Goal: Task Accomplishment & Management: Manage account settings

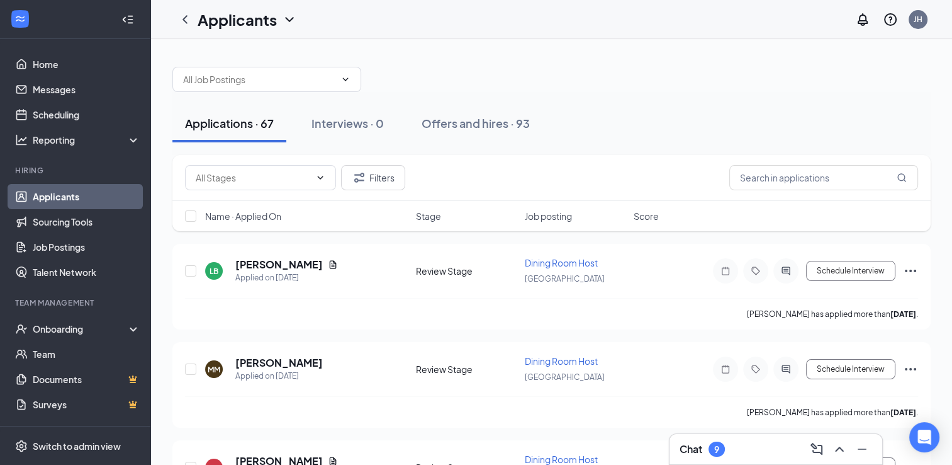
click at [735, 447] on div "Chat 9" at bounding box center [776, 449] width 193 height 20
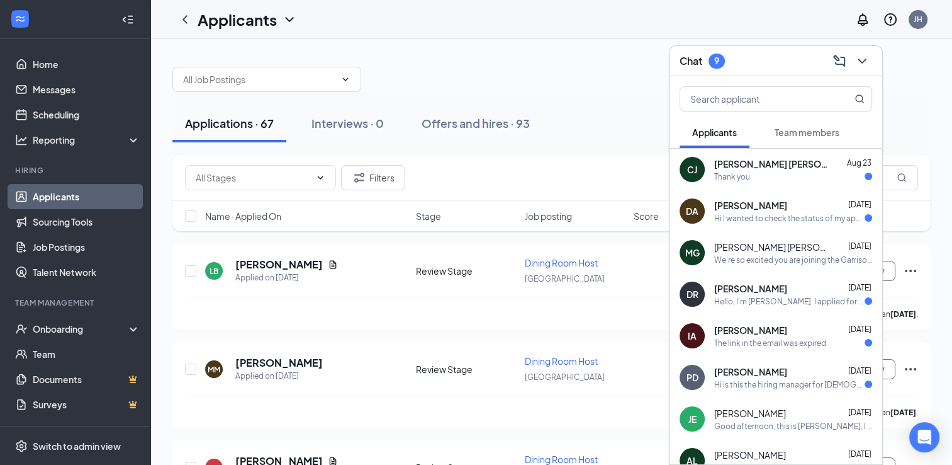
click at [911, 71] on div at bounding box center [551, 73] width 758 height 38
click at [865, 64] on icon "ChevronDown" at bounding box center [862, 61] width 15 height 15
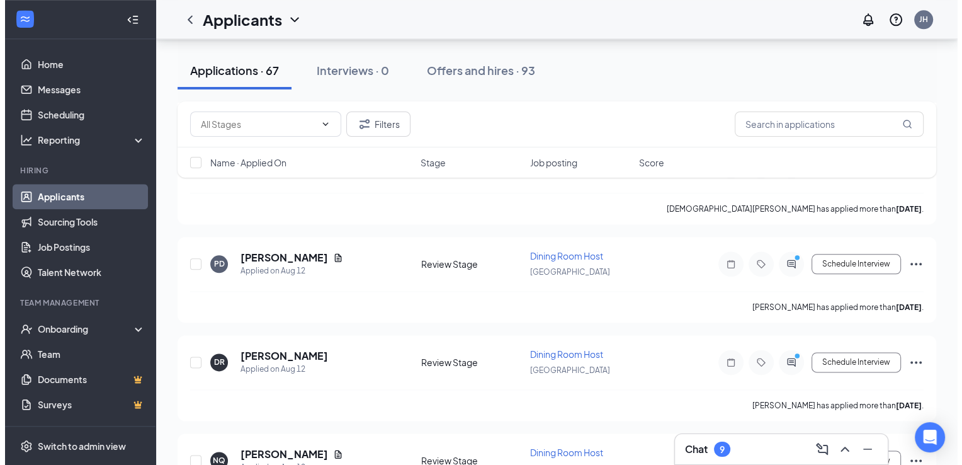
scroll to position [6216, 0]
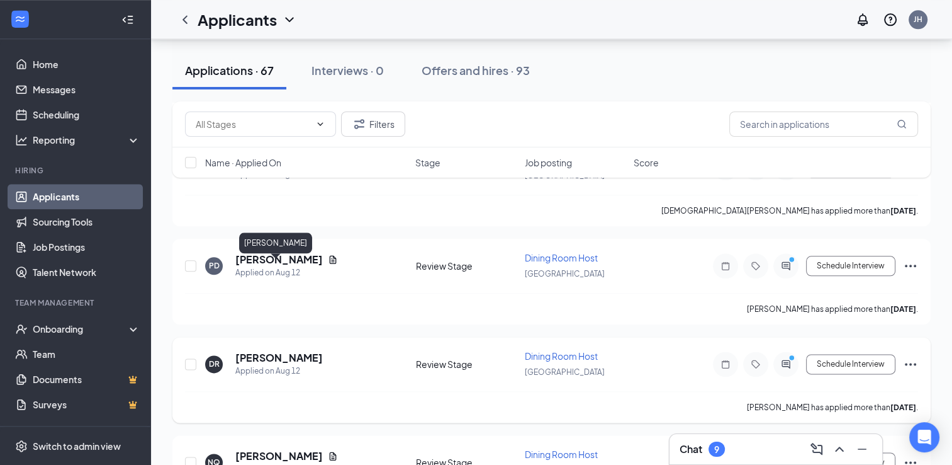
click at [281, 351] on h5 "[PERSON_NAME]" at bounding box center [278, 358] width 87 height 14
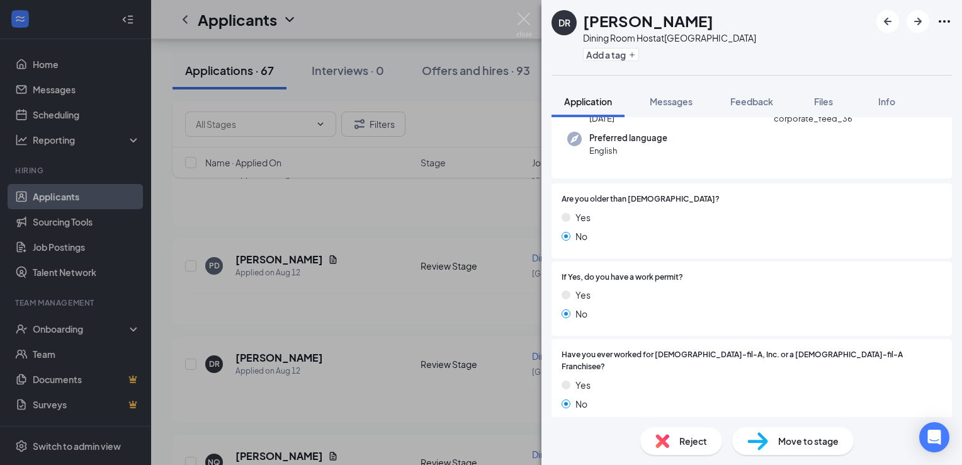
scroll to position [127, 0]
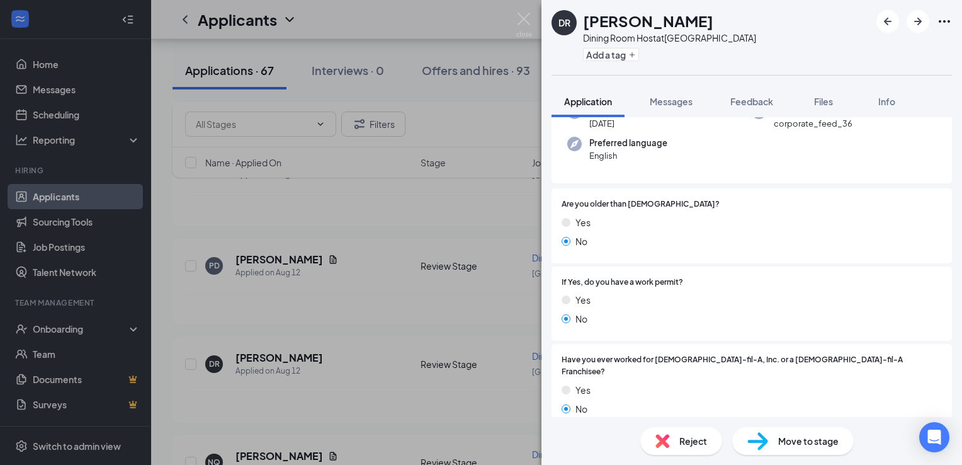
click at [685, 445] on span "Reject" at bounding box center [693, 441] width 28 height 14
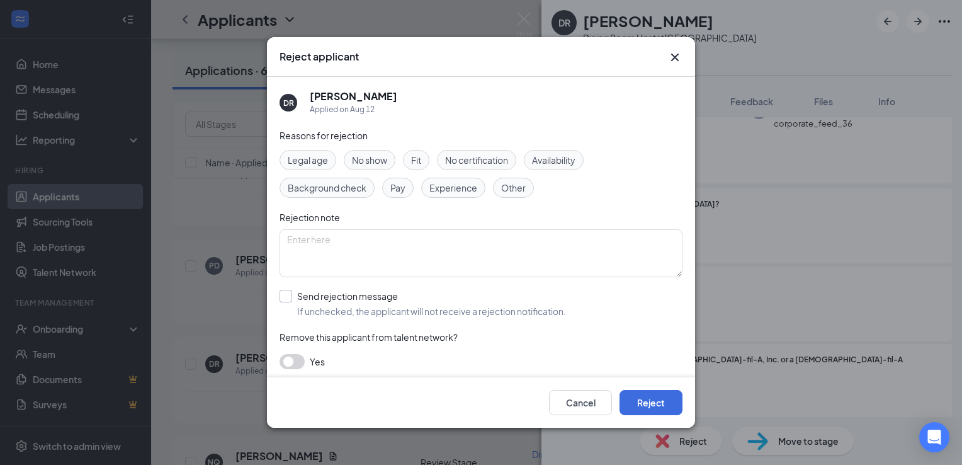
click at [287, 296] on input "Send rejection message If unchecked, the applicant will not receive a rejection…" at bounding box center [422, 304] width 286 height 28
checkbox input "true"
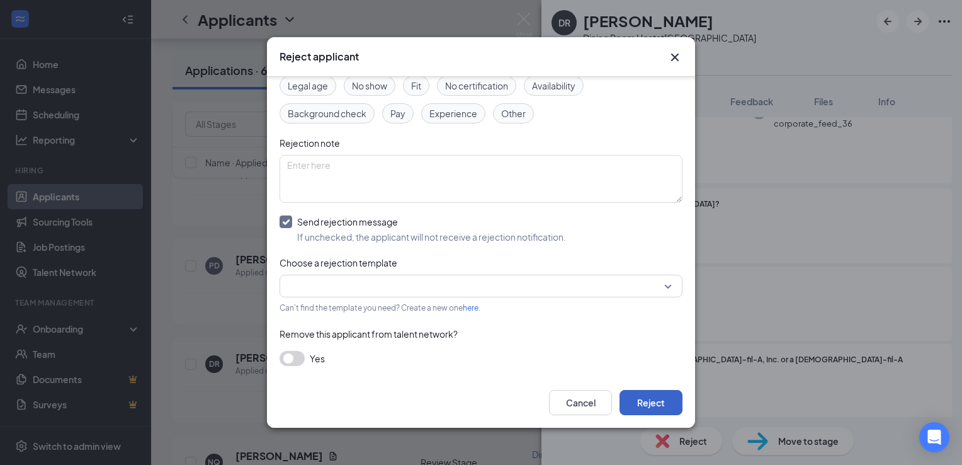
click at [660, 403] on button "Reject" at bounding box center [650, 402] width 63 height 25
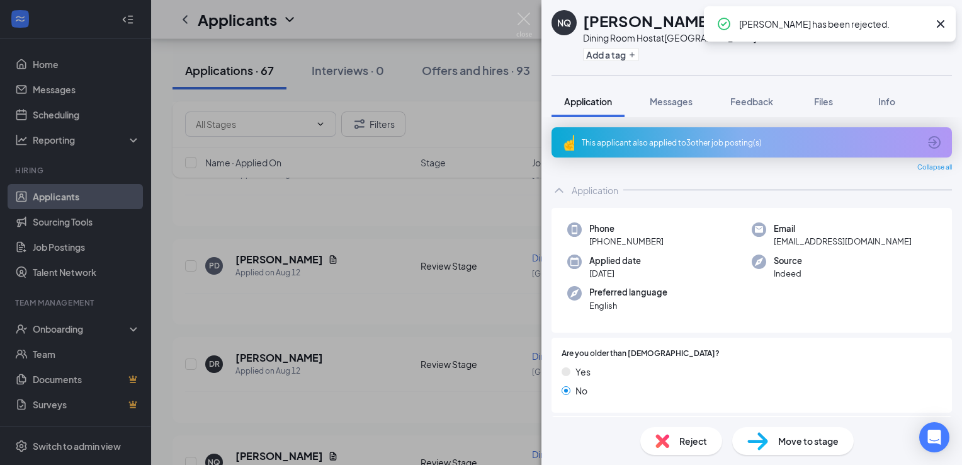
click at [940, 25] on icon "Cross" at bounding box center [940, 23] width 15 height 15
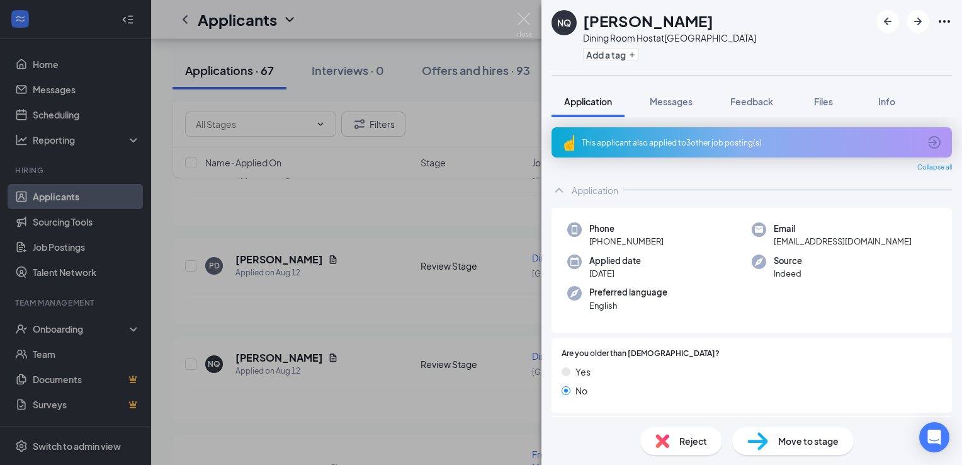
click at [303, 311] on div "NQ [PERSON_NAME] Dining Room Host at [GEOGRAPHIC_DATA] Add a tag Application Me…" at bounding box center [481, 232] width 962 height 465
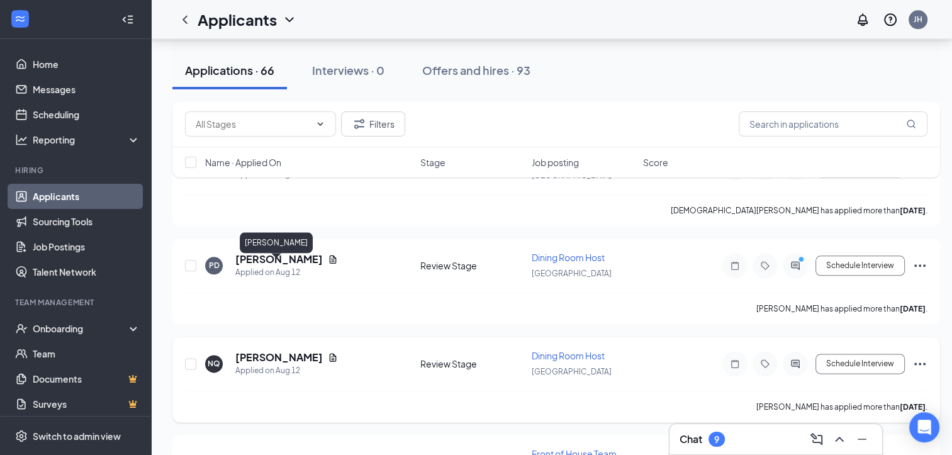
click at [269, 351] on h5 "[PERSON_NAME]" at bounding box center [278, 358] width 87 height 14
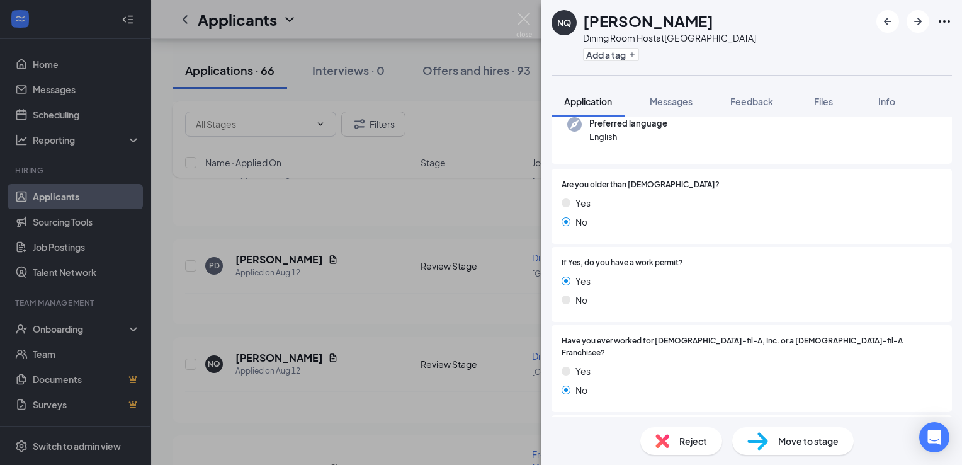
scroll to position [186, 0]
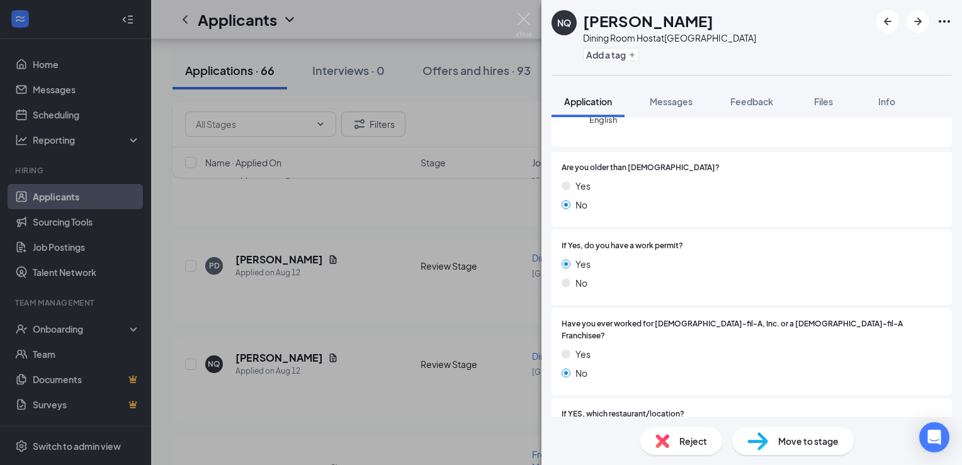
click at [682, 448] on div "Reject" at bounding box center [681, 441] width 82 height 28
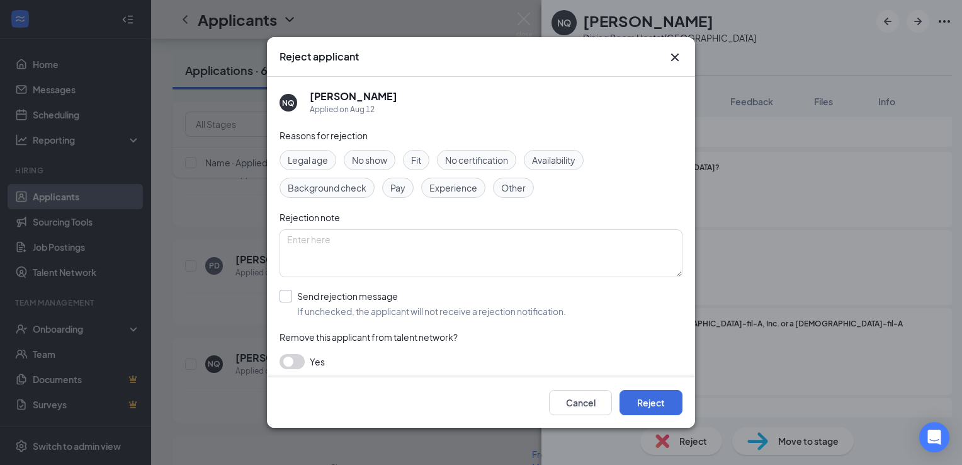
click at [347, 296] on input "Send rejection message If unchecked, the applicant will not receive a rejection…" at bounding box center [422, 304] width 286 height 28
checkbox input "true"
click at [641, 404] on button "Reject" at bounding box center [650, 402] width 63 height 25
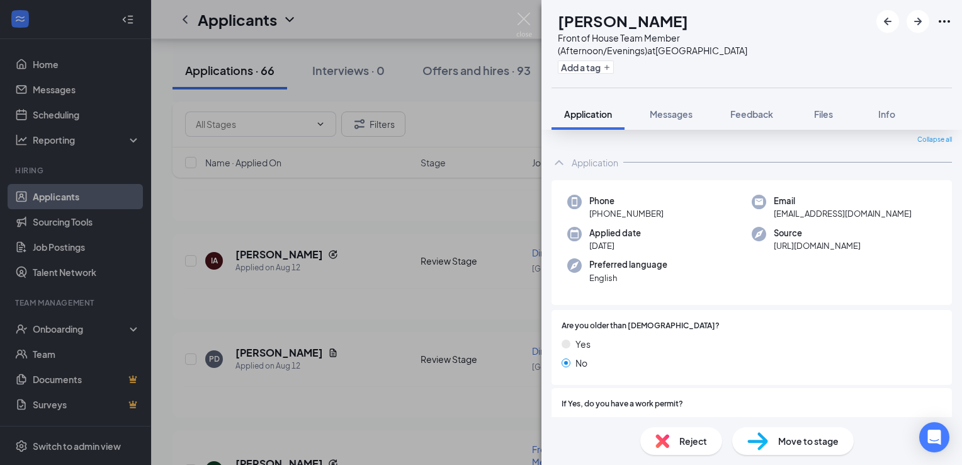
scroll to position [40, 0]
click at [684, 442] on span "Reject" at bounding box center [693, 441] width 28 height 14
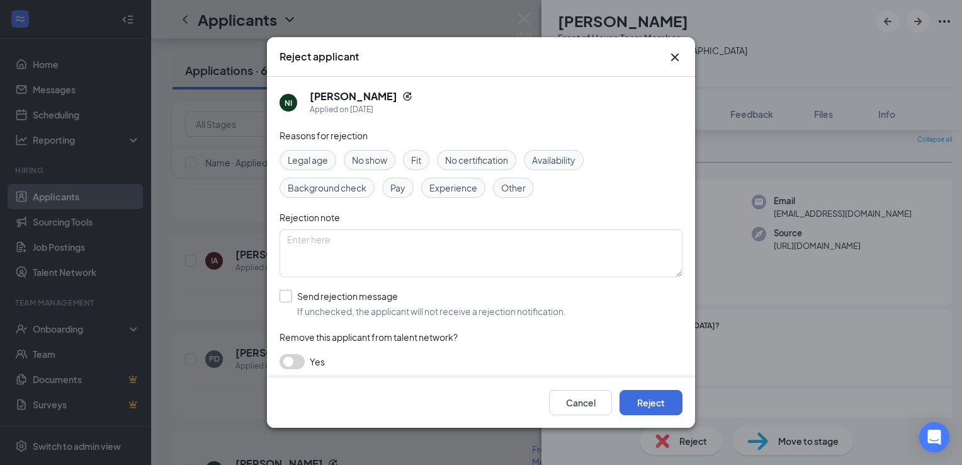
click at [380, 303] on input "Send rejection message If unchecked, the applicant will not receive a rejection…" at bounding box center [422, 304] width 286 height 28
checkbox input "true"
click at [668, 409] on button "Reject" at bounding box center [650, 402] width 63 height 25
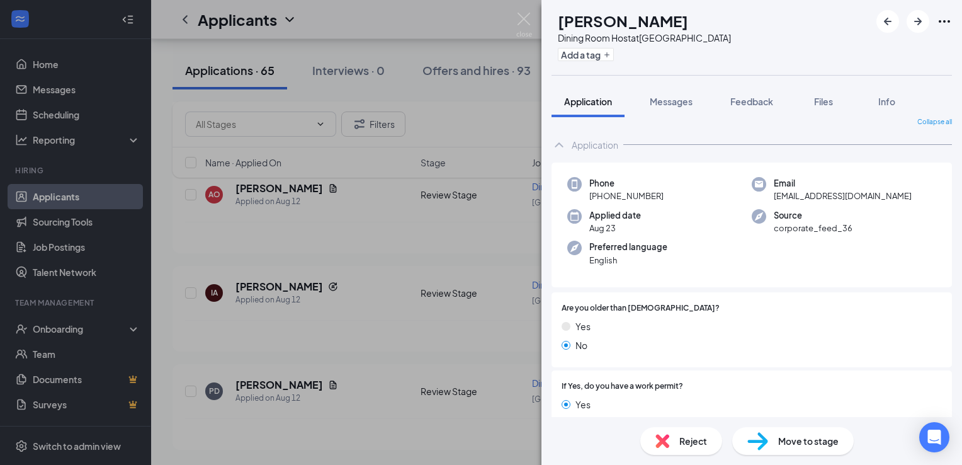
scroll to position [6002, 0]
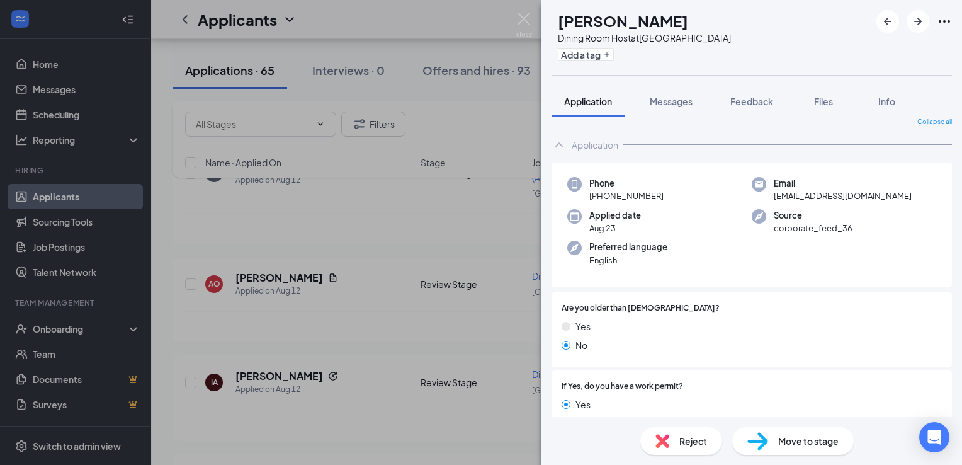
click at [691, 448] on div "Reject" at bounding box center [681, 441] width 82 height 28
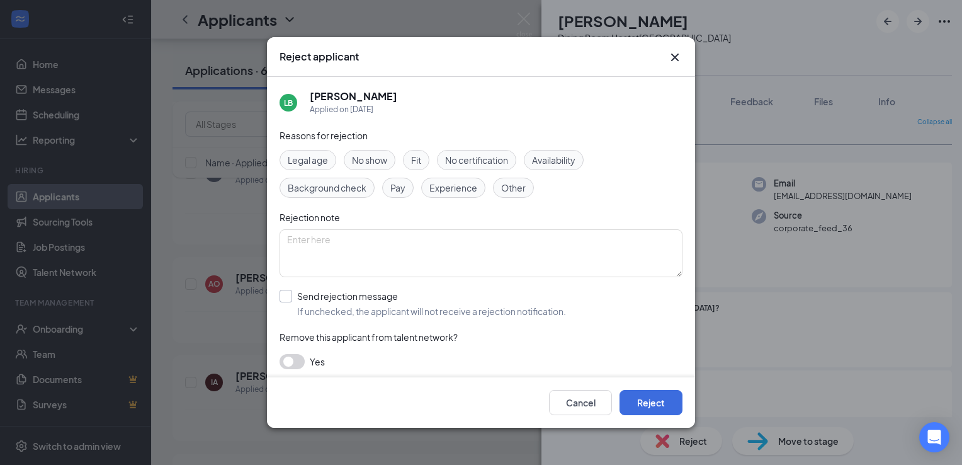
click at [350, 300] on input "Send rejection message If unchecked, the applicant will not receive a rejection…" at bounding box center [422, 304] width 286 height 28
checkbox input "true"
click at [662, 403] on button "Reject" at bounding box center [650, 402] width 63 height 25
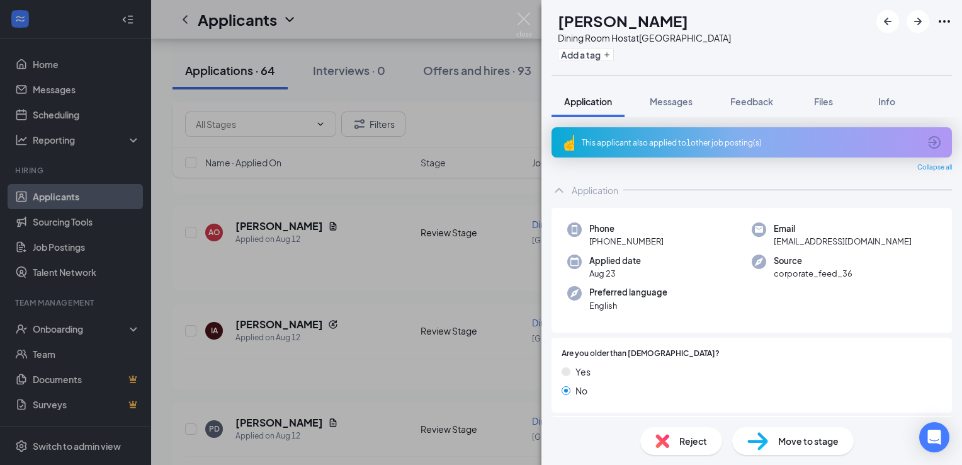
scroll to position [5905, 0]
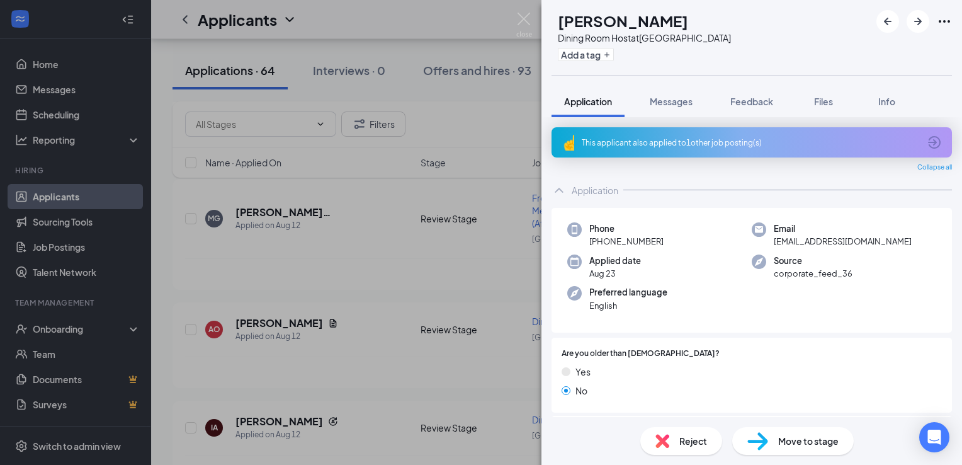
click at [678, 436] on div "Reject" at bounding box center [681, 441] width 82 height 28
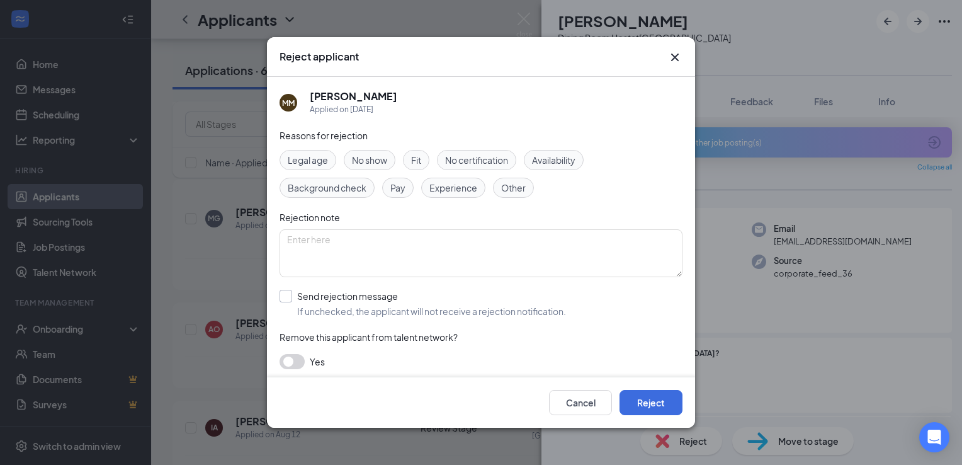
click at [346, 302] on input "Send rejection message If unchecked, the applicant will not receive a rejection…" at bounding box center [422, 304] width 286 height 28
checkbox input "true"
click at [641, 405] on button "Reject" at bounding box center [650, 402] width 63 height 25
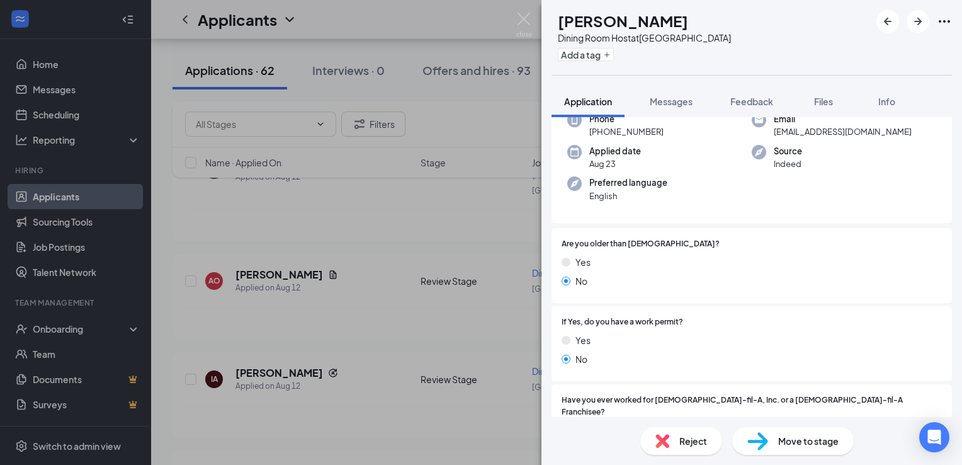
scroll to position [97, 0]
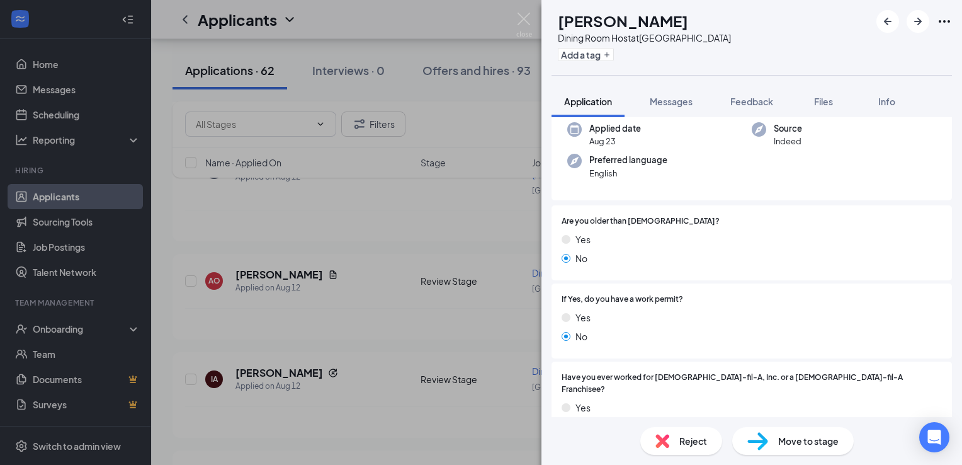
click at [692, 439] on span "Reject" at bounding box center [693, 441] width 28 height 14
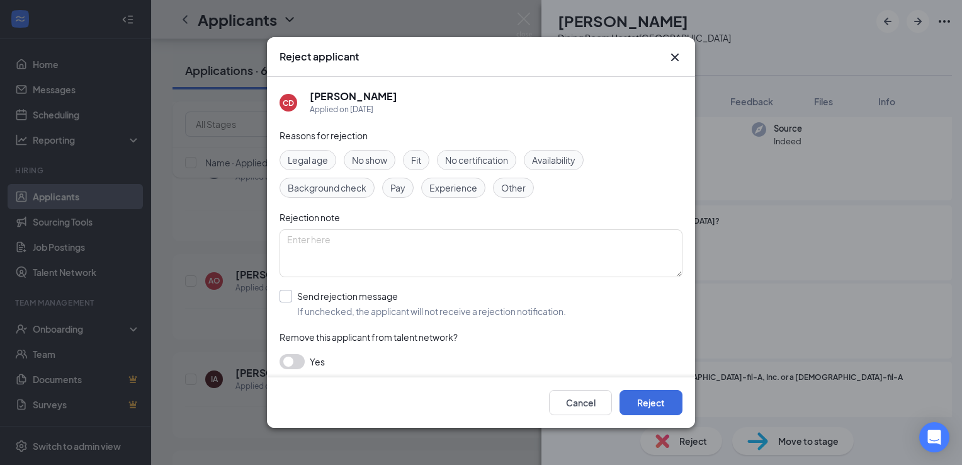
click at [391, 311] on input "Send rejection message If unchecked, the applicant will not receive a rejection…" at bounding box center [422, 304] width 286 height 28
checkbox input "true"
click at [660, 403] on button "Reject" at bounding box center [650, 402] width 63 height 25
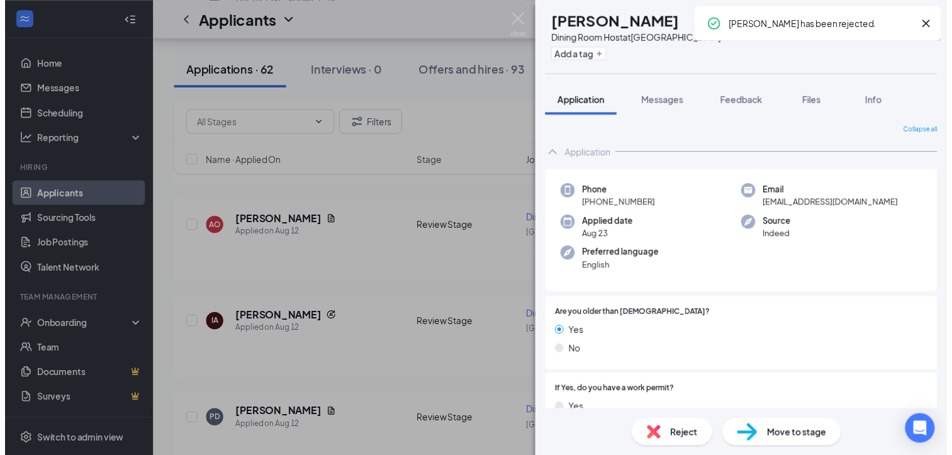
scroll to position [5711, 0]
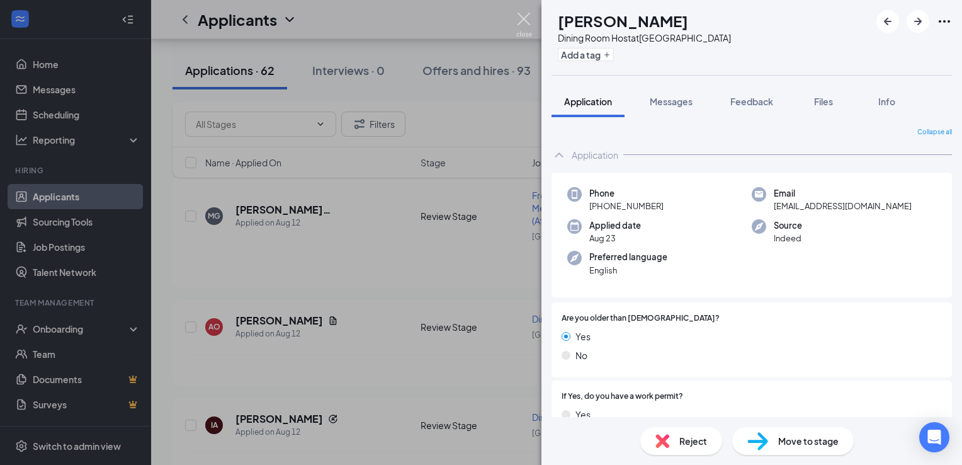
click at [522, 16] on img at bounding box center [524, 25] width 16 height 25
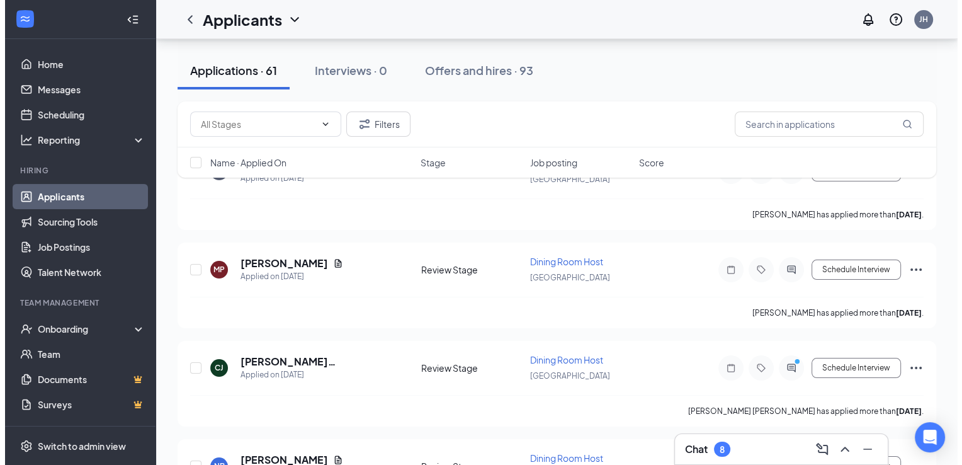
scroll to position [103, 0]
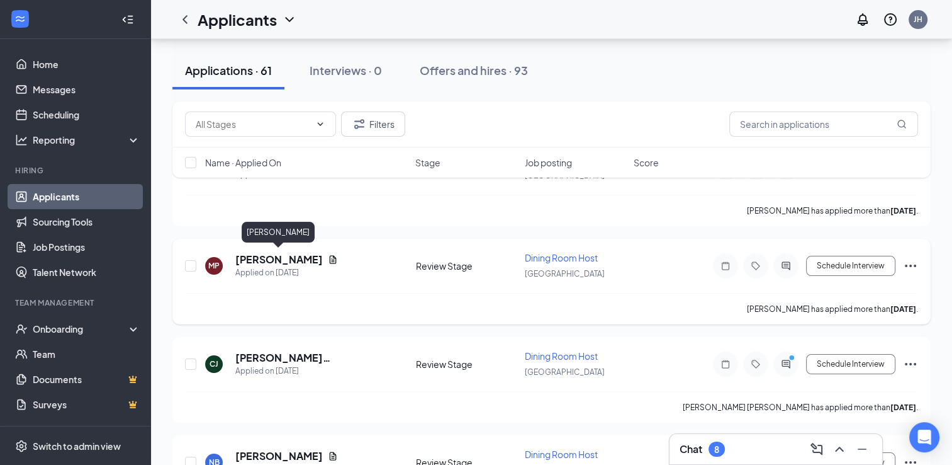
click at [295, 259] on h5 "[PERSON_NAME]" at bounding box center [278, 259] width 87 height 14
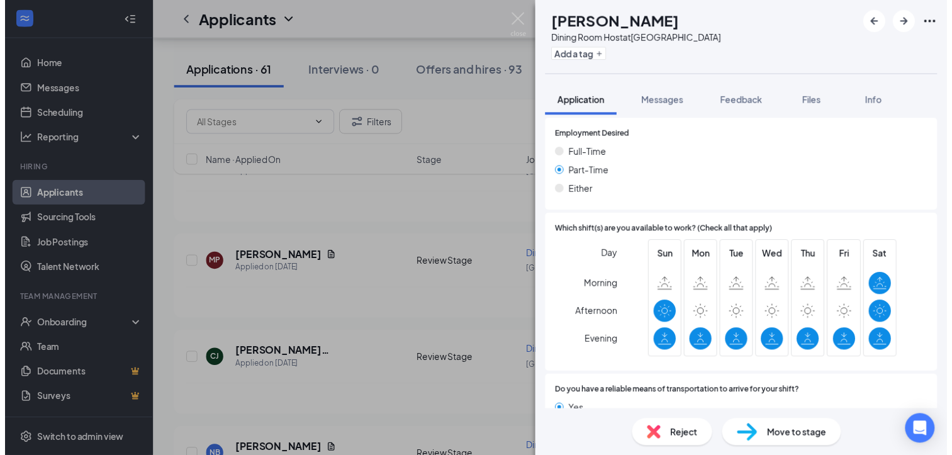
scroll to position [869, 0]
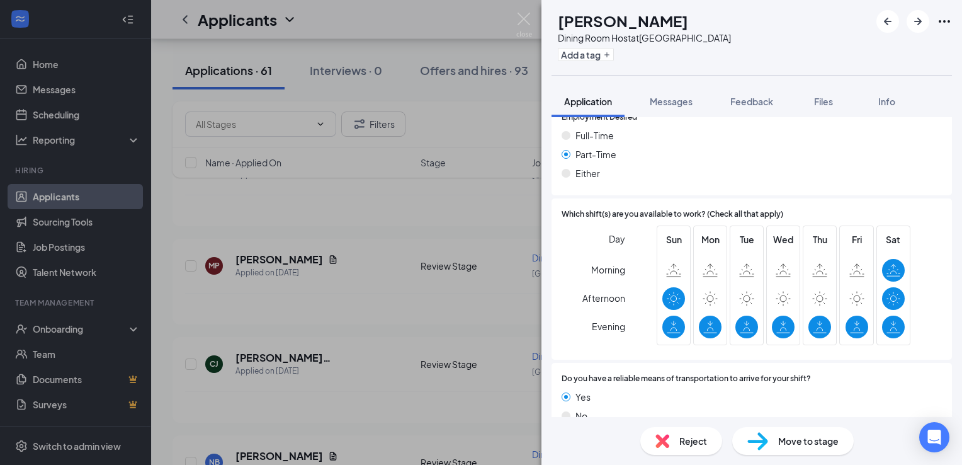
click at [504, 291] on div "MP [PERSON_NAME] Dining Room Host at [GEOGRAPHIC_DATA] Add a tag Application Me…" at bounding box center [481, 232] width 962 height 465
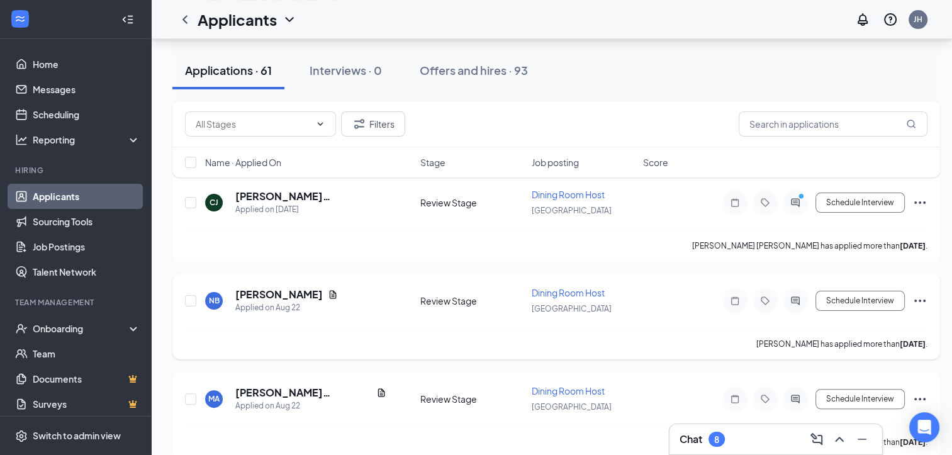
scroll to position [269, 0]
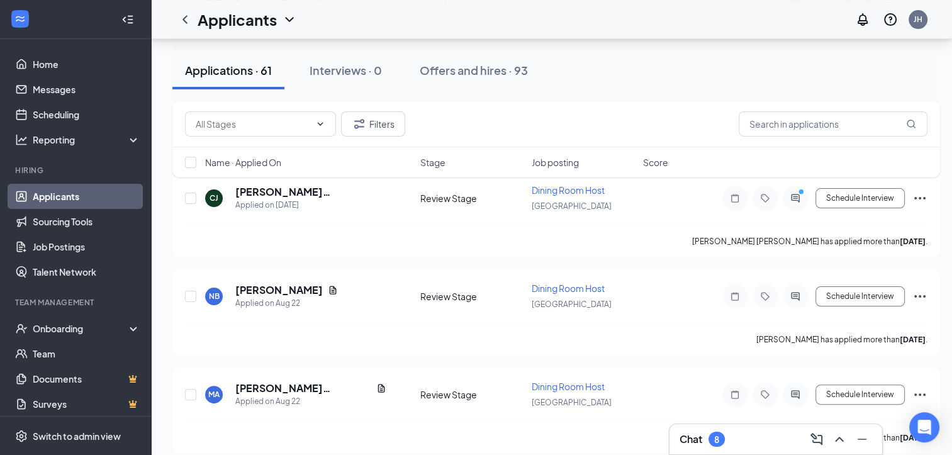
click at [295, 189] on div "Filters Name · Applied On Stage Job posting Score" at bounding box center [556, 145] width 768 height 89
click at [437, 159] on span "Stage" at bounding box center [432, 162] width 25 height 13
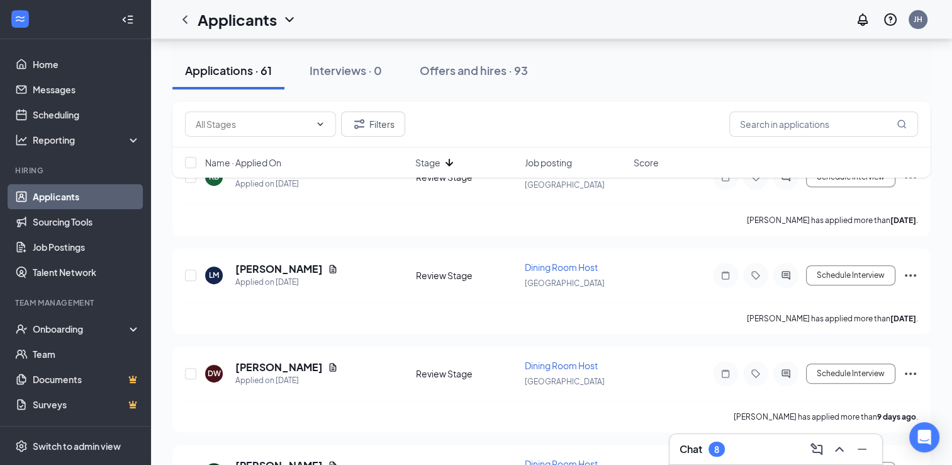
scroll to position [0, 0]
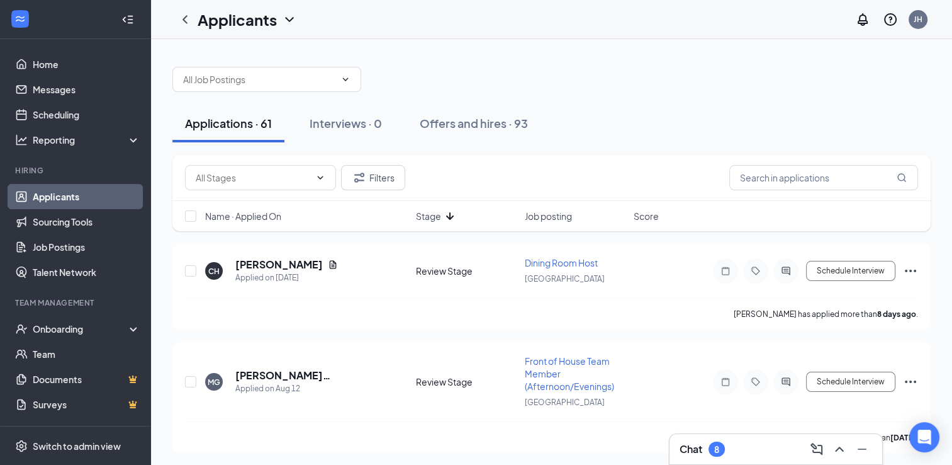
click at [216, 118] on div "Applications · 61" at bounding box center [228, 123] width 87 height 16
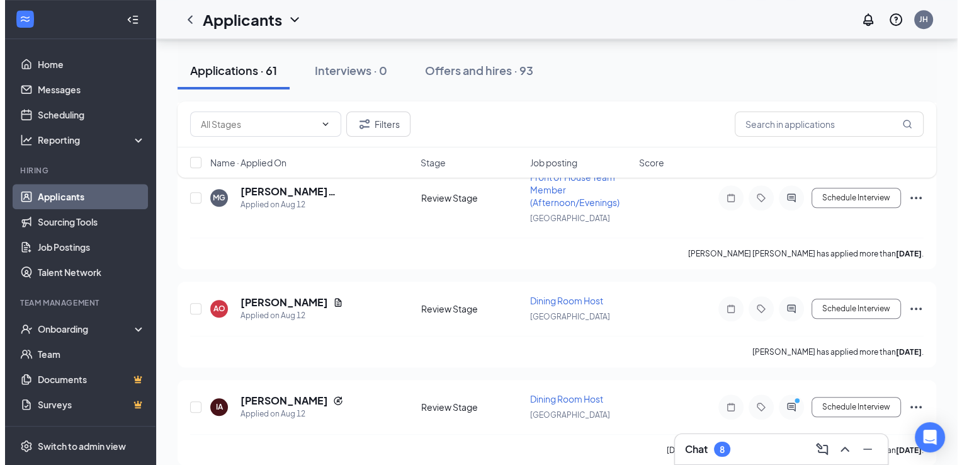
scroll to position [5711, 0]
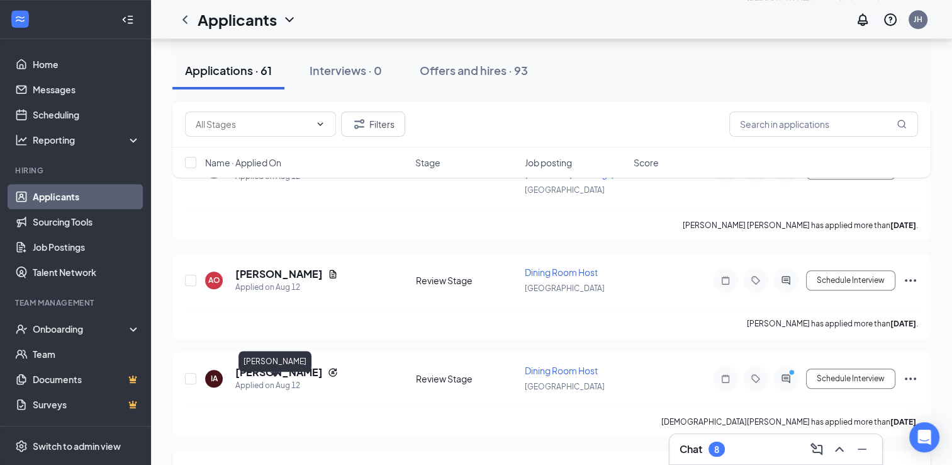
click at [277, 463] on h5 "[PERSON_NAME]" at bounding box center [278, 470] width 87 height 14
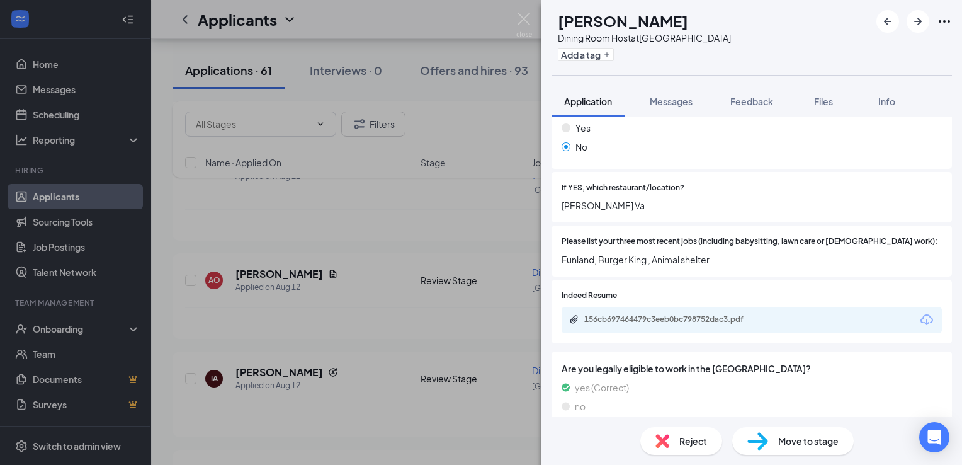
scroll to position [380, 0]
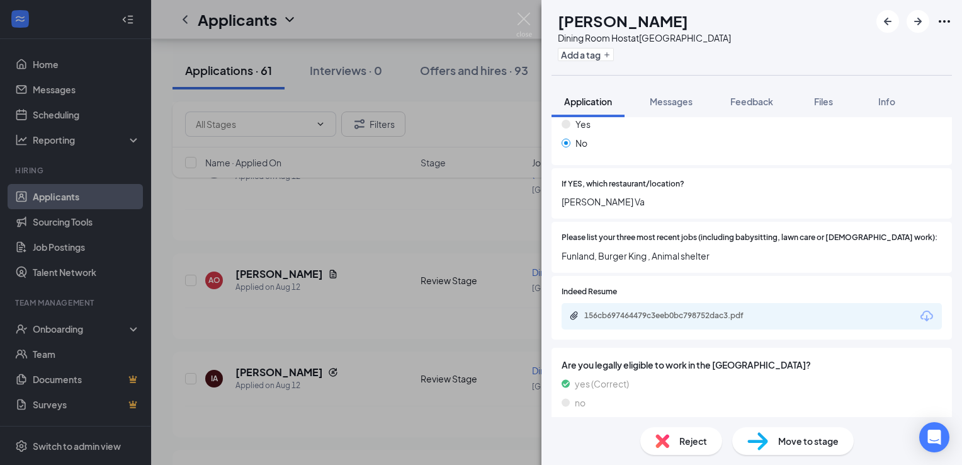
click at [476, 337] on div "PD [PERSON_NAME] Dining Room Host at [GEOGRAPHIC_DATA] Add a tag Application Me…" at bounding box center [481, 232] width 962 height 465
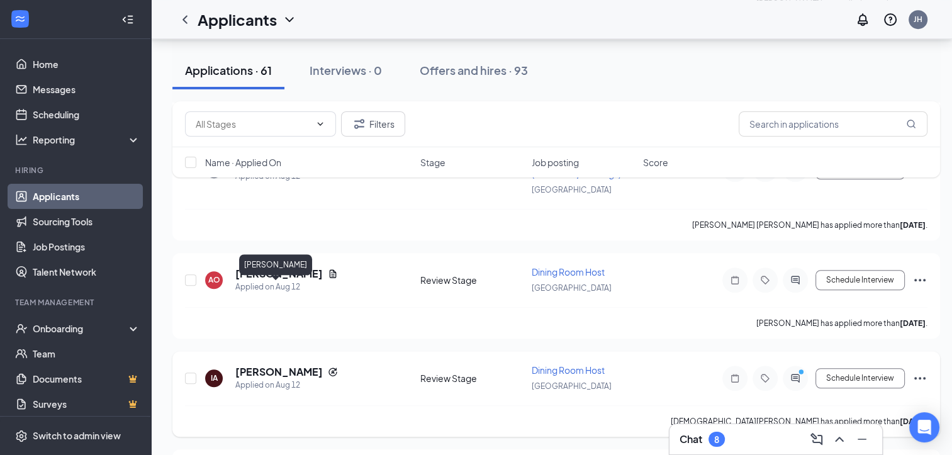
click at [285, 365] on h5 "[PERSON_NAME]" at bounding box center [278, 372] width 87 height 14
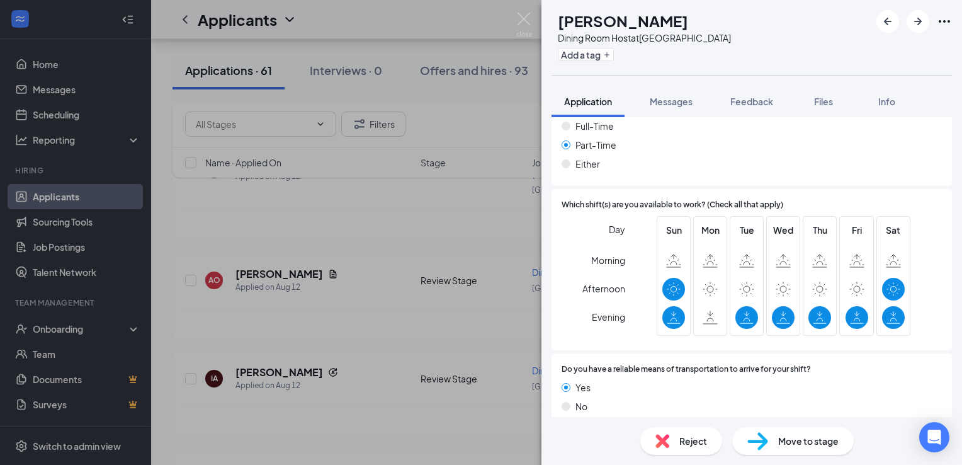
scroll to position [846, 0]
click at [689, 444] on span "Reject" at bounding box center [693, 441] width 28 height 14
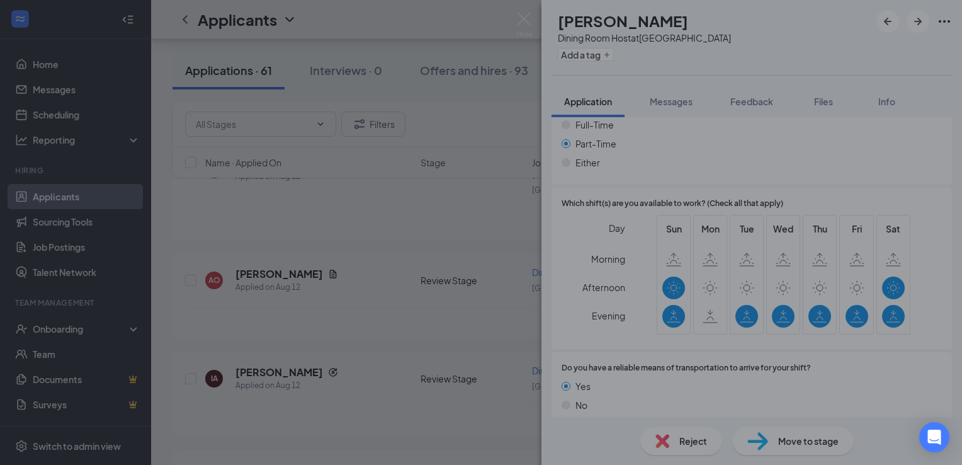
scroll to position [841, 0]
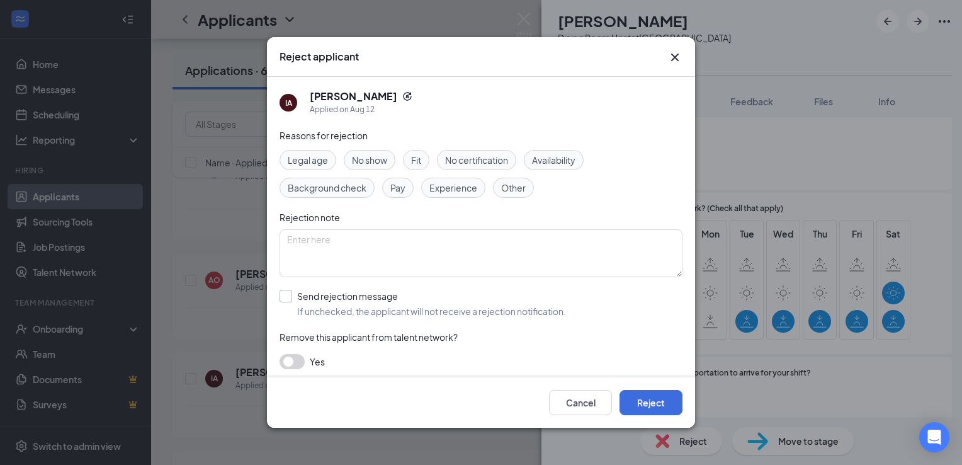
click at [385, 310] on input "Send rejection message If unchecked, the applicant will not receive a rejection…" at bounding box center [422, 304] width 286 height 28
checkbox input "true"
click at [665, 402] on button "Reject" at bounding box center [650, 402] width 63 height 25
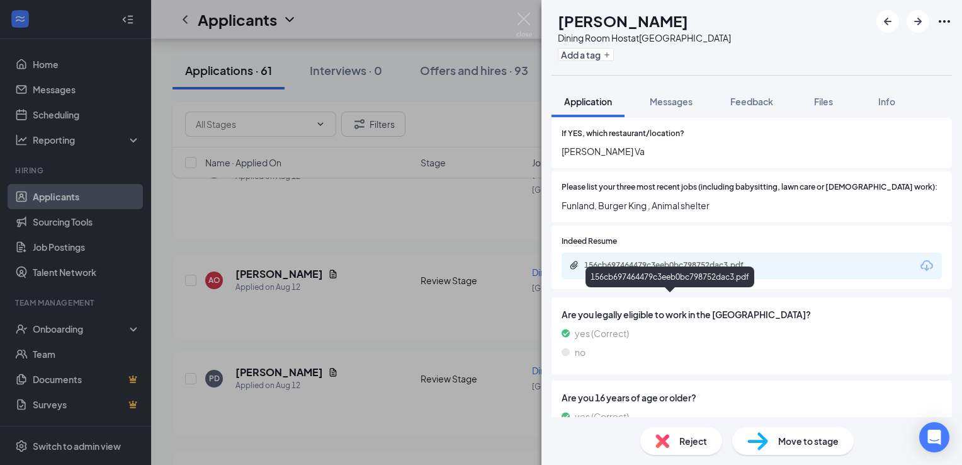
scroll to position [456, 0]
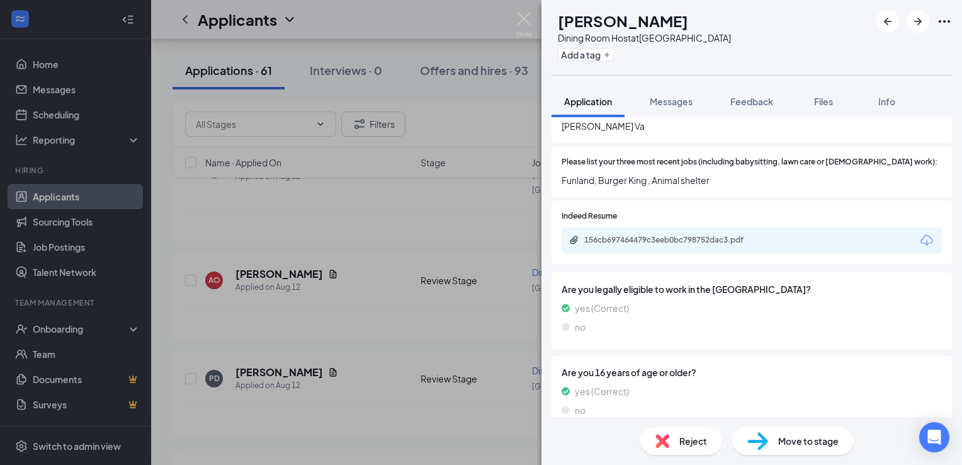
click at [781, 228] on div "156cb697464479c3eeb0bc798752dac3.pdf" at bounding box center [751, 240] width 380 height 26
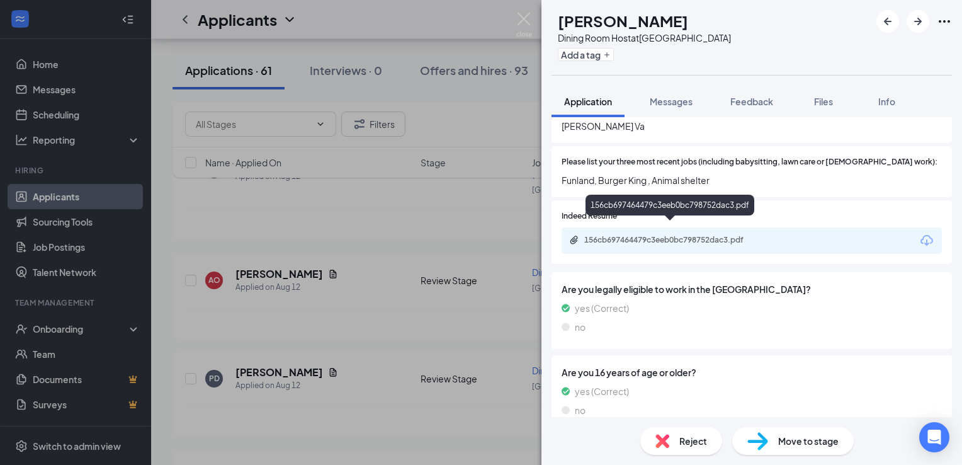
click at [675, 235] on div "156cb697464479c3eeb0bc798752dac3.pdf" at bounding box center [672, 240] width 176 height 10
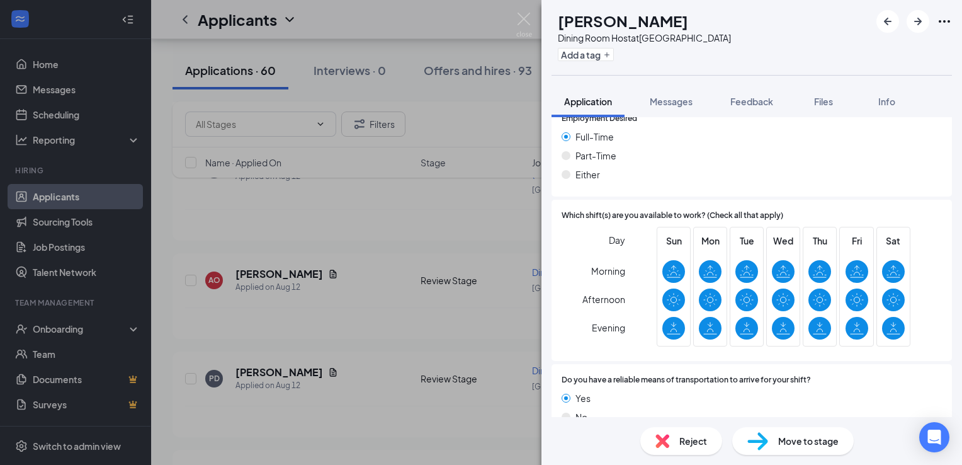
scroll to position [879, 0]
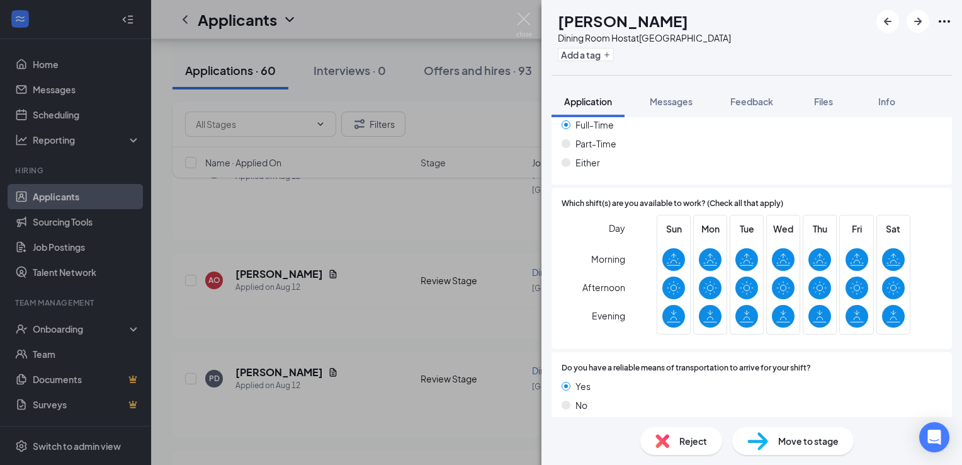
click at [770, 446] on div "Move to stage" at bounding box center [792, 441] width 121 height 28
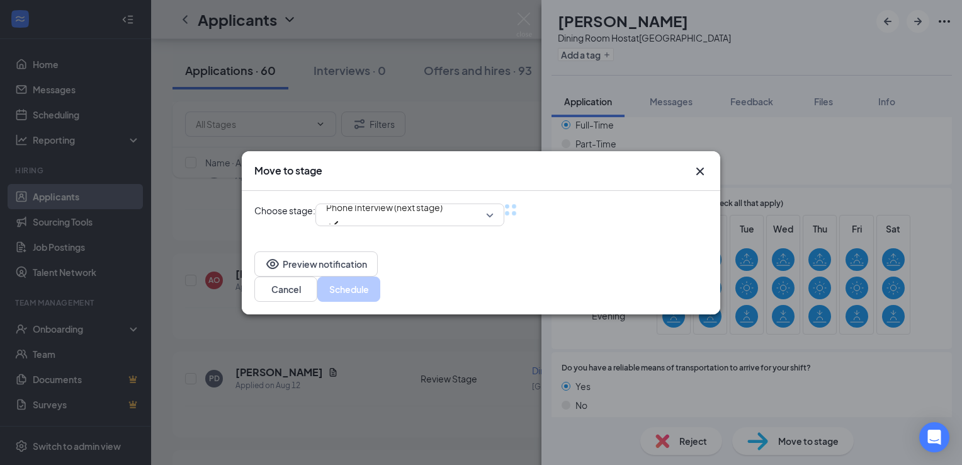
scroll to position [874, 0]
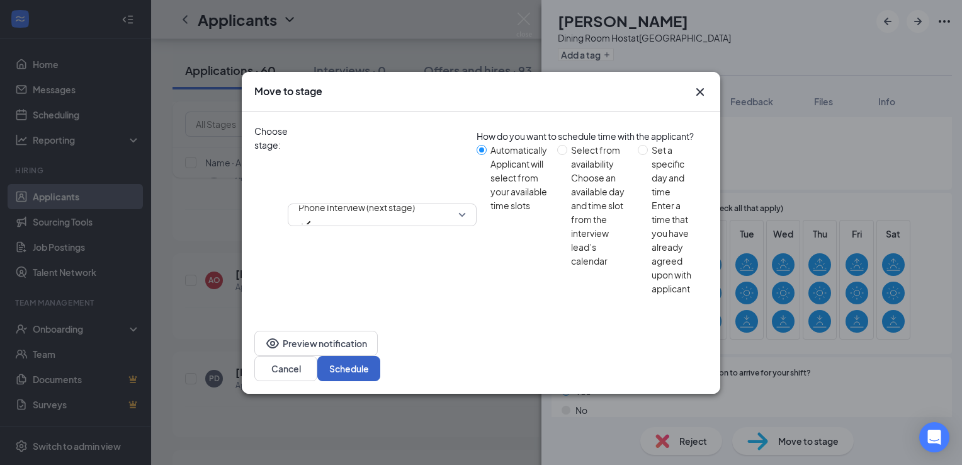
click at [380, 356] on button "Schedule" at bounding box center [348, 368] width 63 height 25
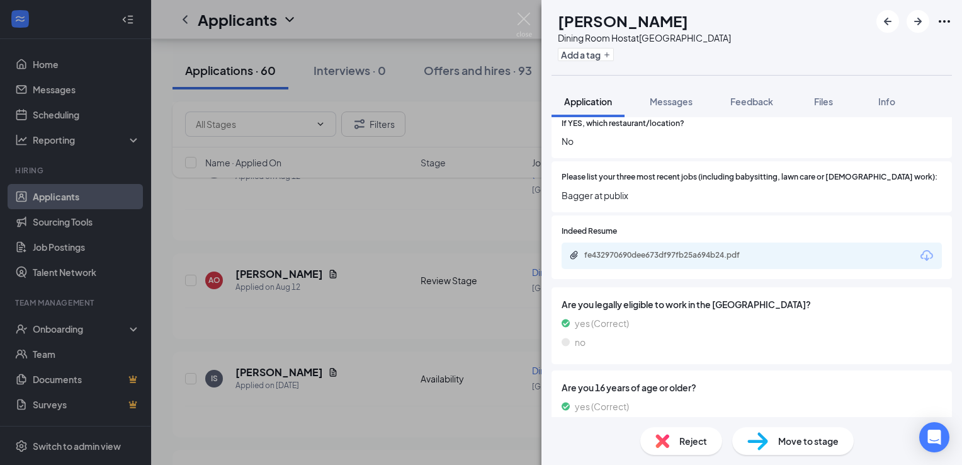
scroll to position [434, 0]
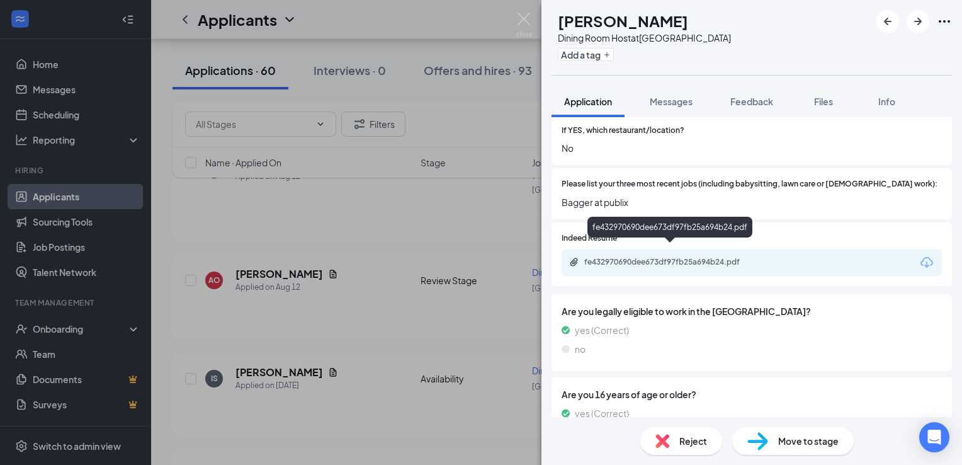
click at [682, 257] on div "fe432970690dee673df97fb25a694b24.pdf" at bounding box center [672, 262] width 176 height 10
click at [403, 291] on div "IS [PERSON_NAME] Dining Room Host at [GEOGRAPHIC_DATA] Add a tag Application Me…" at bounding box center [481, 232] width 962 height 465
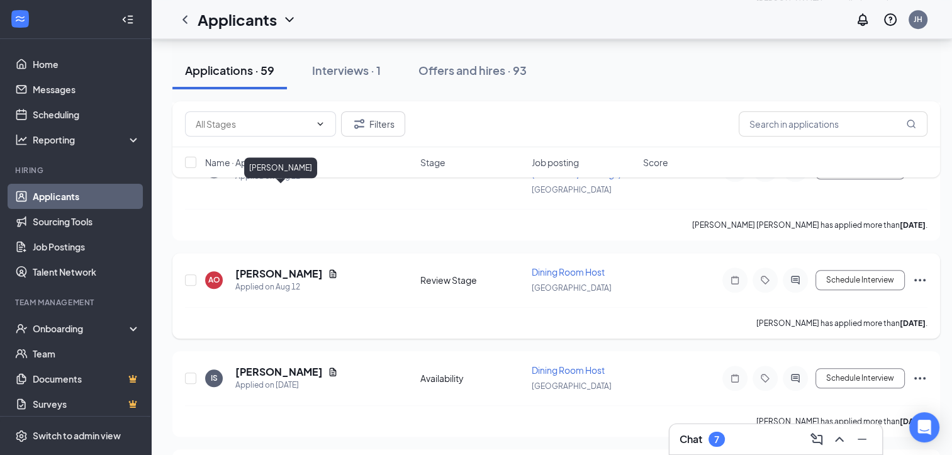
click at [312, 267] on h5 "[PERSON_NAME]" at bounding box center [278, 274] width 87 height 14
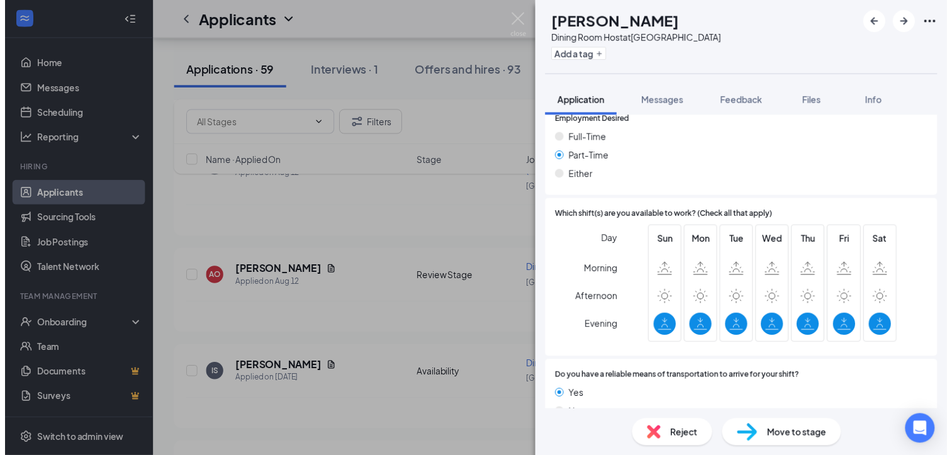
scroll to position [879, 0]
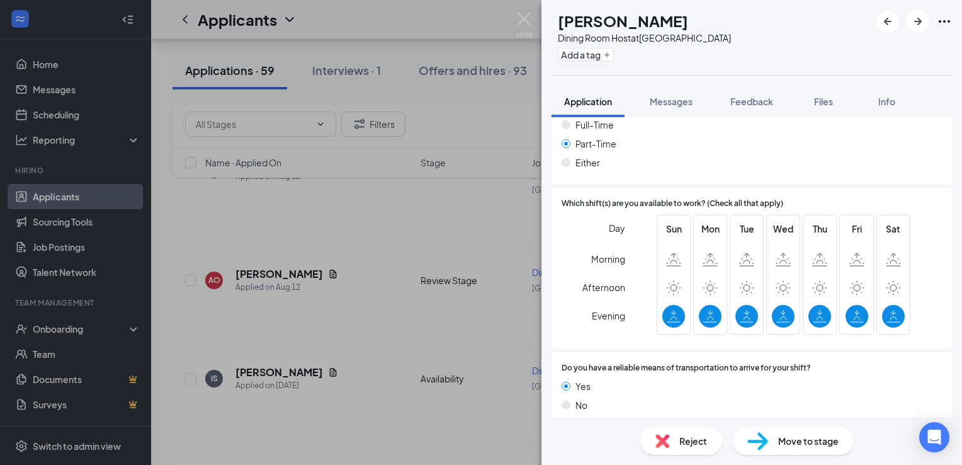
click at [448, 354] on div "AO [PERSON_NAME] Dining Room Host at [GEOGRAPHIC_DATA] Add a tag Application Me…" at bounding box center [481, 232] width 962 height 465
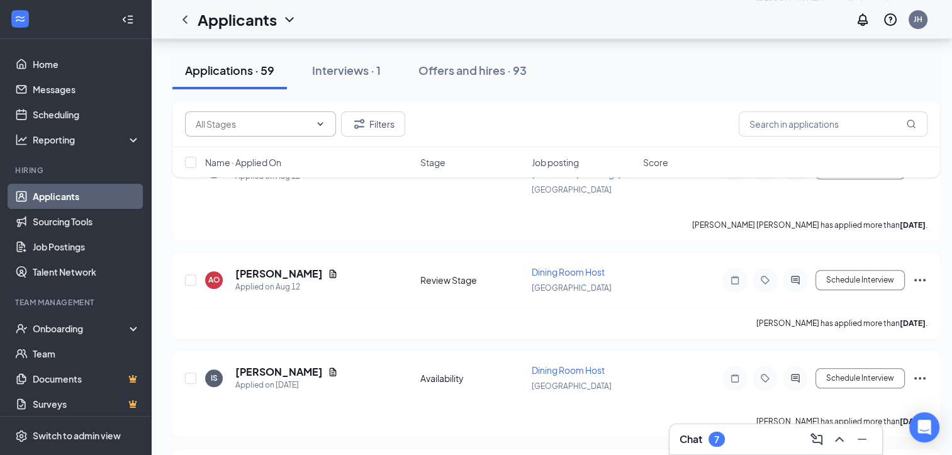
click at [237, 123] on input "text" at bounding box center [253, 124] width 115 height 14
click at [770, 116] on input "text" at bounding box center [833, 123] width 189 height 25
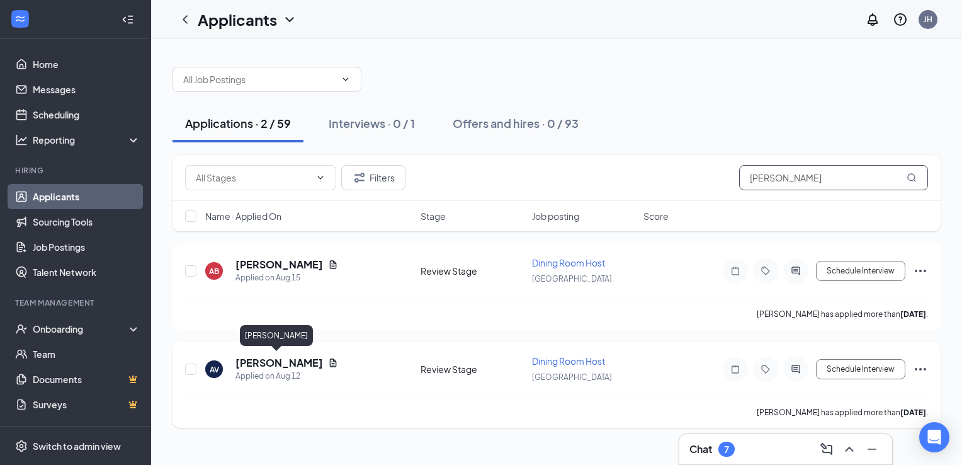
type input "[PERSON_NAME]"
click at [267, 358] on h5 "[PERSON_NAME]" at bounding box center [278, 363] width 87 height 14
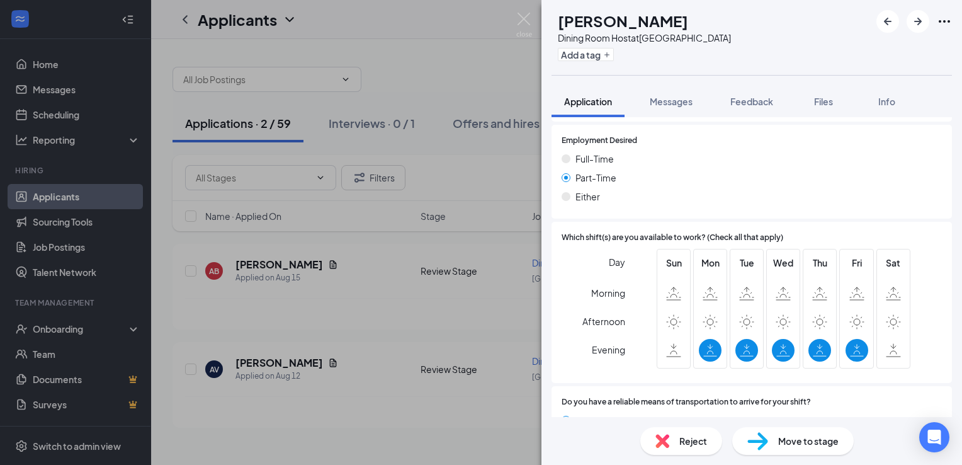
scroll to position [879, 0]
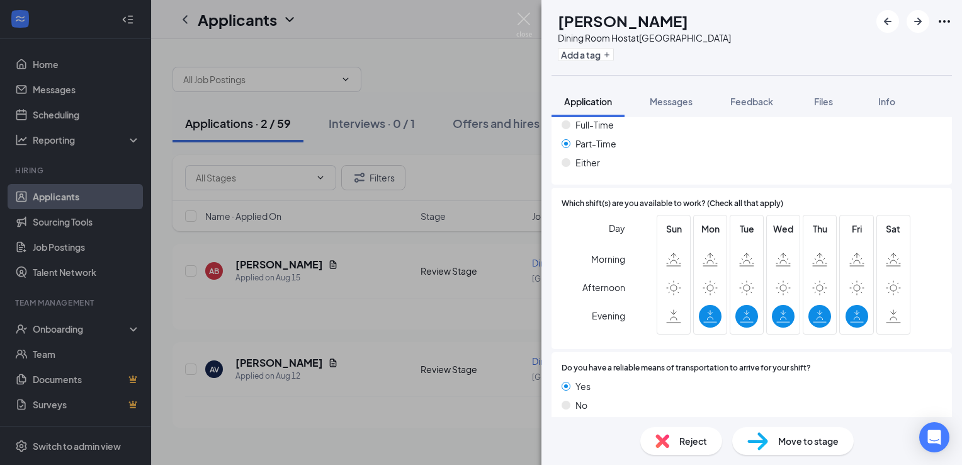
click at [794, 452] on div "Move to stage" at bounding box center [792, 441] width 121 height 28
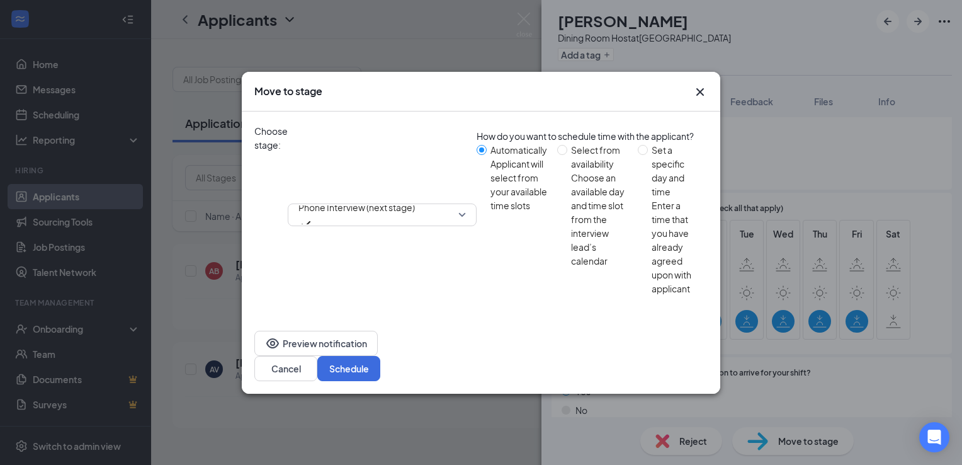
click at [699, 99] on icon "Cross" at bounding box center [699, 91] width 15 height 15
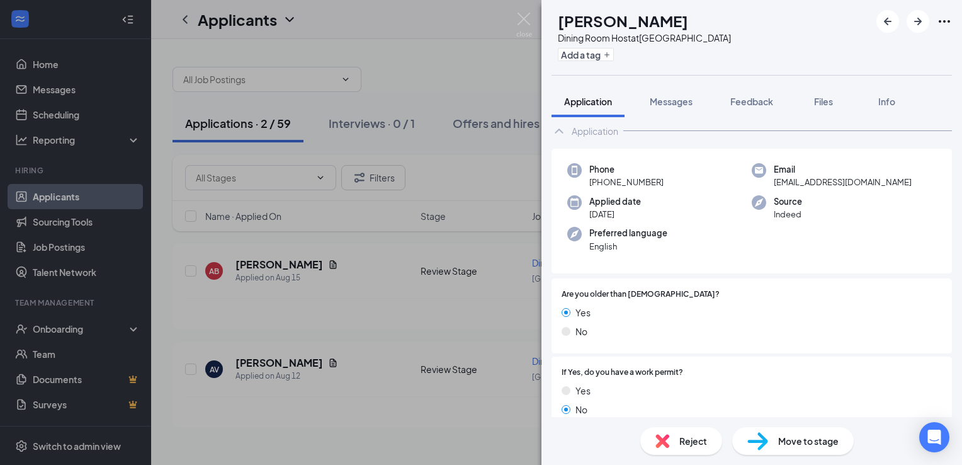
scroll to position [25, 0]
click at [679, 98] on span "Messages" at bounding box center [671, 101] width 43 height 11
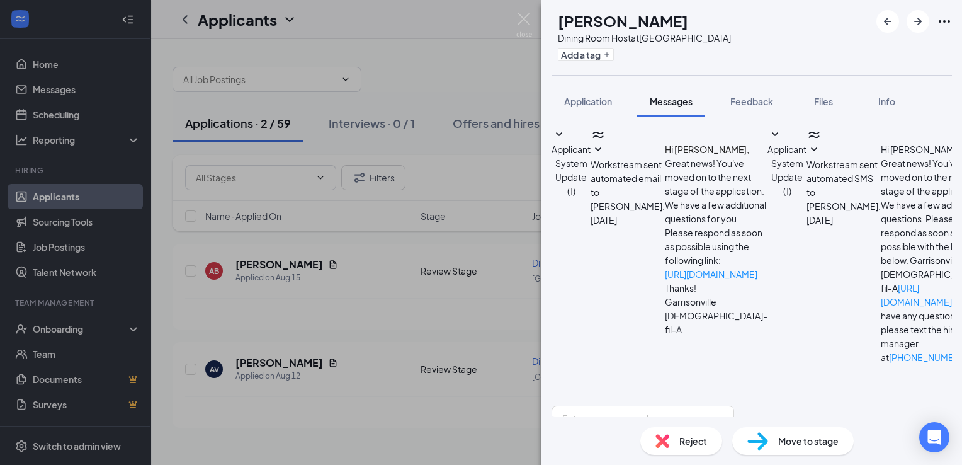
scroll to position [185, 0]
click at [695, 405] on textarea at bounding box center [642, 443] width 183 height 76
click at [734, 405] on textarea "Hi [PERSON_NAME]! We have reviewed your application and have already hired some…" at bounding box center [642, 443] width 183 height 76
type textarea "Hi [PERSON_NAME]! We have reviewed your application and have already hired some…"
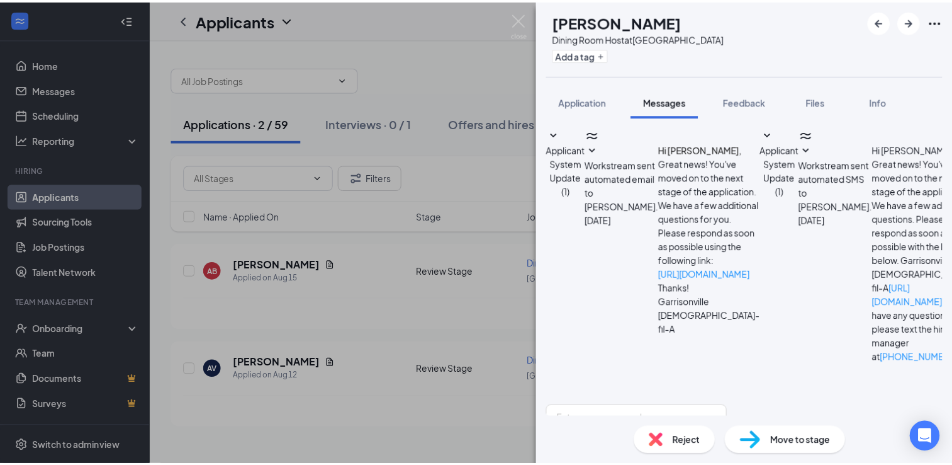
scroll to position [248, 0]
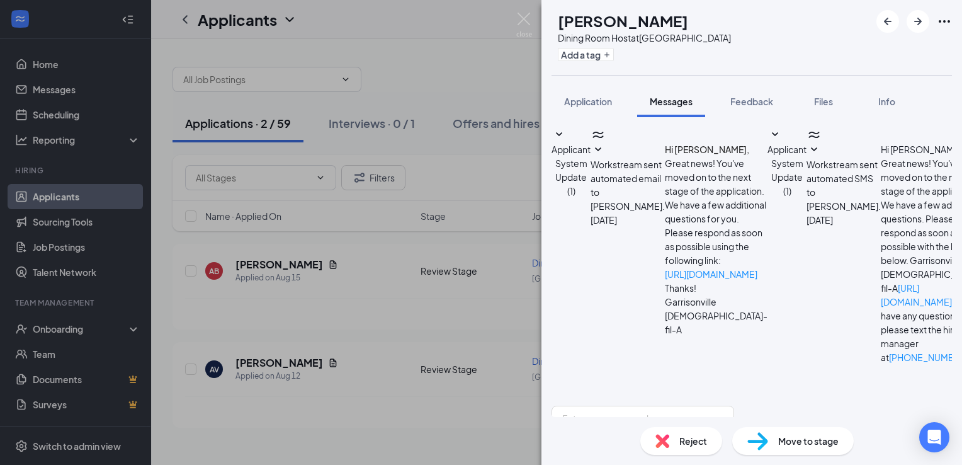
click at [481, 258] on div "AV [PERSON_NAME] Dining Room Host at [GEOGRAPHIC_DATA] Add a tag Application Me…" at bounding box center [481, 232] width 962 height 465
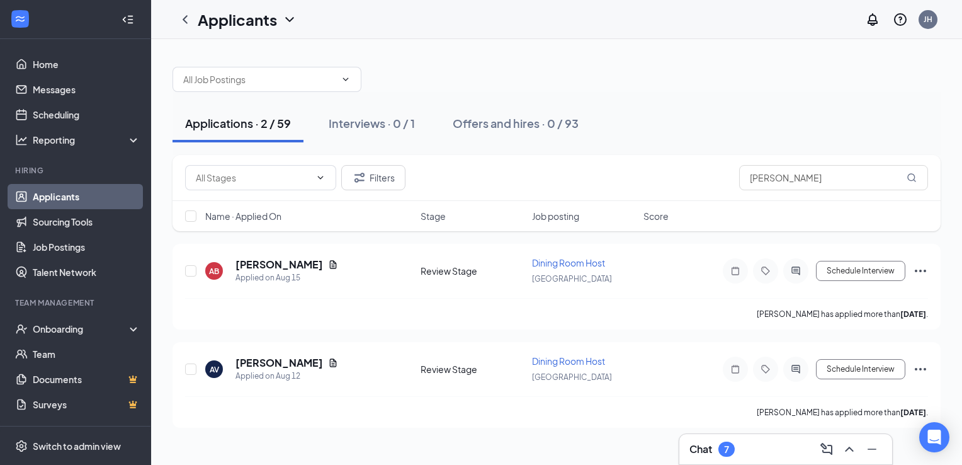
click at [279, 123] on div "Applications · 2 / 59" at bounding box center [238, 123] width 106 height 16
click at [823, 176] on input "[PERSON_NAME]" at bounding box center [833, 177] width 189 height 25
type input "a"
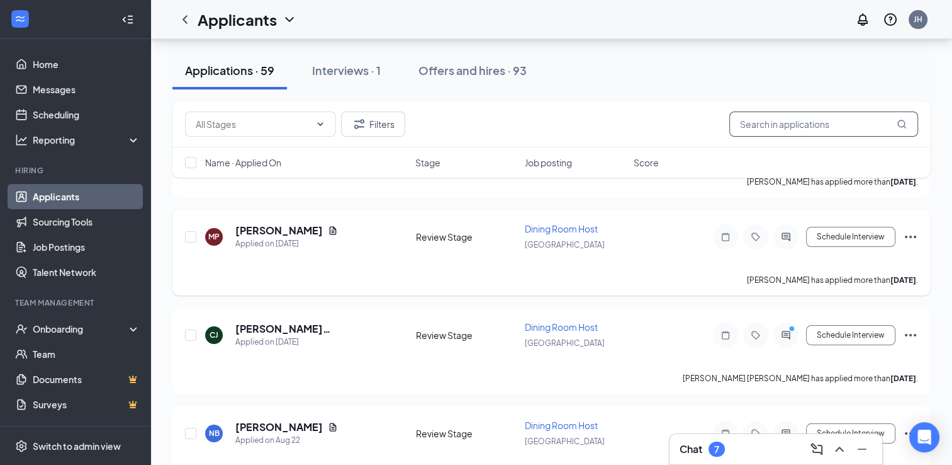
scroll to position [130, 0]
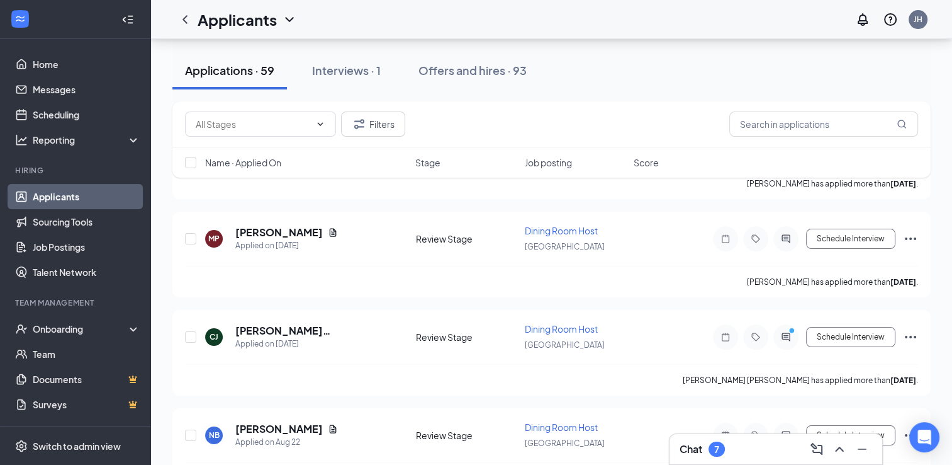
click at [654, 162] on span "Score" at bounding box center [646, 162] width 25 height 13
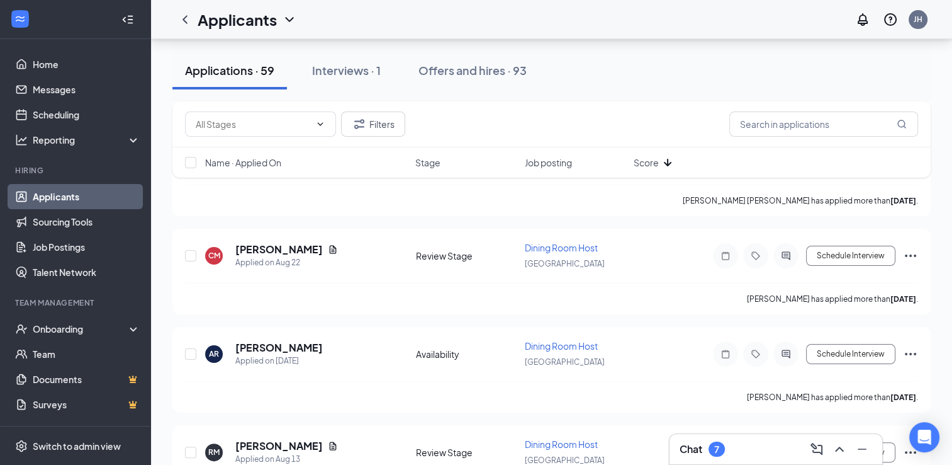
scroll to position [0, 0]
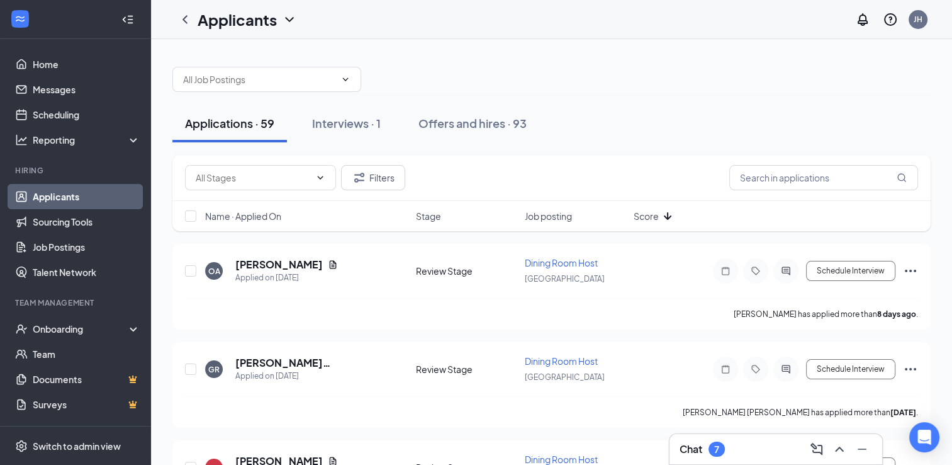
click at [234, 123] on div "Applications · 59" at bounding box center [229, 123] width 89 height 16
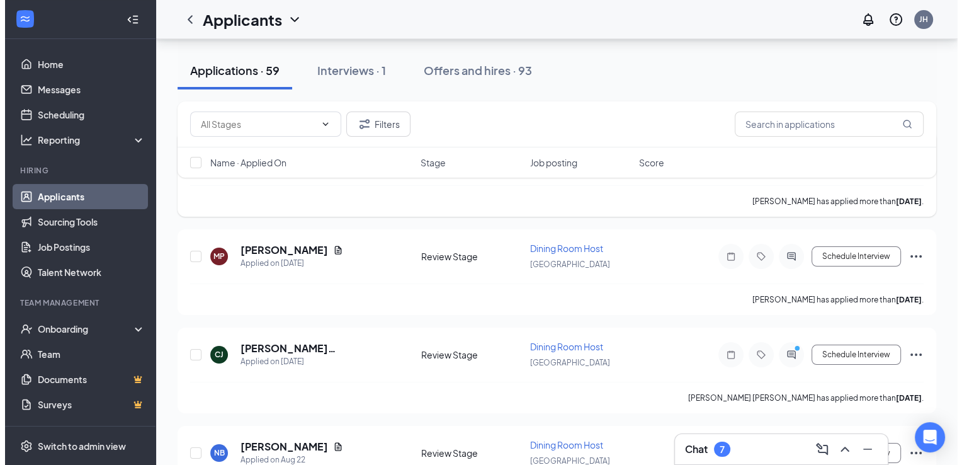
scroll to position [113, 0]
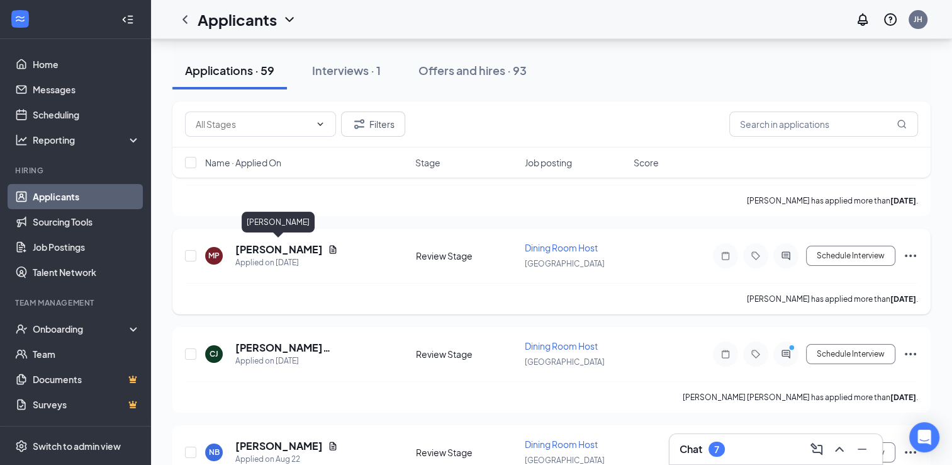
click at [302, 247] on h5 "[PERSON_NAME]" at bounding box center [278, 249] width 87 height 14
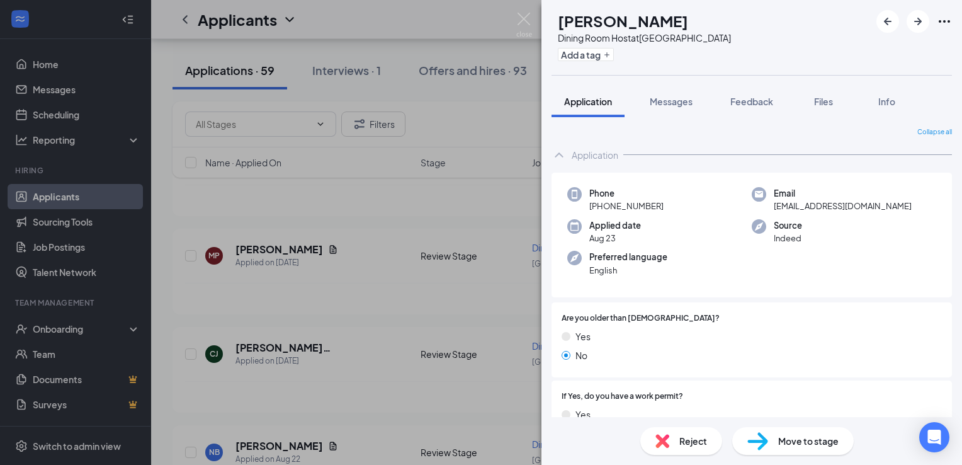
scroll to position [24, 0]
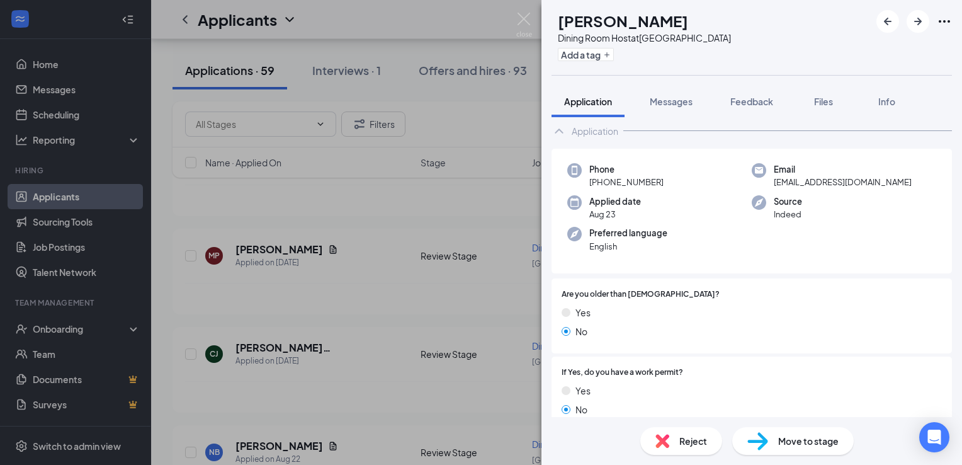
click at [694, 438] on span "Reject" at bounding box center [693, 441] width 28 height 14
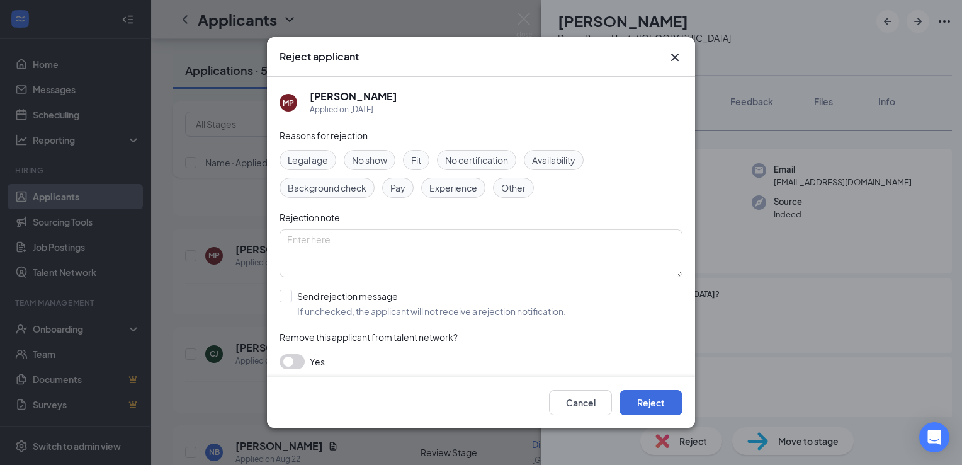
click at [672, 57] on icon "Cross" at bounding box center [674, 57] width 15 height 15
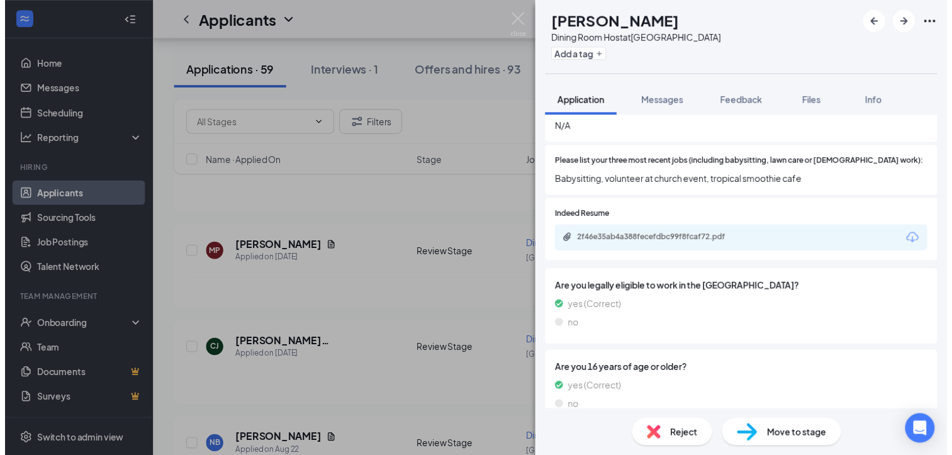
scroll to position [453, 0]
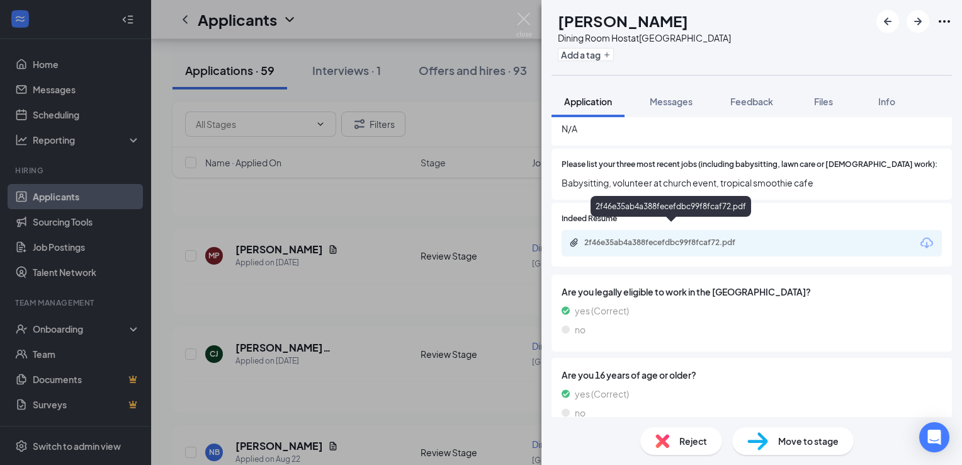
click at [667, 237] on div "2f46e35ab4a388fecefdbc99f8fcaf72.pdf" at bounding box center [672, 242] width 176 height 10
click at [341, 175] on div "MP [PERSON_NAME] Dining Room Host at [GEOGRAPHIC_DATA] Add a tag Application Me…" at bounding box center [481, 232] width 962 height 465
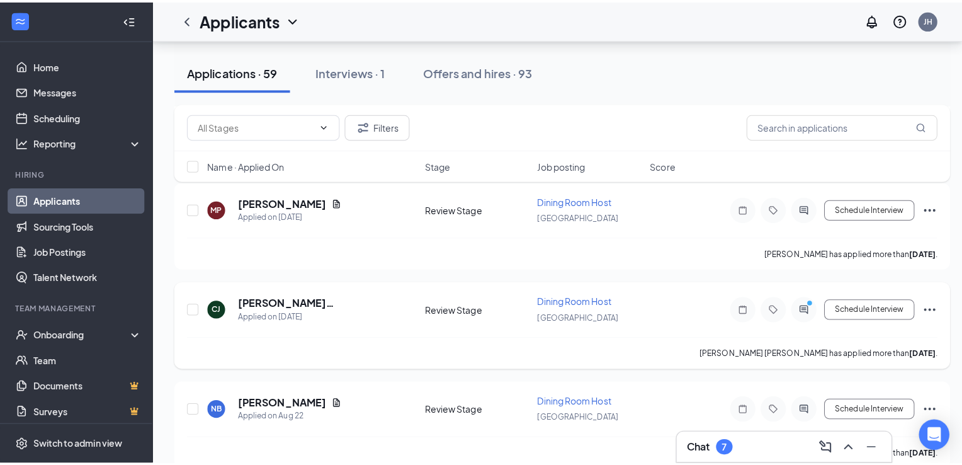
scroll to position [164, 0]
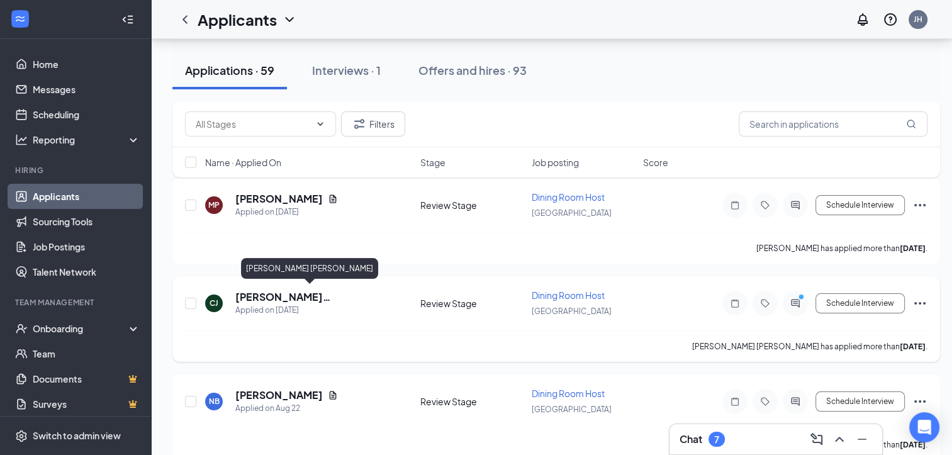
click at [299, 293] on h5 "[PERSON_NAME] [PERSON_NAME]" at bounding box center [310, 297] width 151 height 14
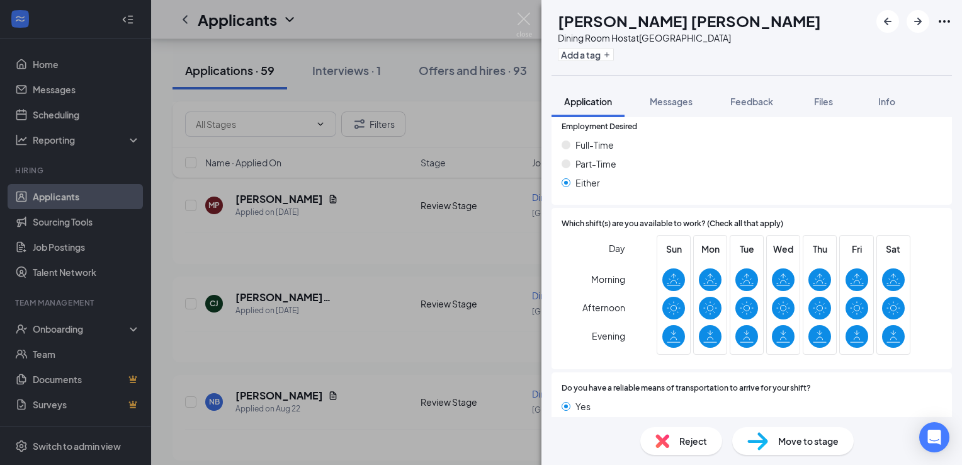
scroll to position [811, 0]
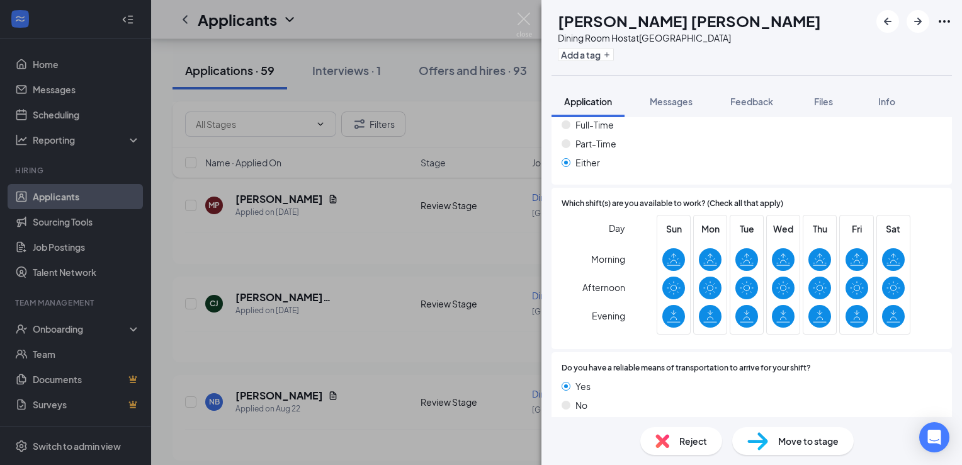
click at [767, 449] on img at bounding box center [757, 441] width 21 height 18
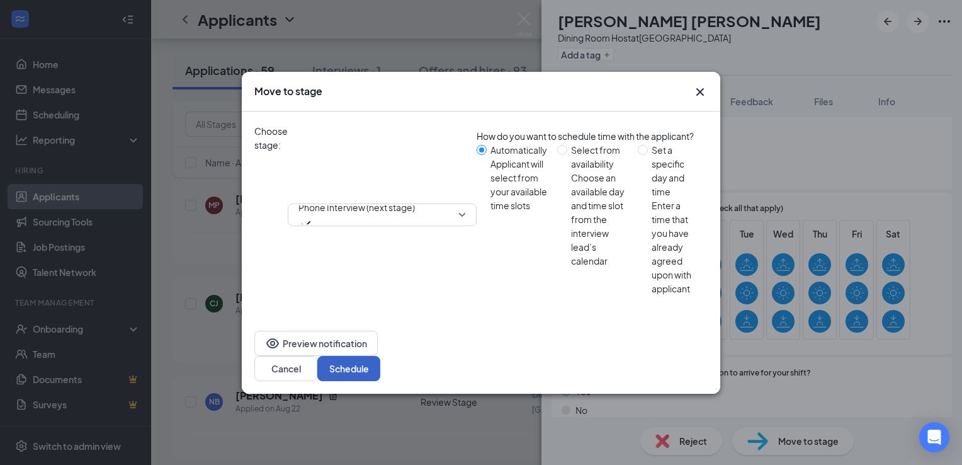
click at [380, 356] on button "Schedule" at bounding box center [348, 368] width 63 height 25
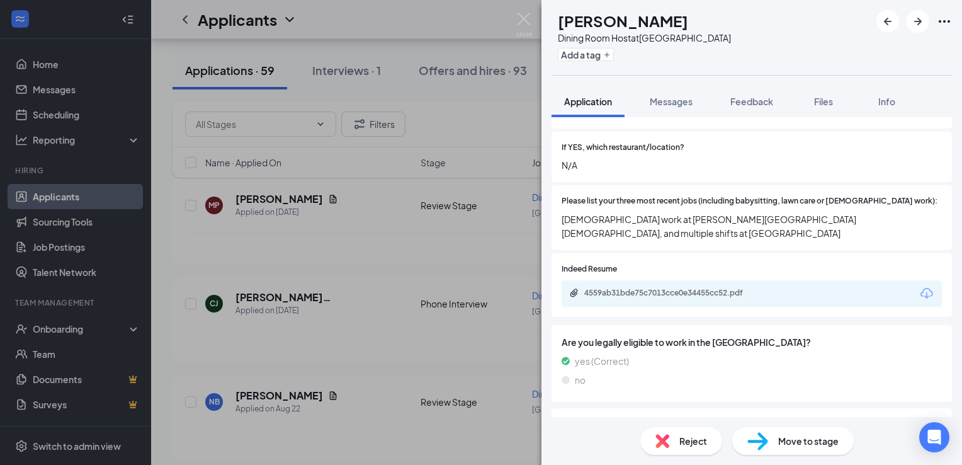
scroll to position [454, 0]
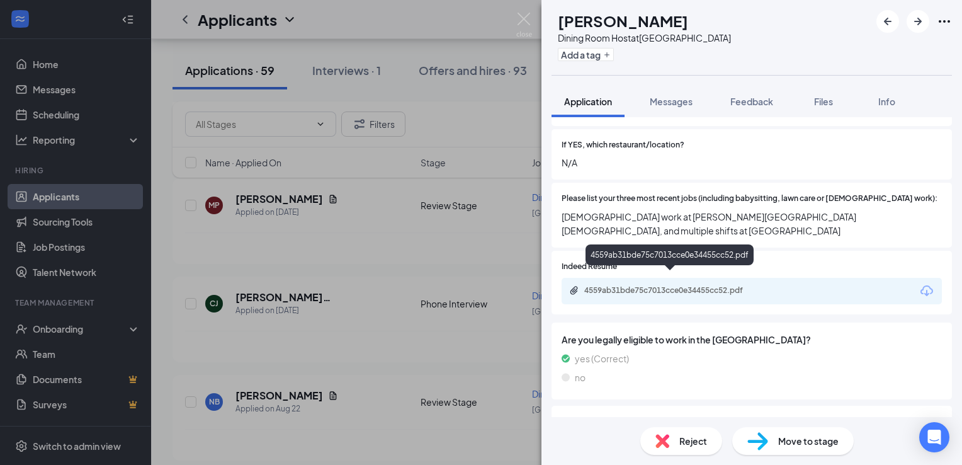
click at [710, 285] on div "4559ab31bde75c7013cce0e34455cc52.pdf" at bounding box center [672, 290] width 176 height 10
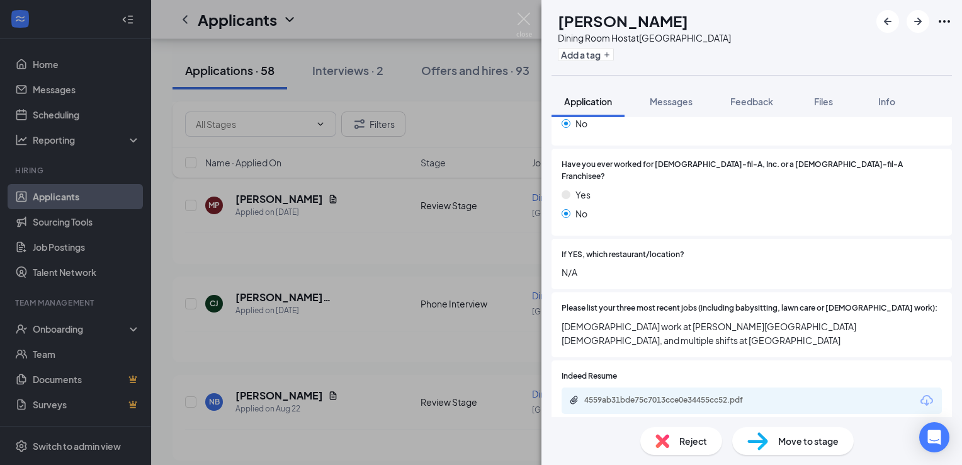
scroll to position [346, 0]
click at [684, 439] on span "Reject" at bounding box center [693, 441] width 28 height 14
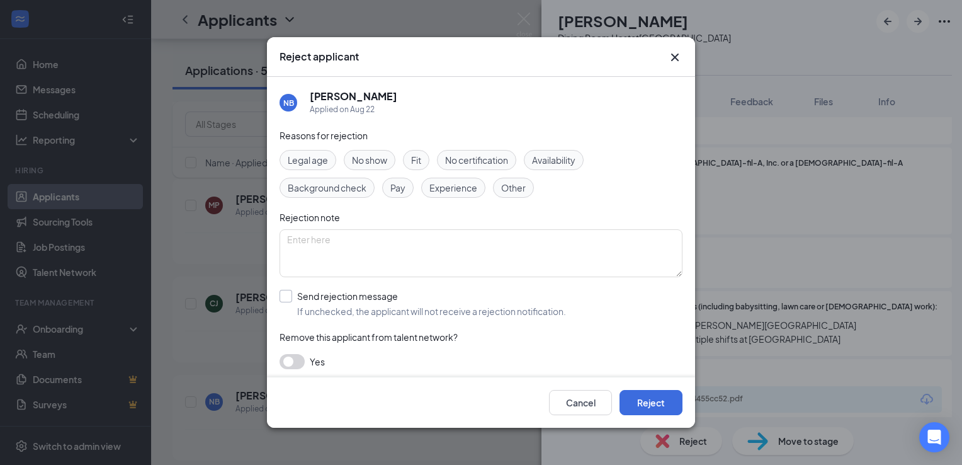
click at [380, 299] on input "Send rejection message If unchecked, the applicant will not receive a rejection…" at bounding box center [422, 304] width 286 height 28
checkbox input "true"
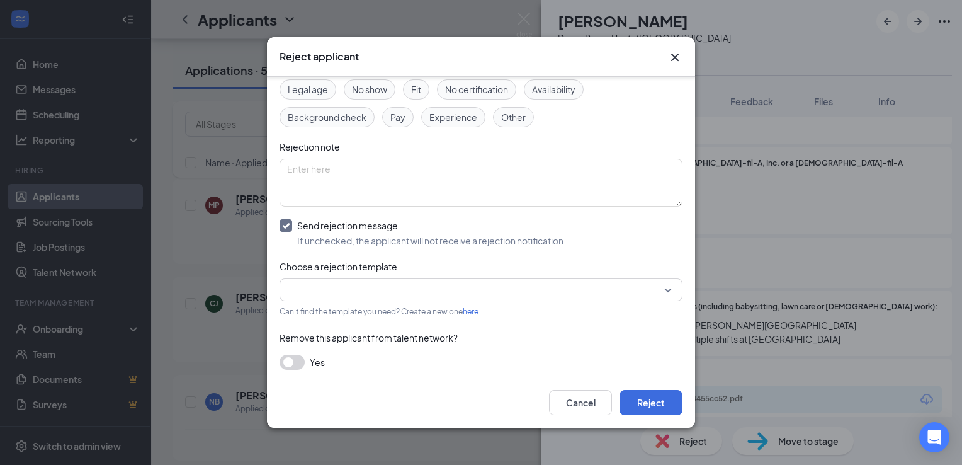
scroll to position [74, 0]
click at [679, 56] on icon "Cross" at bounding box center [674, 57] width 15 height 15
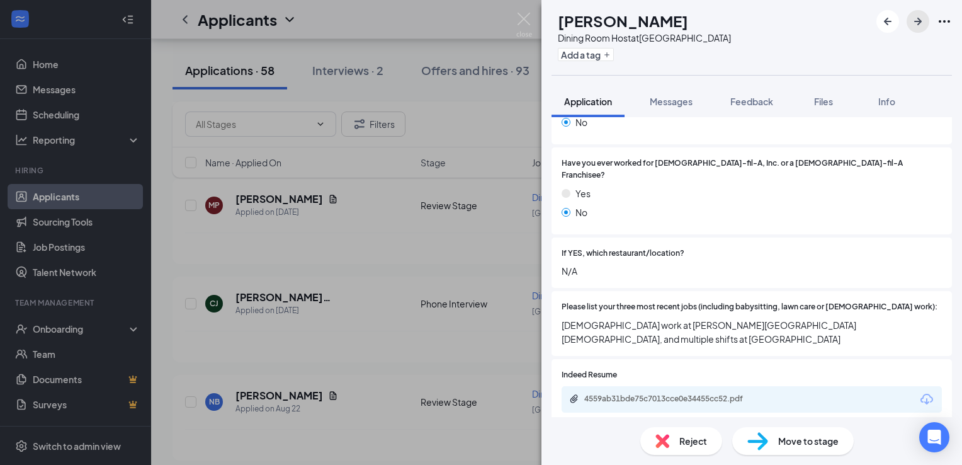
click at [915, 26] on icon "ArrowRight" at bounding box center [917, 21] width 15 height 15
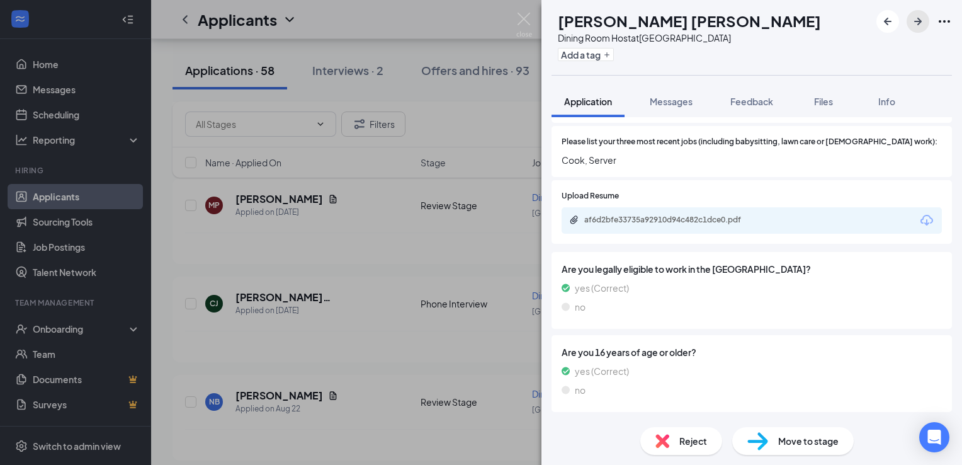
scroll to position [473, 0]
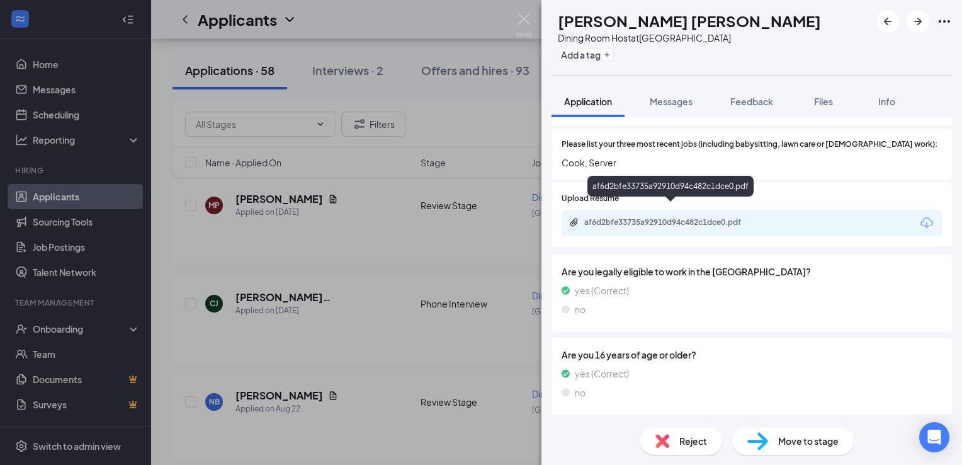
click at [657, 217] on div "af6d2bfe33735a92910d94c482c1dce0.pdf" at bounding box center [672, 222] width 176 height 10
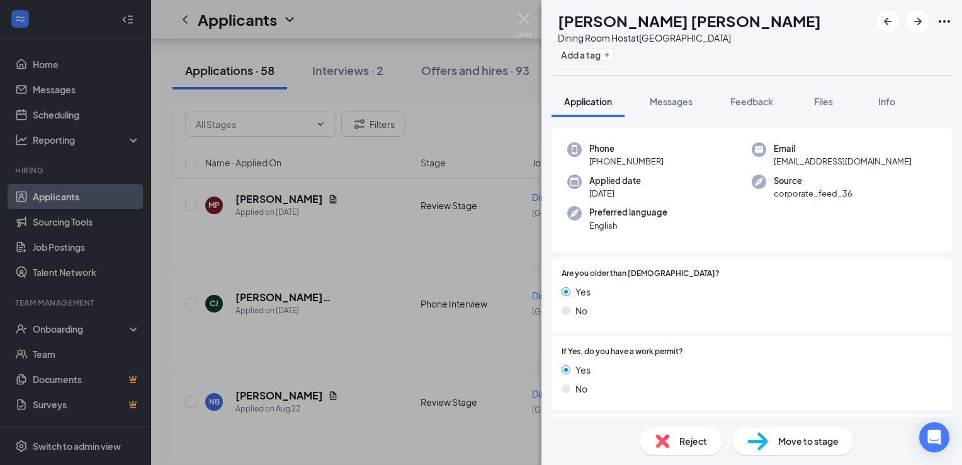
scroll to position [33, 0]
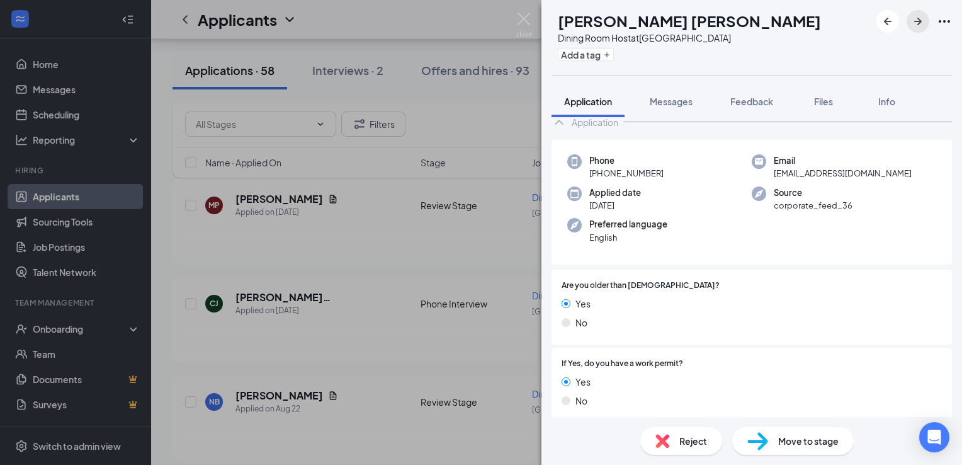
click at [917, 19] on icon "ArrowRight" at bounding box center [918, 22] width 8 height 8
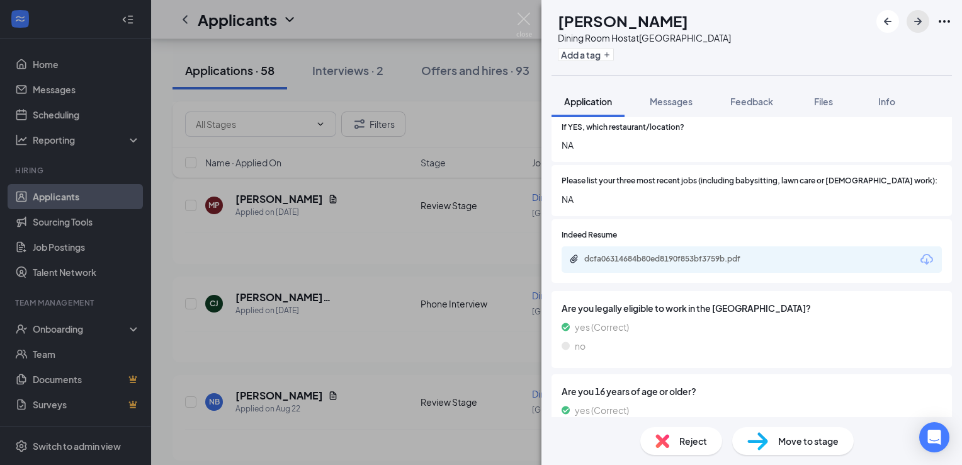
scroll to position [437, 0]
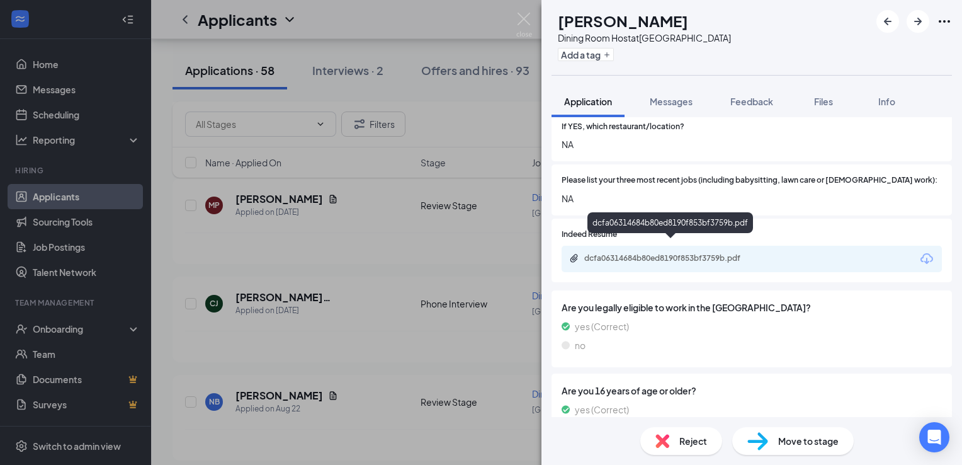
click at [719, 253] on div "dcfa06314684b80ed8190f853bf3759b.pdf" at bounding box center [672, 258] width 176 height 10
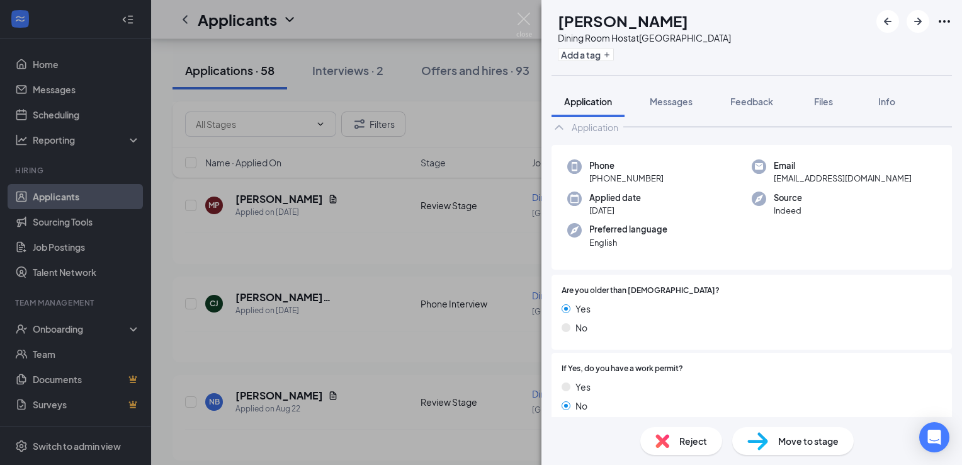
scroll to position [0, 0]
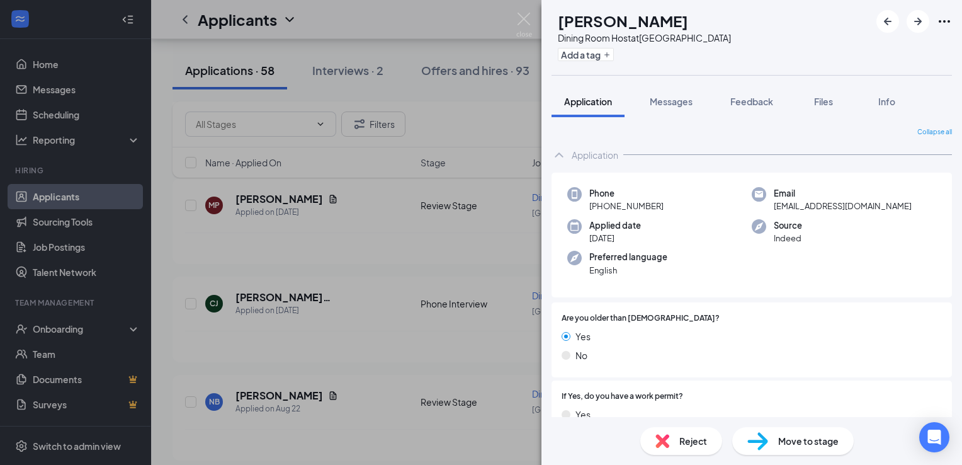
click at [694, 438] on span "Reject" at bounding box center [693, 441] width 28 height 14
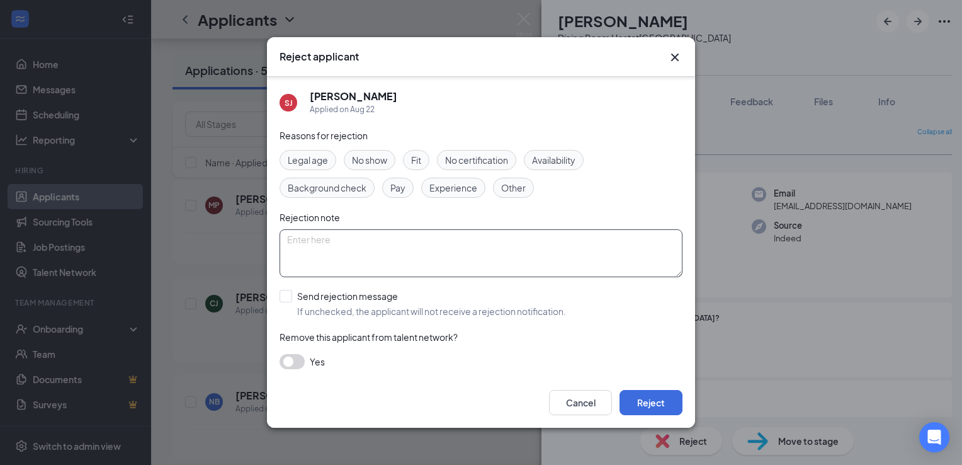
scroll to position [4, 0]
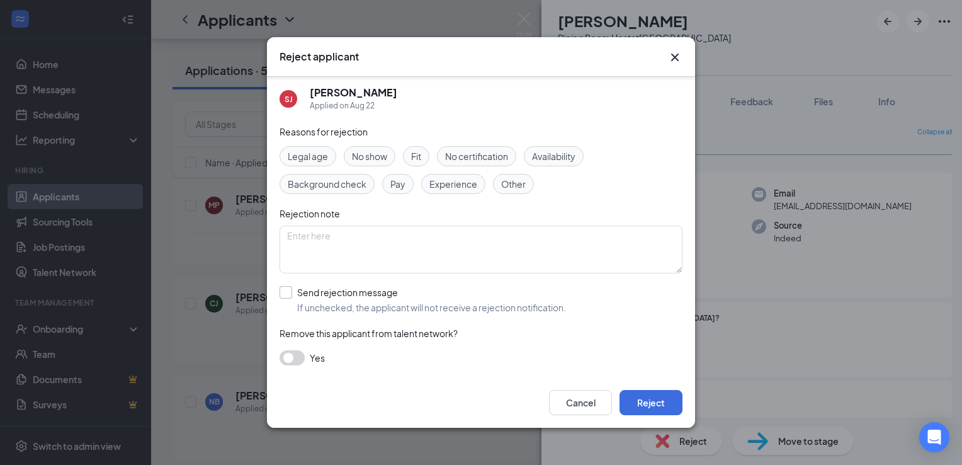
click at [327, 291] on input "Send rejection message If unchecked, the applicant will not receive a rejection…" at bounding box center [422, 300] width 286 height 28
checkbox input "true"
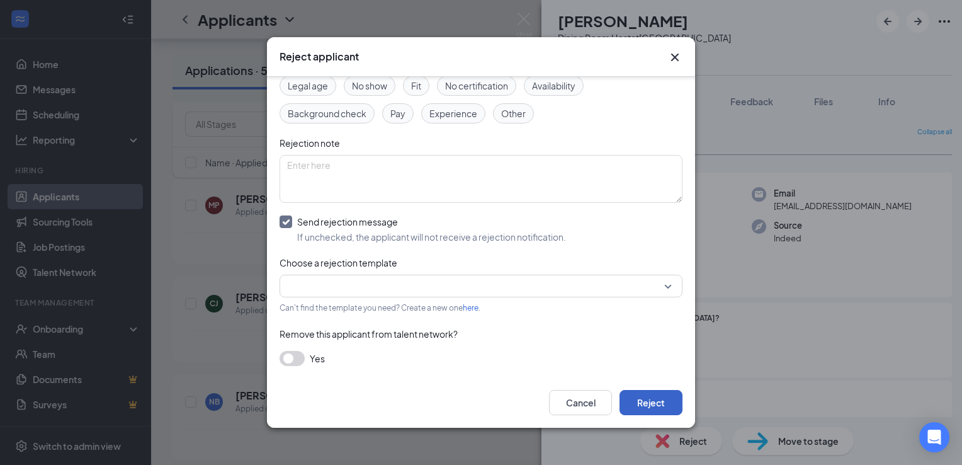
click at [663, 405] on button "Reject" at bounding box center [650, 402] width 63 height 25
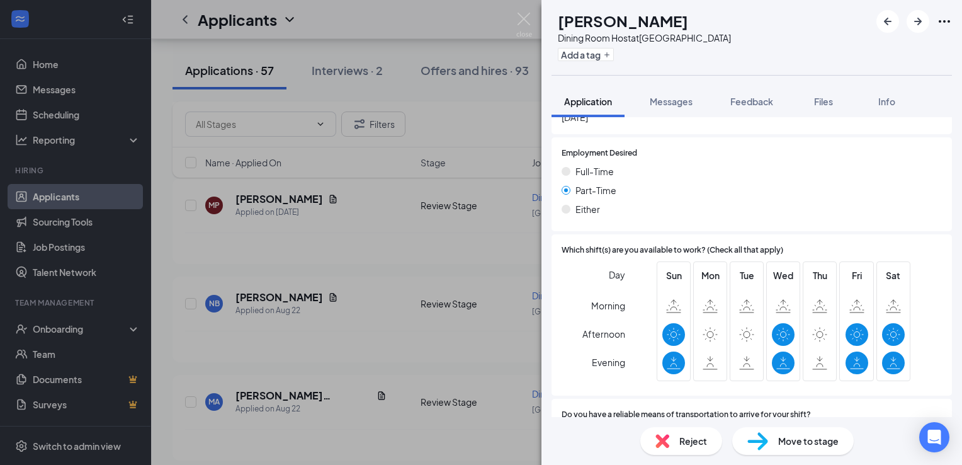
scroll to position [838, 0]
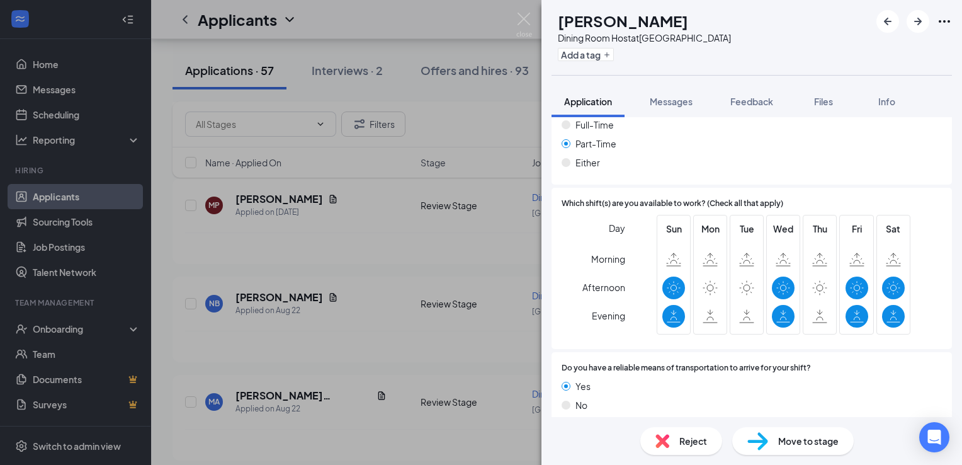
click at [693, 437] on span "Reject" at bounding box center [693, 441] width 28 height 14
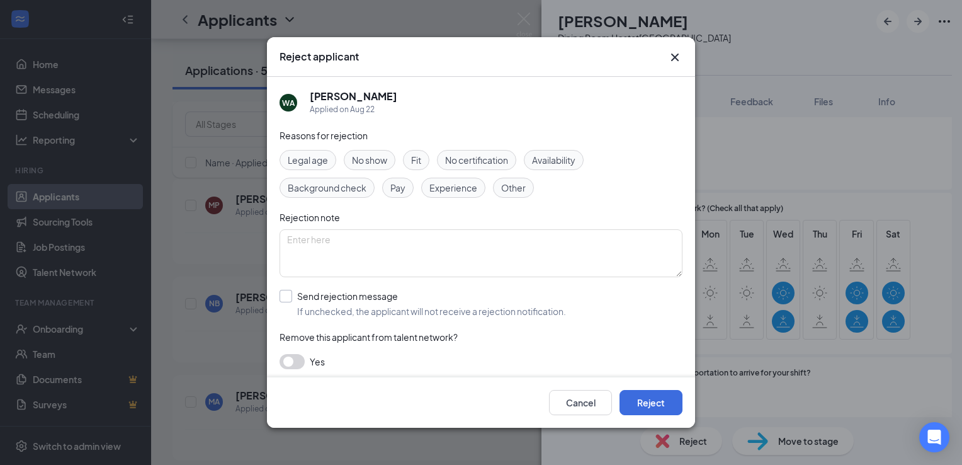
click at [324, 312] on input "Send rejection message If unchecked, the applicant will not receive a rejection…" at bounding box center [422, 304] width 286 height 28
checkbox input "true"
click at [639, 399] on button "Reject" at bounding box center [650, 402] width 63 height 25
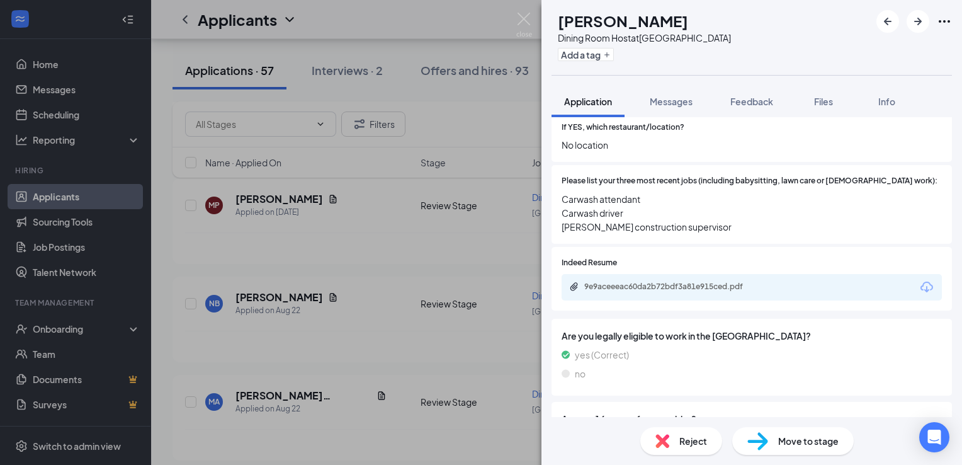
scroll to position [436, 0]
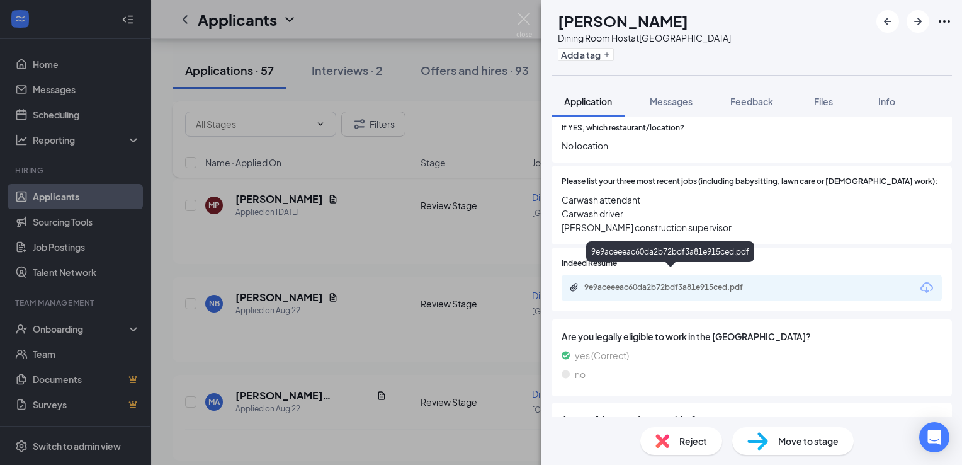
click at [726, 282] on div "9e9aceeeac60da2b72bdf3a81e915ced.pdf" at bounding box center [672, 287] width 176 height 10
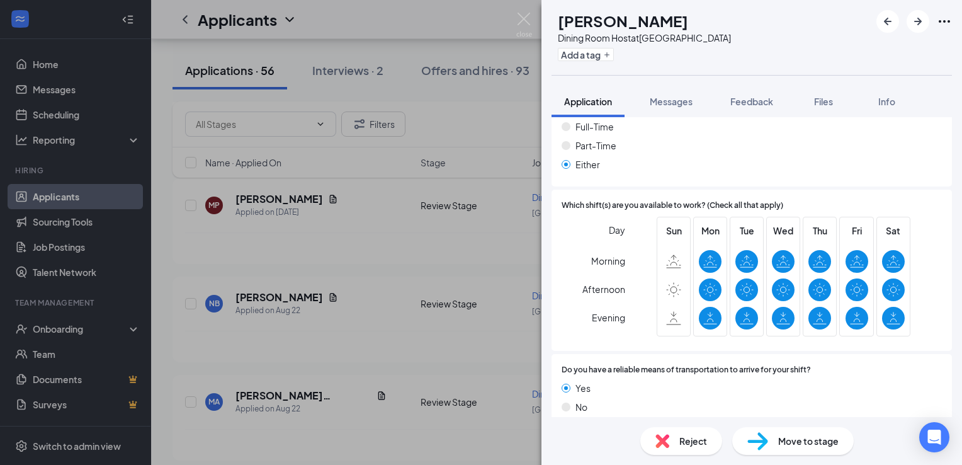
scroll to position [907, 0]
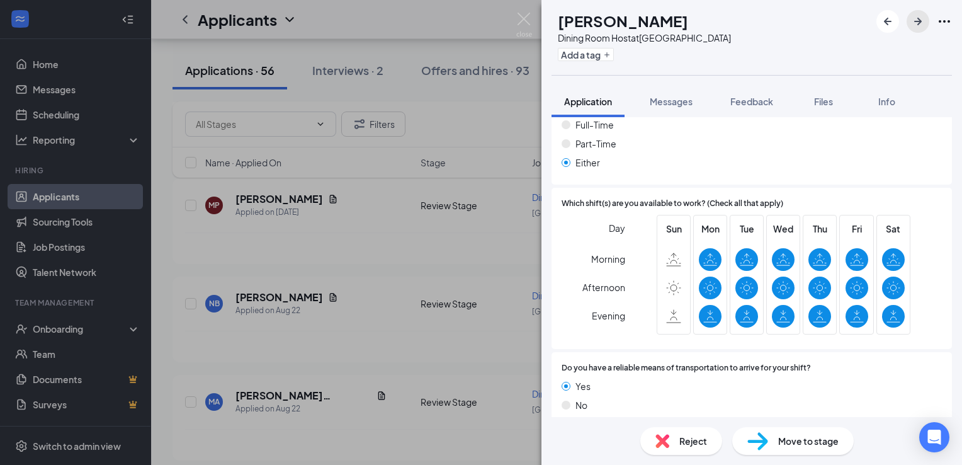
click at [918, 16] on icon "ArrowRight" at bounding box center [917, 21] width 15 height 15
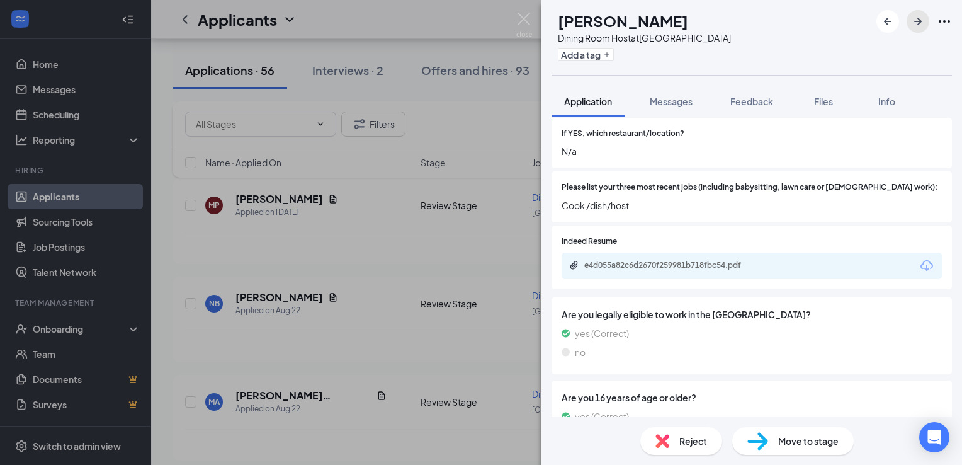
scroll to position [430, 0]
click at [728, 253] on div "e4d055a82c6d2670f259981b718fbc54.pdf" at bounding box center [751, 266] width 380 height 26
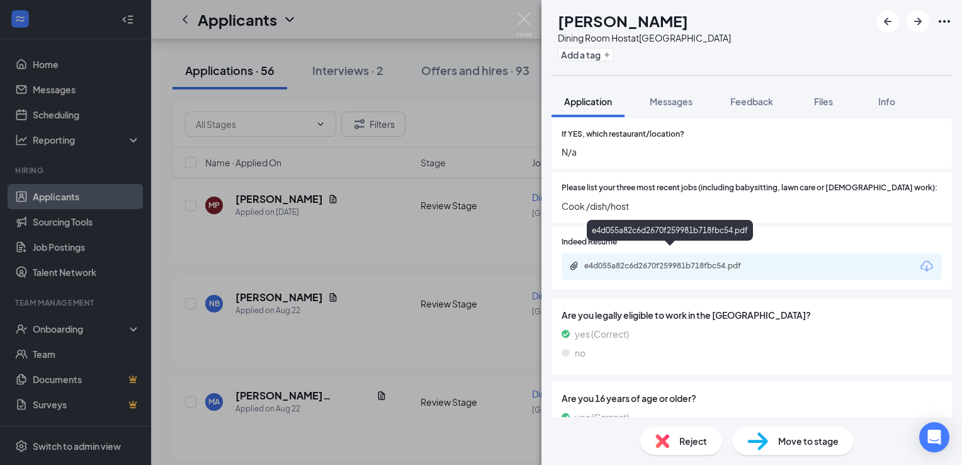
click at [728, 261] on div "e4d055a82c6d2670f259981b718fbc54.pdf" at bounding box center [672, 266] width 176 height 10
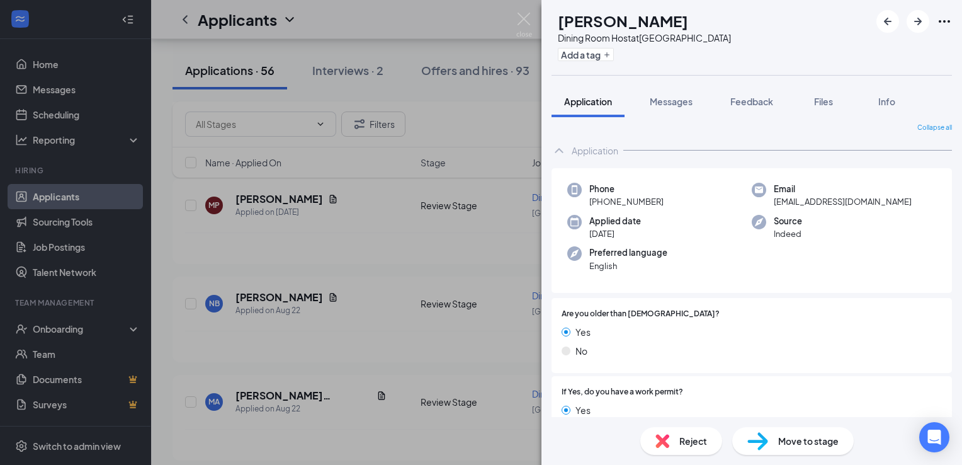
scroll to position [0, 0]
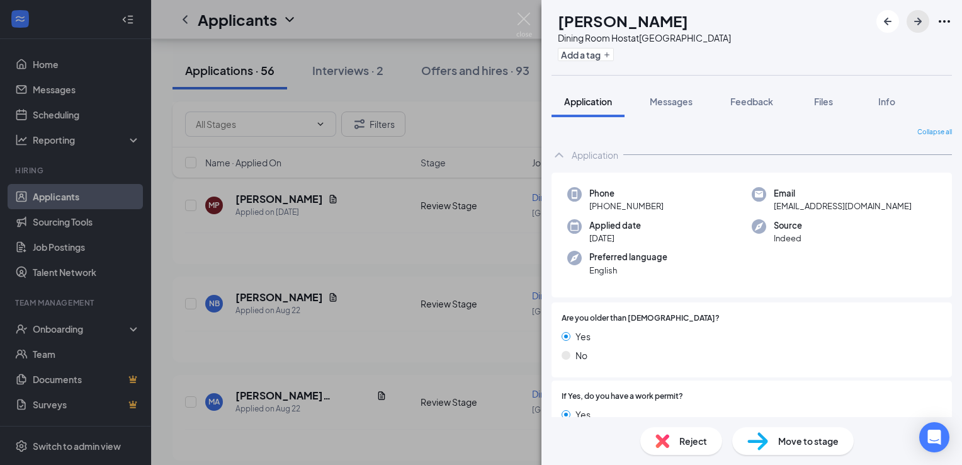
click at [918, 31] on button "button" at bounding box center [917, 21] width 23 height 23
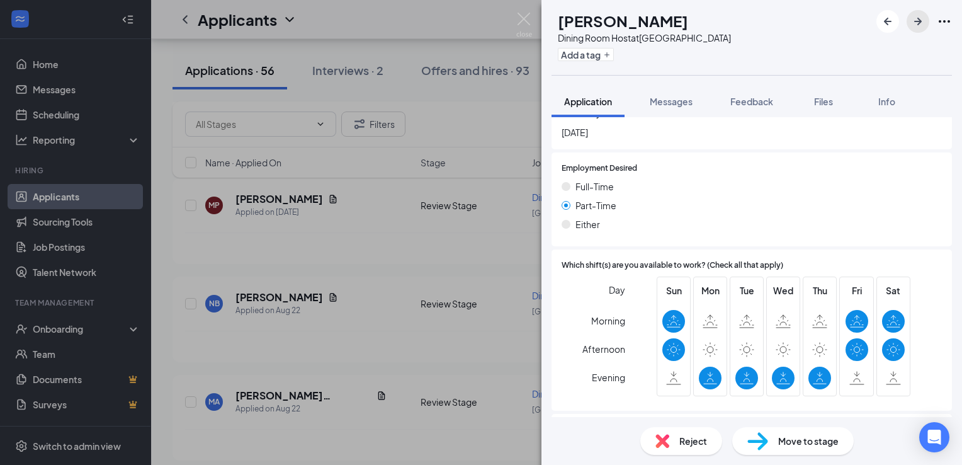
scroll to position [818, 0]
click at [678, 439] on div "Reject" at bounding box center [681, 441] width 82 height 28
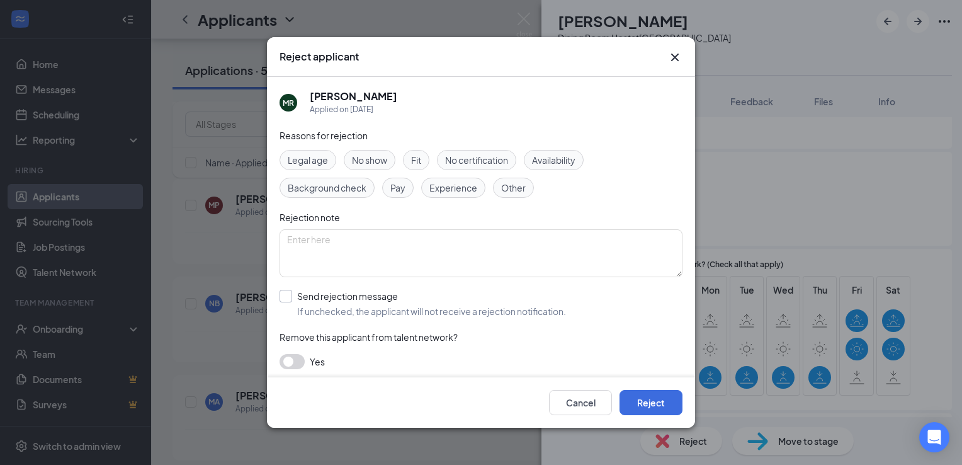
click at [342, 306] on input "Send rejection message If unchecked, the applicant will not receive a rejection…" at bounding box center [422, 304] width 286 height 28
checkbox input "true"
click at [660, 402] on button "Reject" at bounding box center [650, 402] width 63 height 25
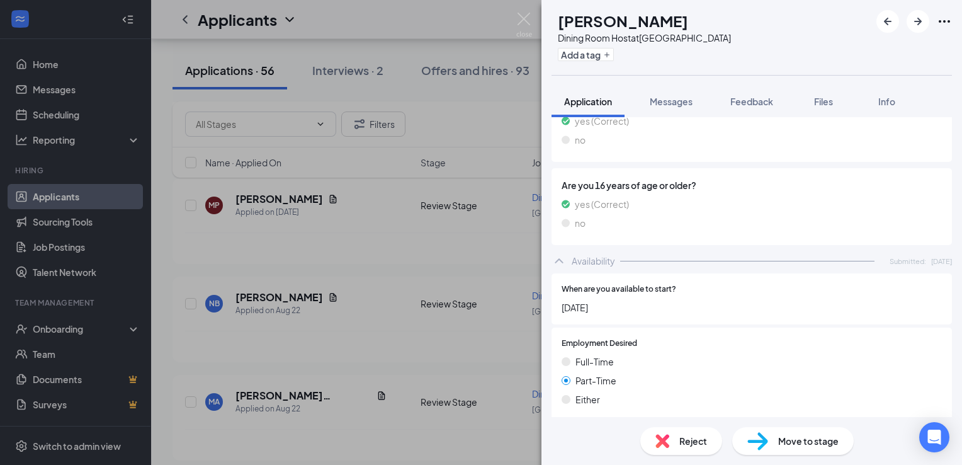
scroll to position [573, 0]
click at [920, 23] on icon "ArrowRight" at bounding box center [918, 22] width 8 height 8
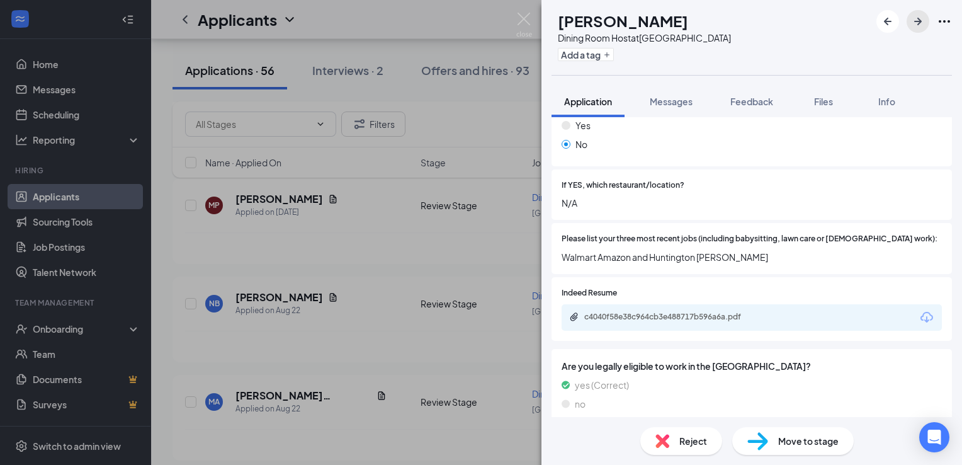
scroll to position [381, 0]
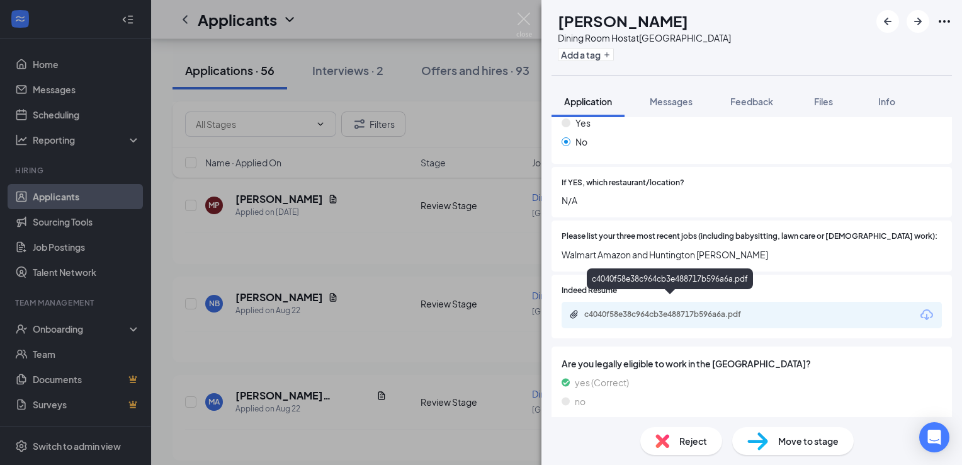
click at [713, 309] on div "c4040f58e38c964cb3e488717b596a6a.pdf" at bounding box center [672, 314] width 176 height 10
click at [918, 24] on icon "ArrowRight" at bounding box center [918, 22] width 8 height 8
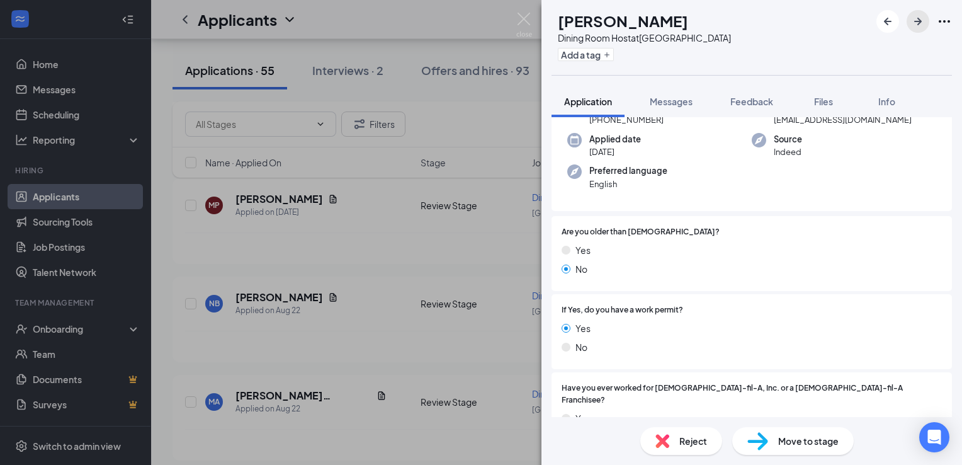
scroll to position [83, 0]
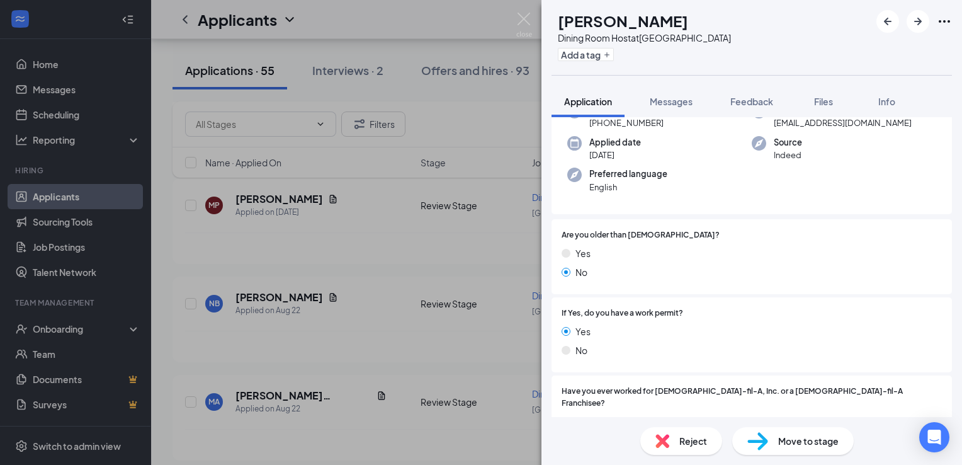
click at [679, 441] on span "Reject" at bounding box center [693, 441] width 28 height 14
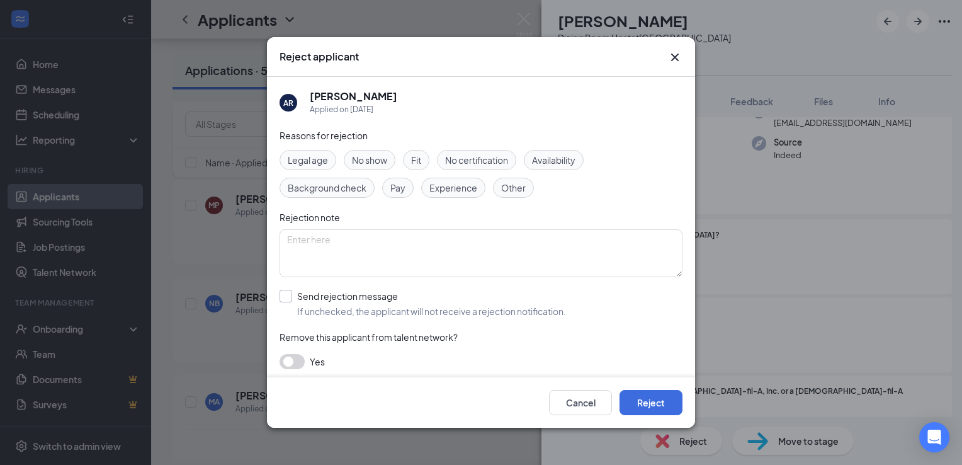
click at [385, 302] on input "Send rejection message If unchecked, the applicant will not receive a rejection…" at bounding box center [422, 304] width 286 height 28
checkbox input "true"
click at [644, 400] on button "Reject" at bounding box center [650, 402] width 63 height 25
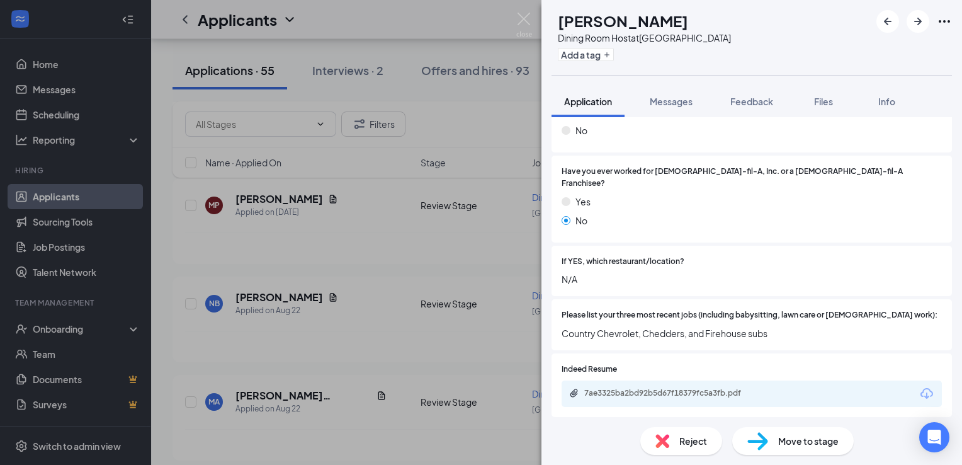
scroll to position [295, 0]
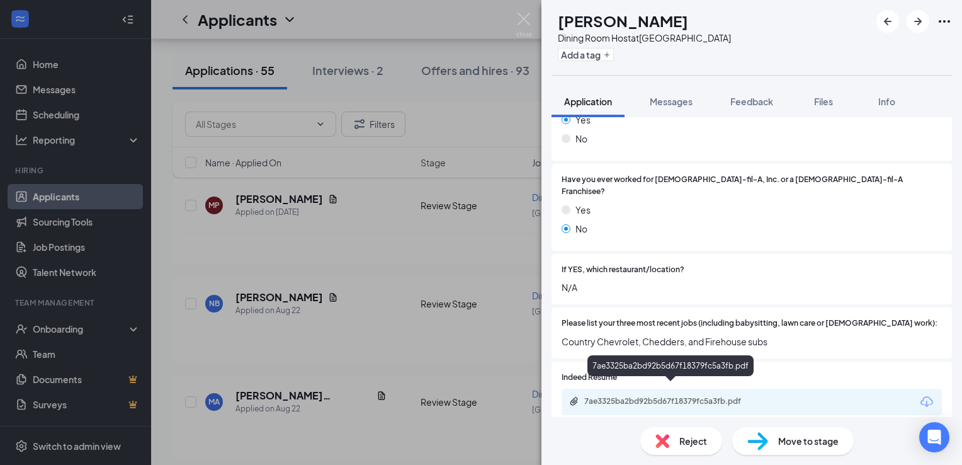
click at [684, 396] on div "7ae3325ba2bd92b5d67f18379fc5a3fb.pdf" at bounding box center [672, 401] width 176 height 10
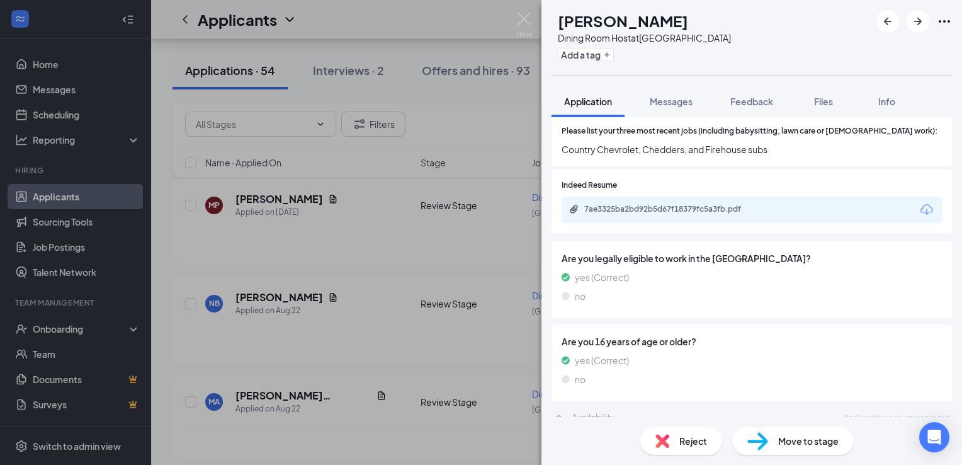
scroll to position [0, 0]
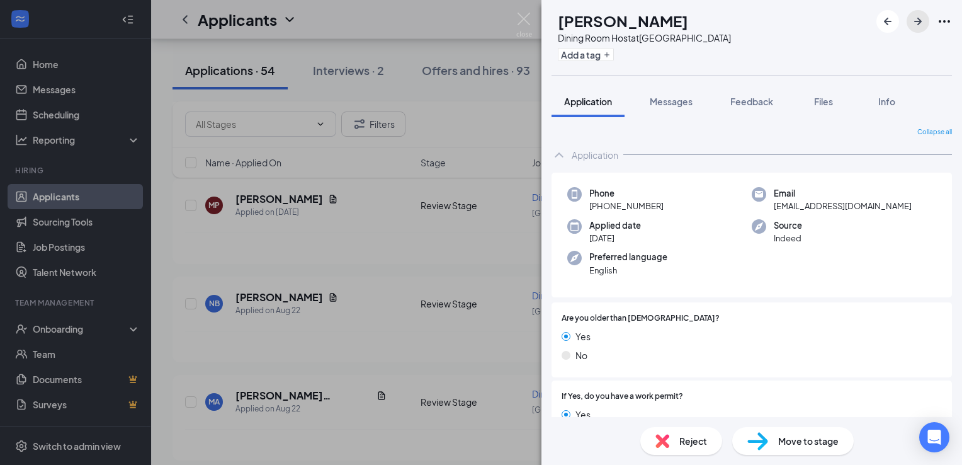
click at [915, 21] on icon "ArrowRight" at bounding box center [918, 22] width 8 height 8
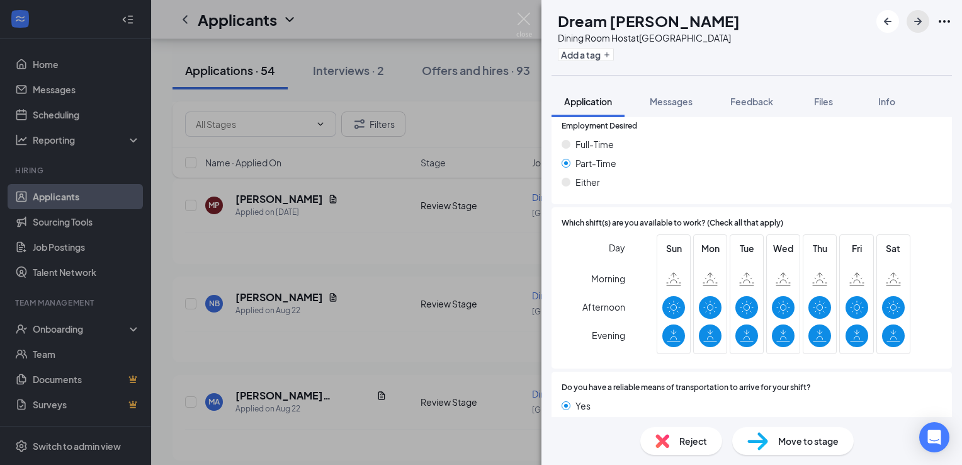
scroll to position [825, 0]
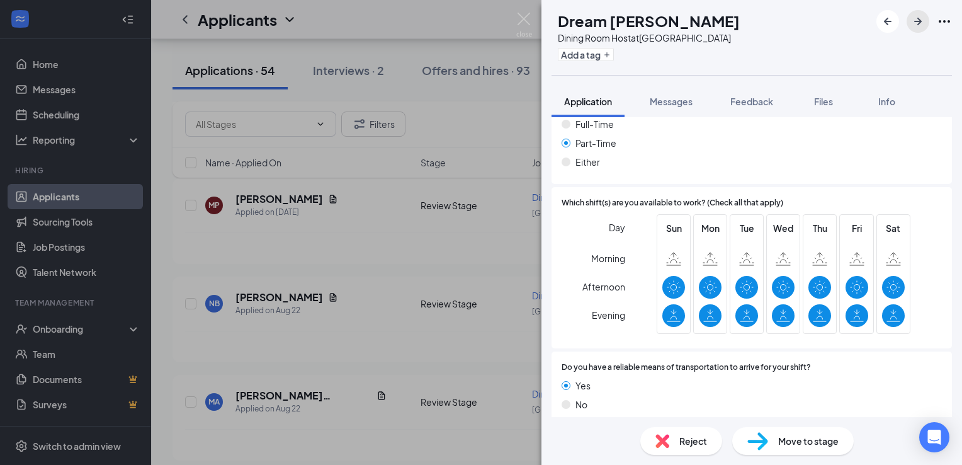
click at [916, 19] on icon "ArrowRight" at bounding box center [917, 21] width 15 height 15
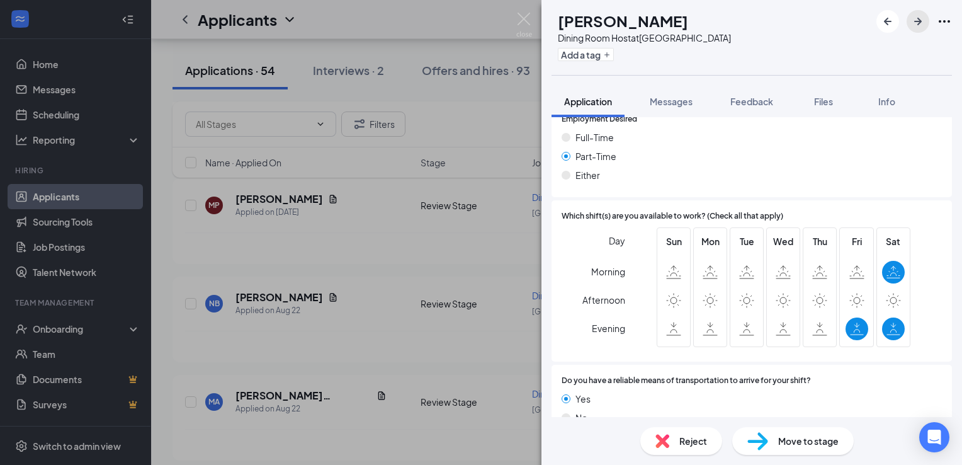
scroll to position [811, 0]
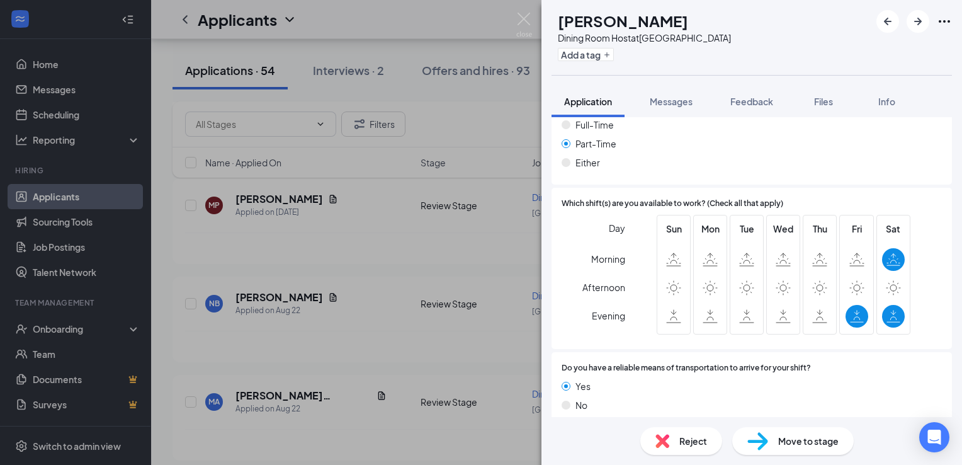
click at [668, 446] on img at bounding box center [662, 441] width 14 height 14
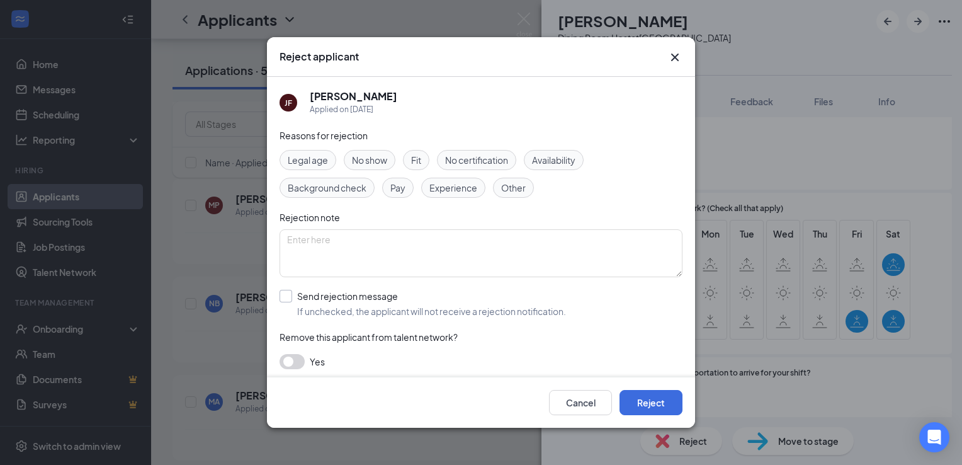
click at [391, 303] on input "Send rejection message If unchecked, the applicant will not receive a rejection…" at bounding box center [422, 304] width 286 height 28
checkbox input "true"
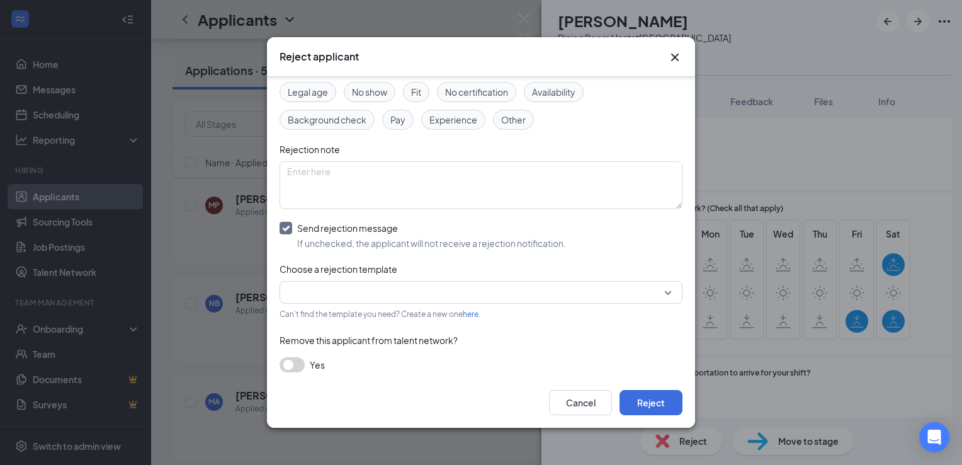
scroll to position [74, 0]
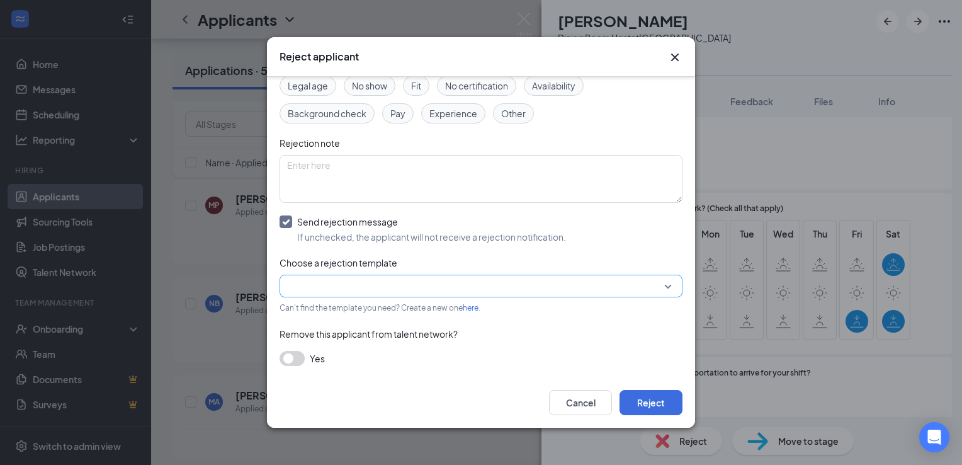
click at [400, 288] on input "search" at bounding box center [476, 285] width 379 height 21
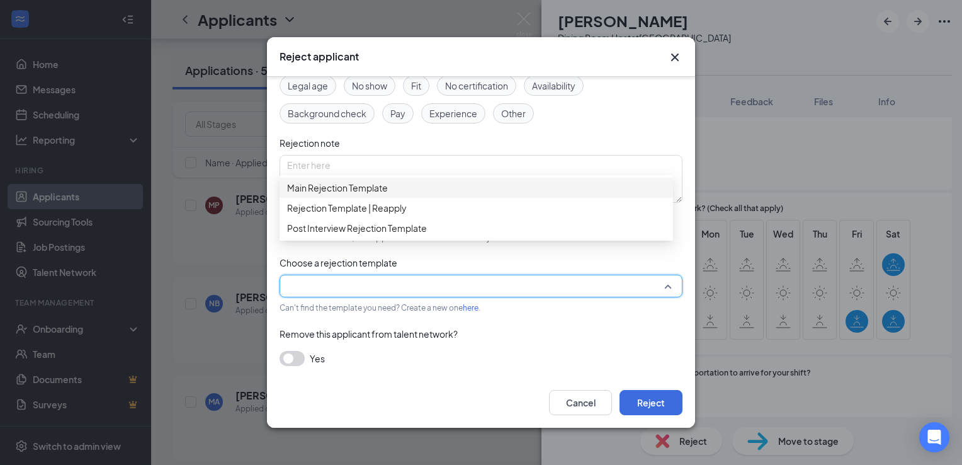
click at [420, 193] on span "Main Rejection Template" at bounding box center [476, 188] width 378 height 14
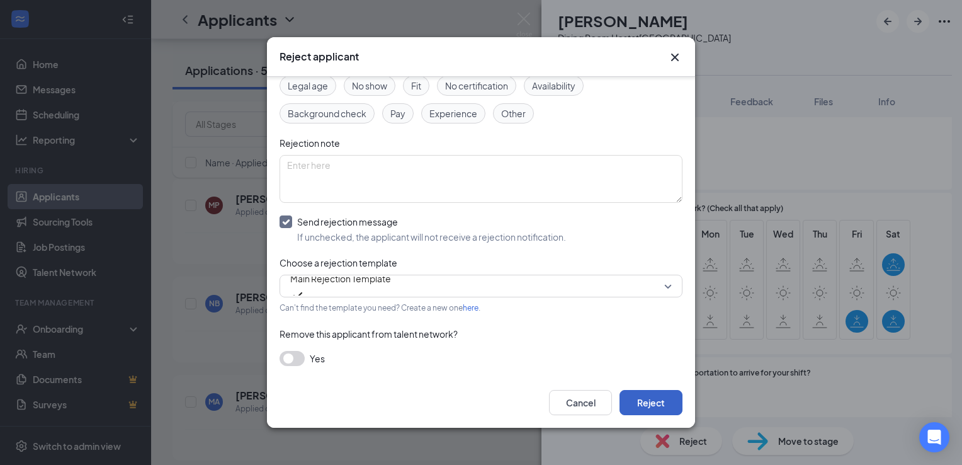
click at [642, 402] on button "Reject" at bounding box center [650, 402] width 63 height 25
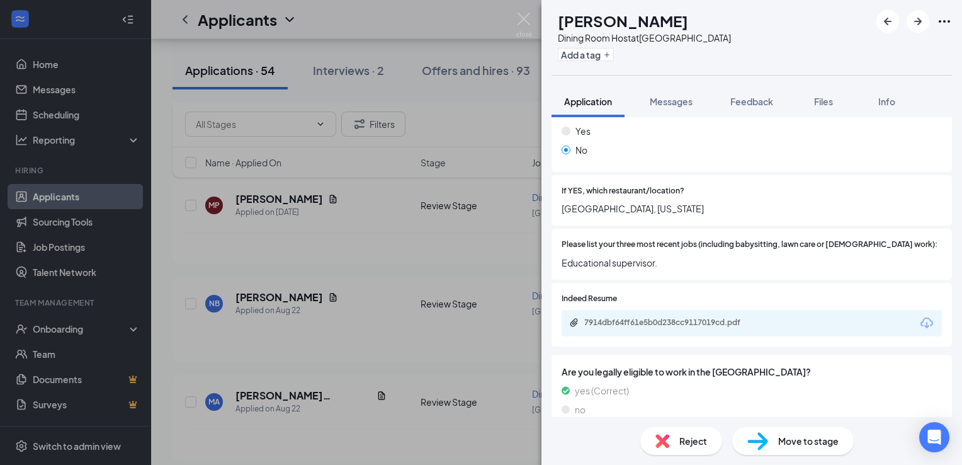
scroll to position [373, 0]
click at [710, 318] on div "7914dbf64ff61e5b0d238cc9117019cd.pdf" at bounding box center [672, 323] width 176 height 10
click at [686, 432] on div "Reject" at bounding box center [681, 441] width 82 height 28
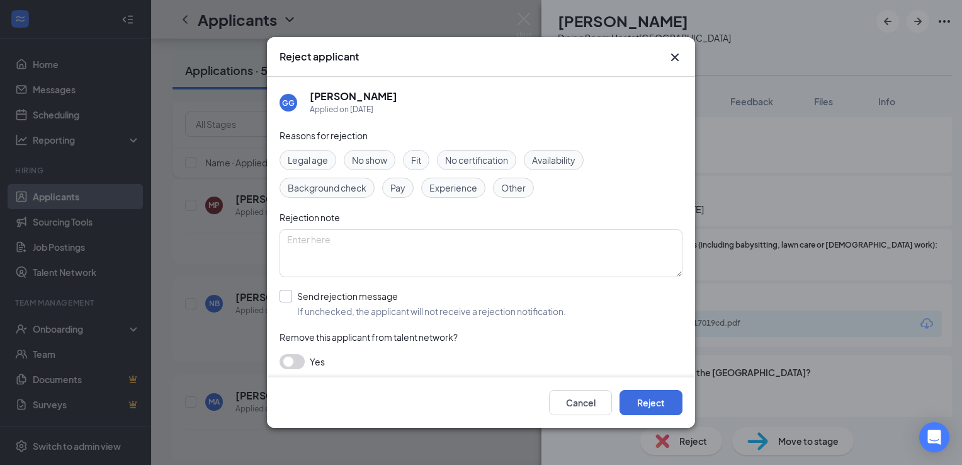
click at [322, 299] on input "Send rejection message If unchecked, the applicant will not receive a rejection…" at bounding box center [422, 304] width 286 height 28
checkbox input "true"
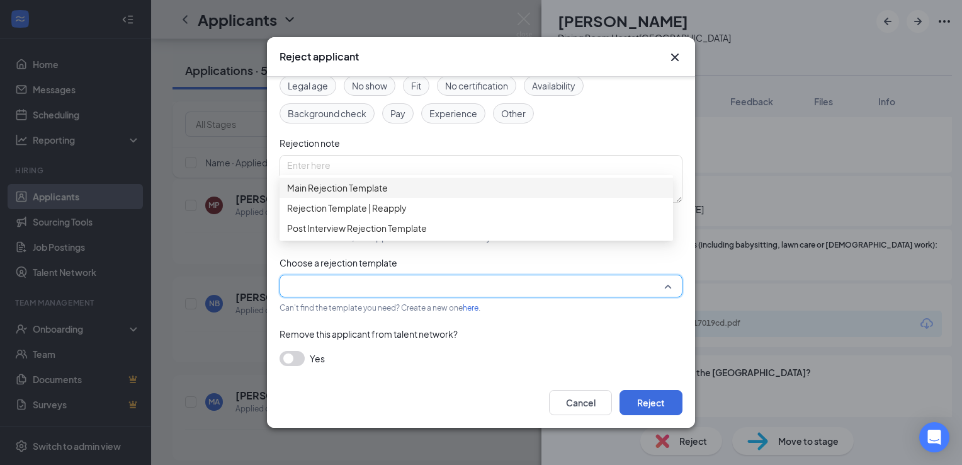
click at [402, 293] on input "search" at bounding box center [476, 285] width 379 height 21
click at [432, 194] on span "Main Rejection Template" at bounding box center [476, 188] width 378 height 14
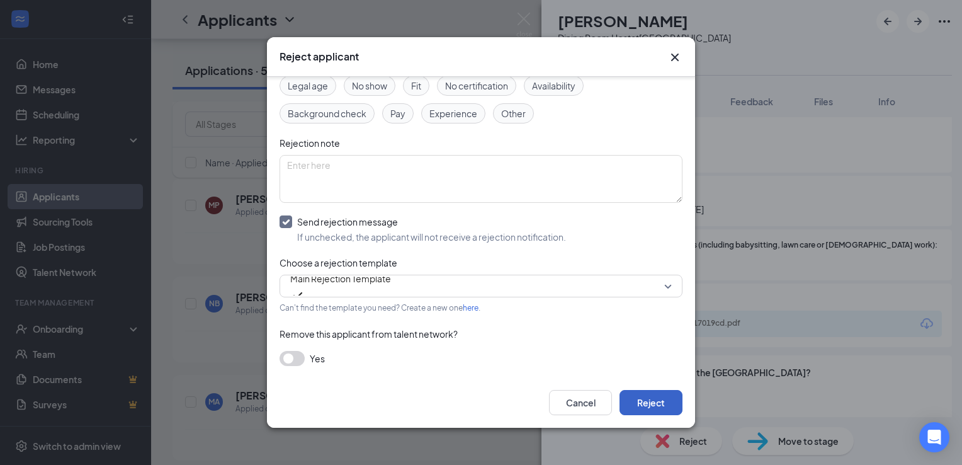
click at [657, 399] on button "Reject" at bounding box center [650, 402] width 63 height 25
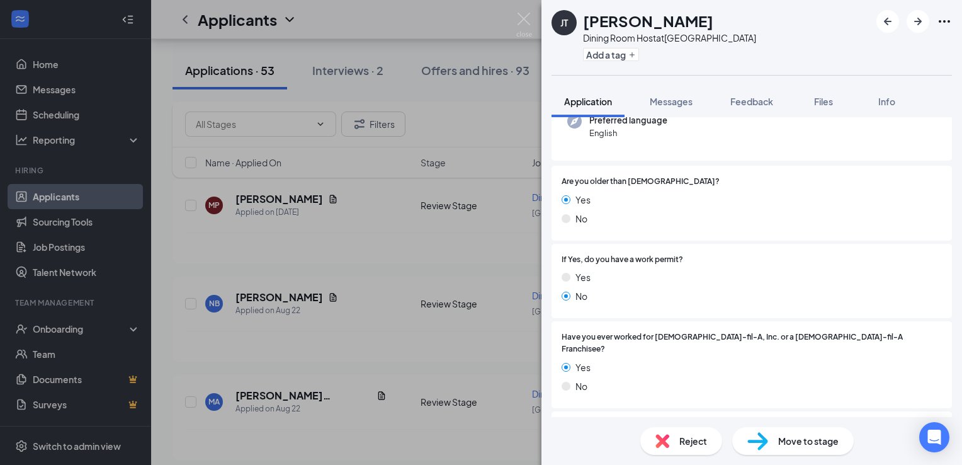
scroll to position [150, 0]
click at [687, 446] on span "Reject" at bounding box center [693, 441] width 28 height 14
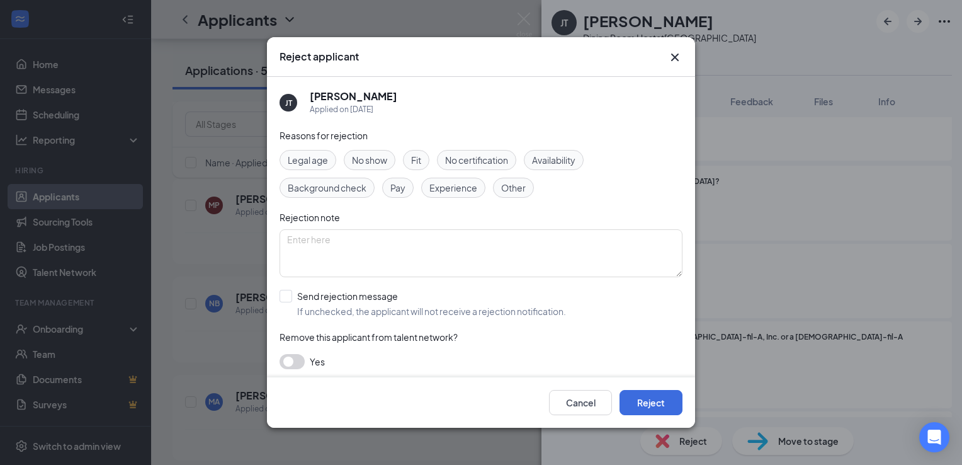
scroll to position [4, 0]
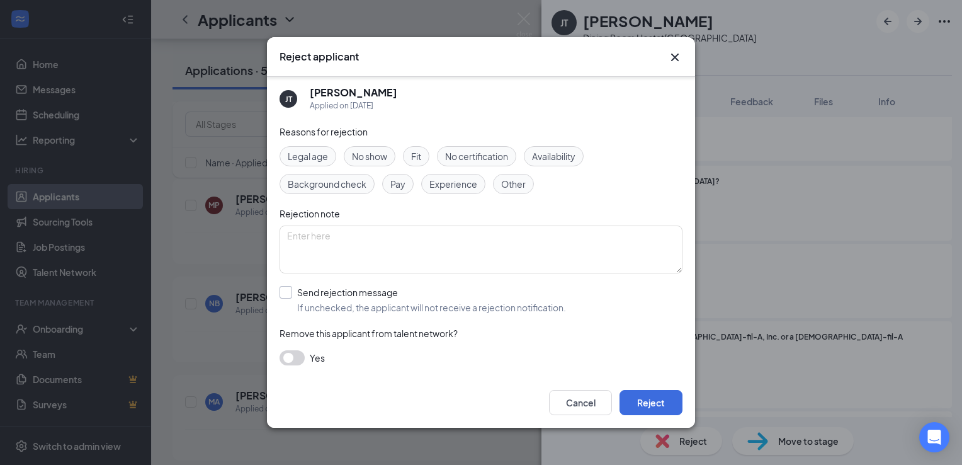
click at [399, 307] on input "Send rejection message If unchecked, the applicant will not receive a rejection…" at bounding box center [422, 300] width 286 height 28
checkbox input "true"
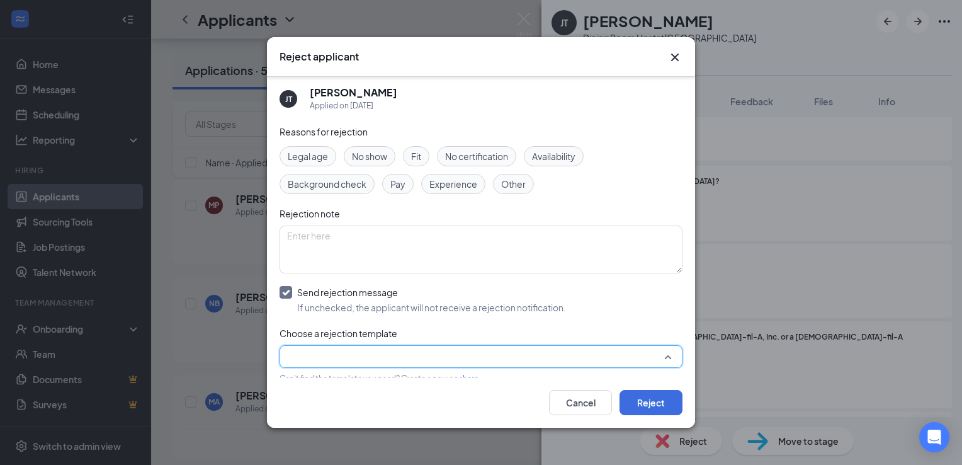
click at [405, 347] on input "search" at bounding box center [476, 356] width 379 height 21
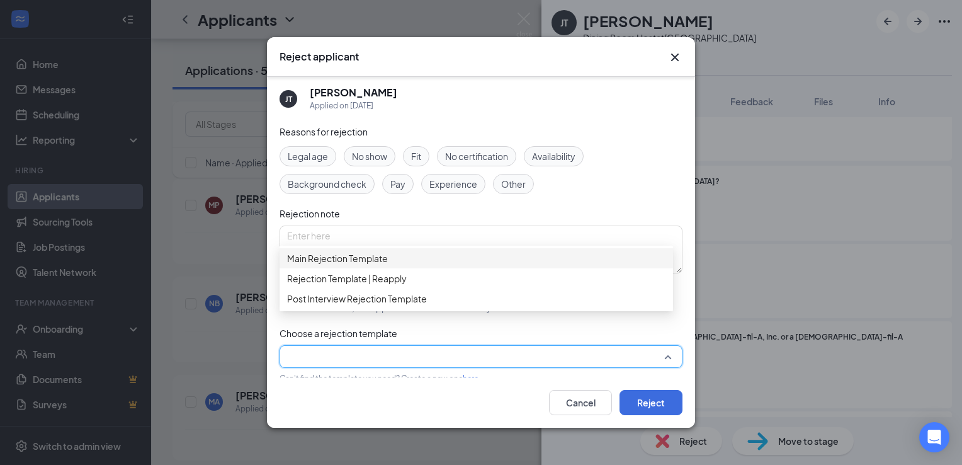
click at [400, 268] on div "Main Rejection Template" at bounding box center [475, 258] width 393 height 20
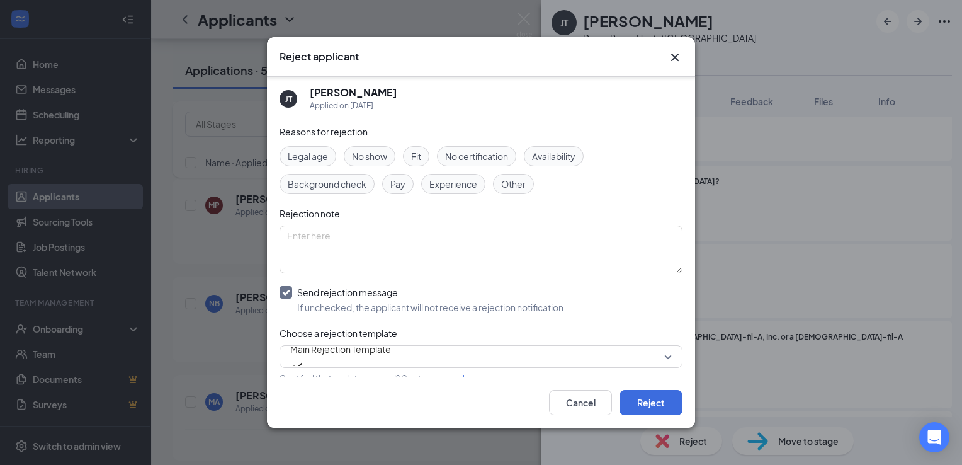
click at [672, 59] on icon "Cross" at bounding box center [674, 57] width 15 height 15
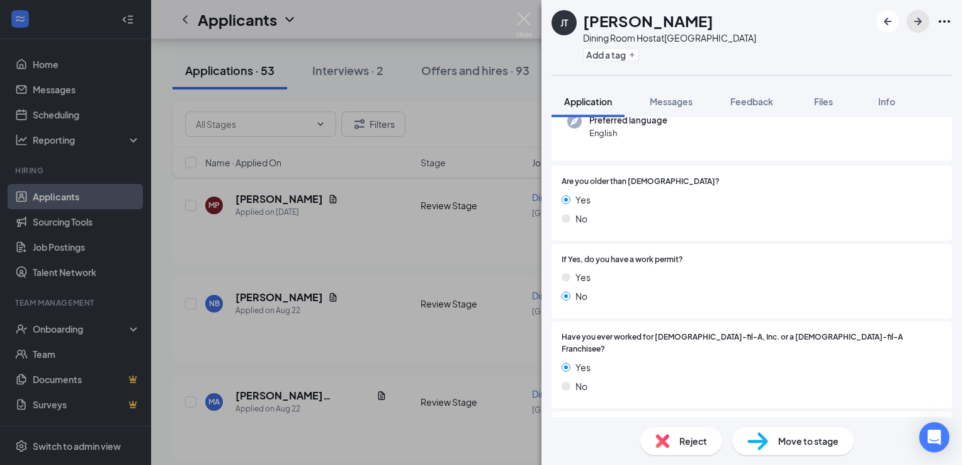
click at [918, 25] on icon "ArrowRight" at bounding box center [917, 21] width 15 height 15
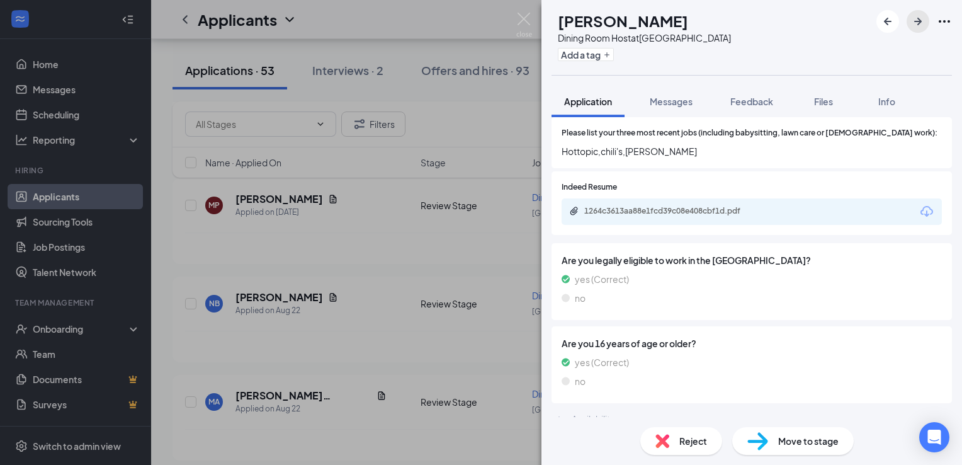
scroll to position [522, 0]
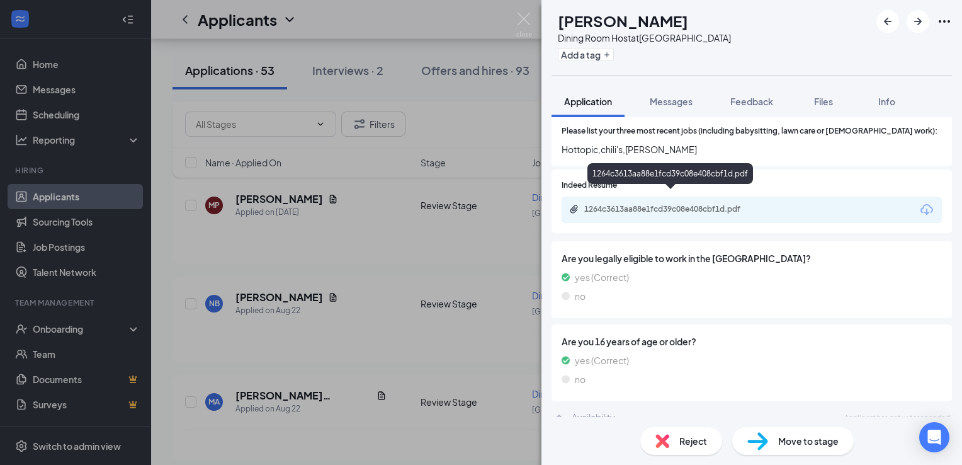
click at [675, 204] on div "1264c3613aa88e1fcd39c08e408cbf1d.pdf" at bounding box center [672, 209] width 176 height 10
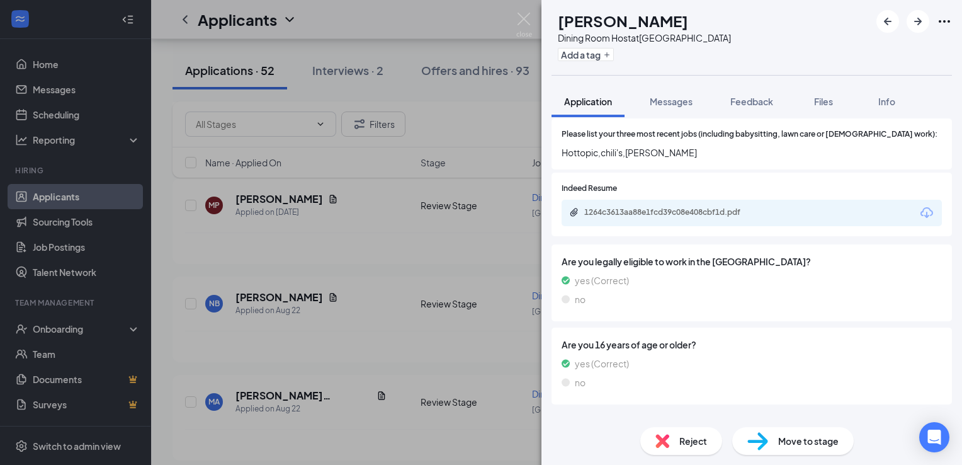
scroll to position [0, 0]
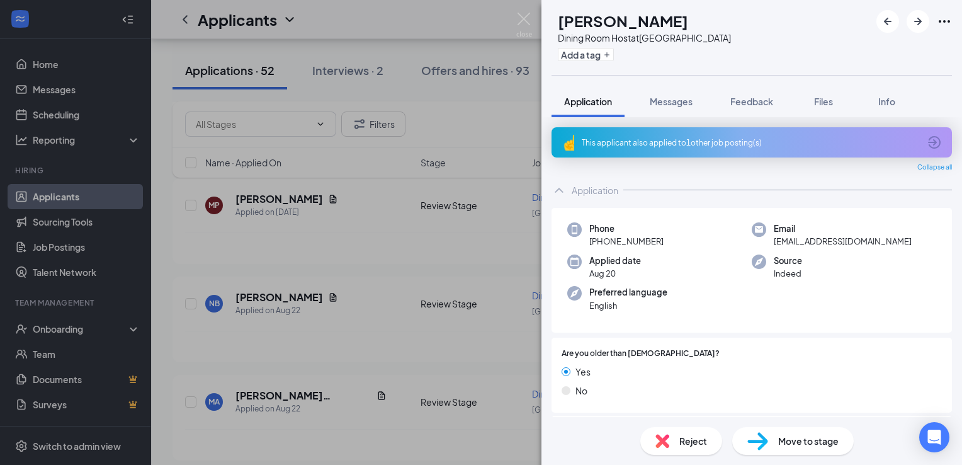
click at [692, 447] on span "Reject" at bounding box center [693, 441] width 28 height 14
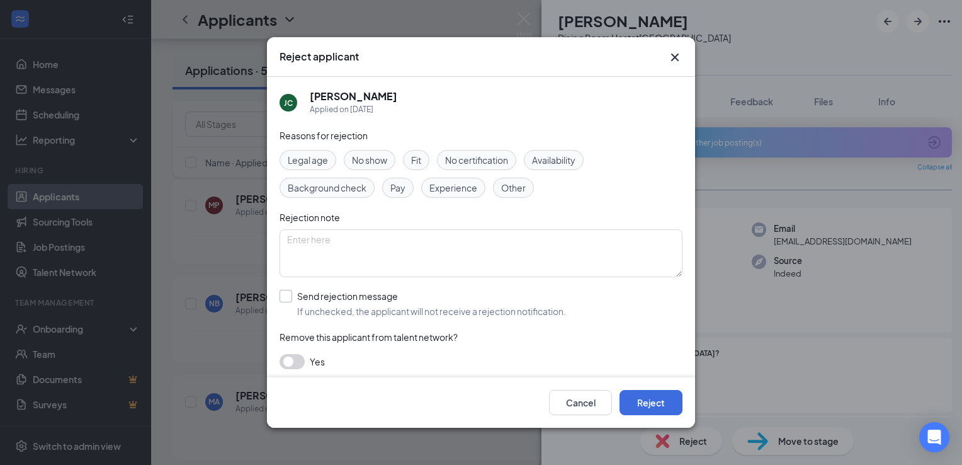
click at [363, 292] on input "Send rejection message If unchecked, the applicant will not receive a rejection…" at bounding box center [422, 304] width 286 height 28
checkbox input "true"
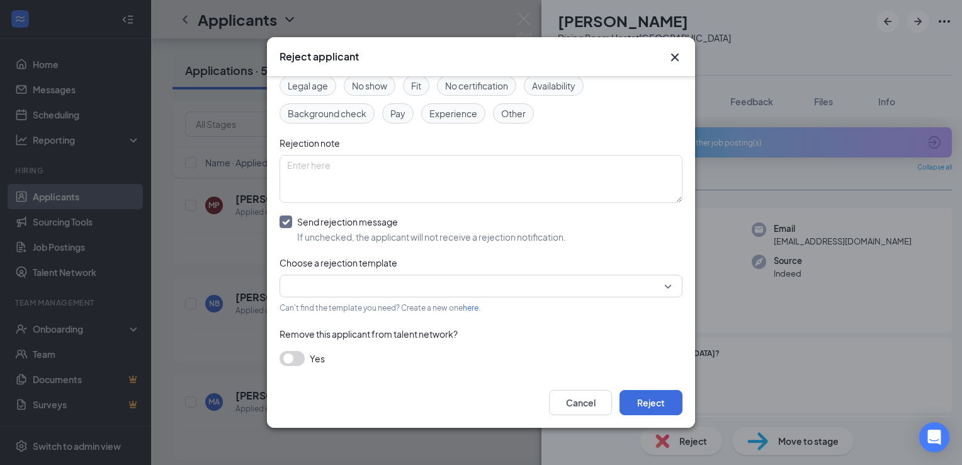
scroll to position [74, 0]
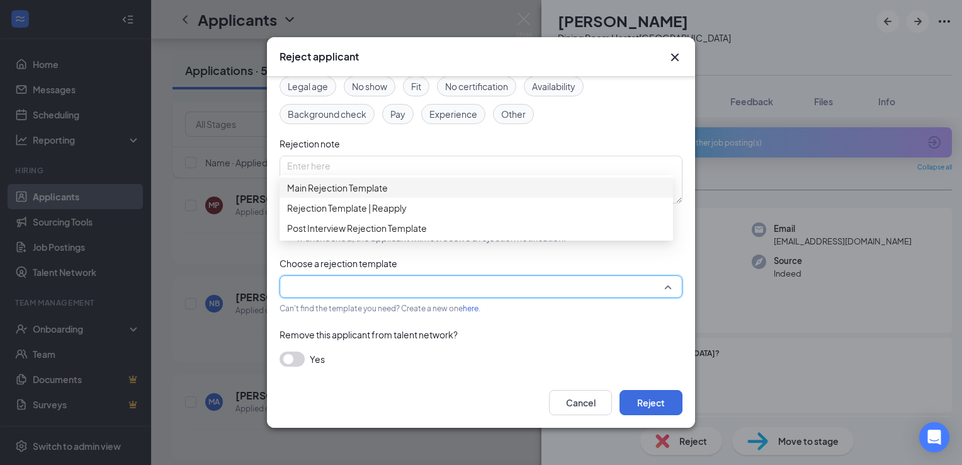
click at [389, 296] on input "search" at bounding box center [476, 286] width 379 height 21
click at [386, 194] on span "Main Rejection Template" at bounding box center [337, 188] width 101 height 14
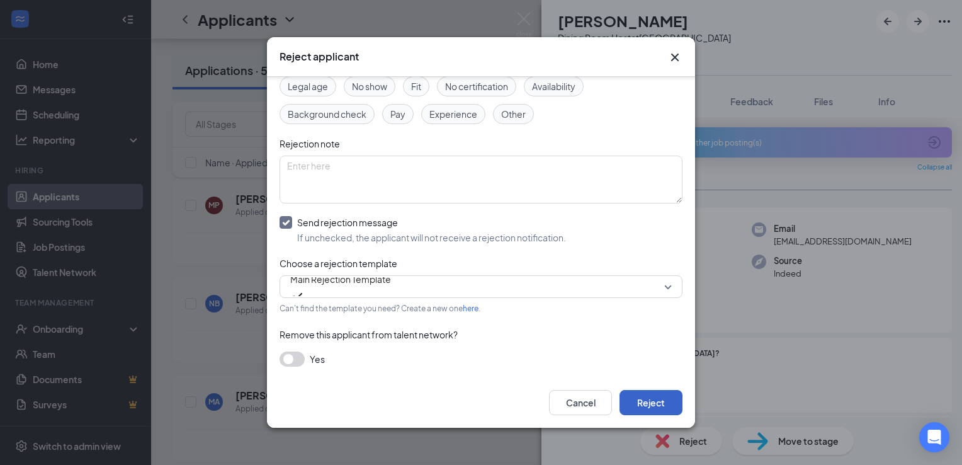
click at [648, 399] on button "Reject" at bounding box center [650, 402] width 63 height 25
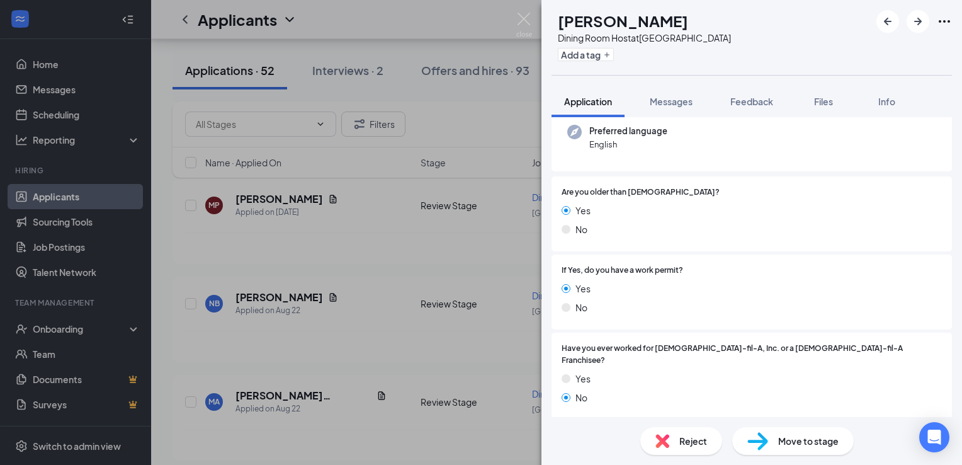
scroll to position [124, 0]
click at [782, 449] on div "Move to stage" at bounding box center [792, 441] width 121 height 28
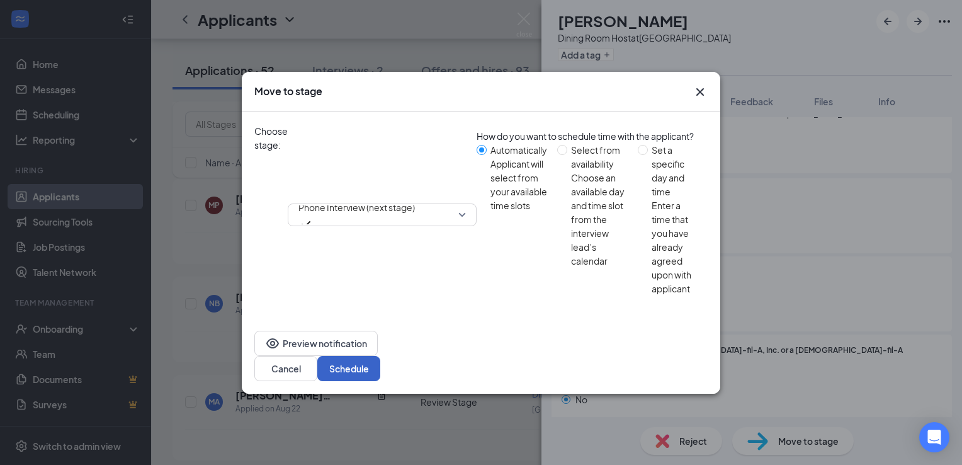
click at [380, 356] on button "Schedule" at bounding box center [348, 368] width 63 height 25
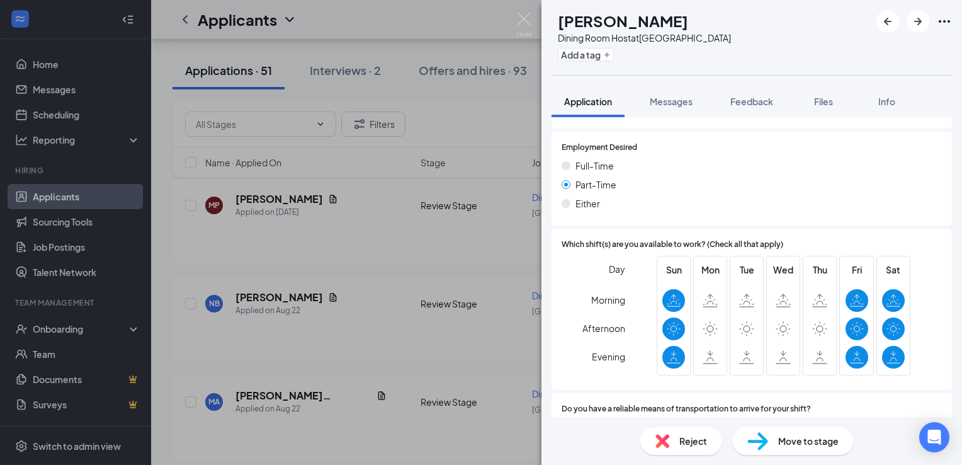
scroll to position [907, 0]
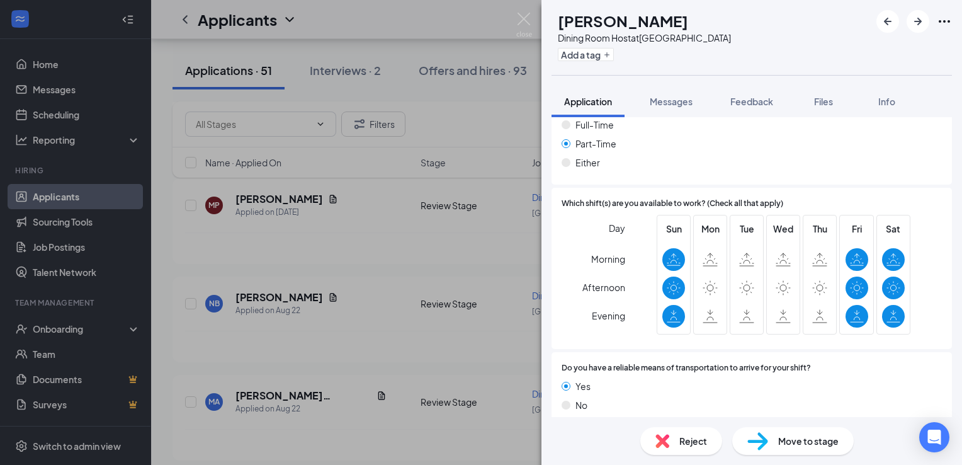
click at [684, 437] on span "Reject" at bounding box center [693, 441] width 28 height 14
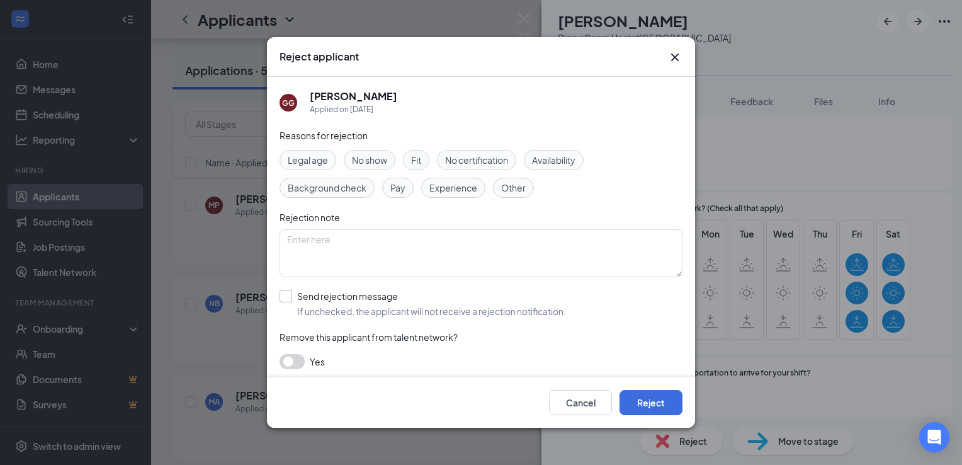
click at [408, 316] on input "Send rejection message If unchecked, the applicant will not receive a rejection…" at bounding box center [422, 304] width 286 height 28
checkbox input "true"
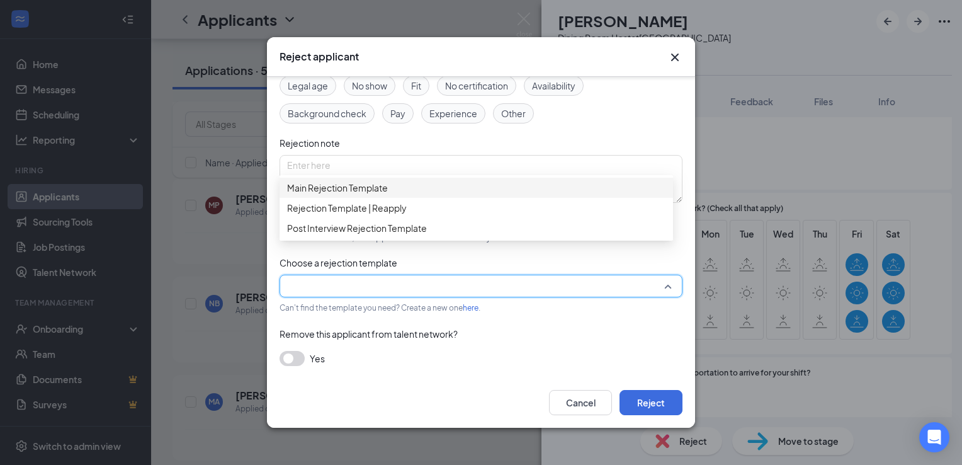
click at [405, 289] on input "search" at bounding box center [476, 285] width 379 height 21
click at [393, 194] on span "Main Rejection Template" at bounding box center [476, 188] width 378 height 14
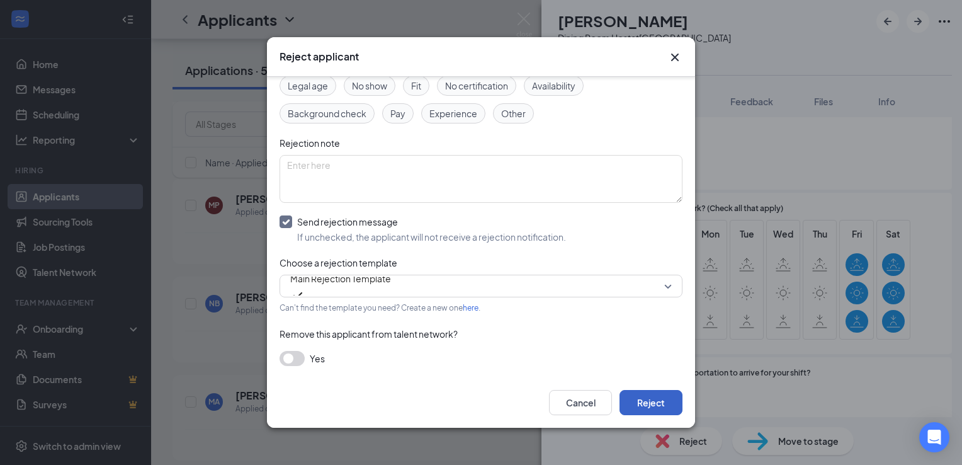
click at [657, 399] on button "Reject" at bounding box center [650, 402] width 63 height 25
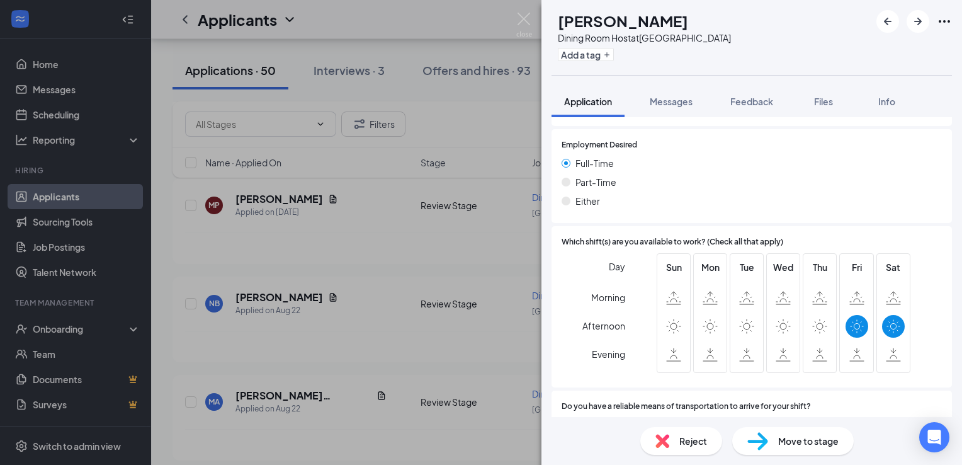
scroll to position [879, 0]
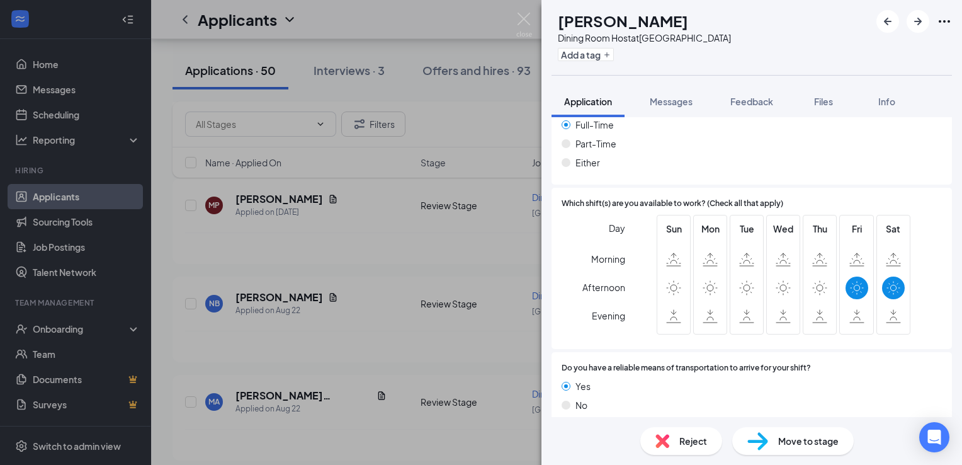
click at [670, 449] on div "Reject" at bounding box center [681, 441] width 82 height 28
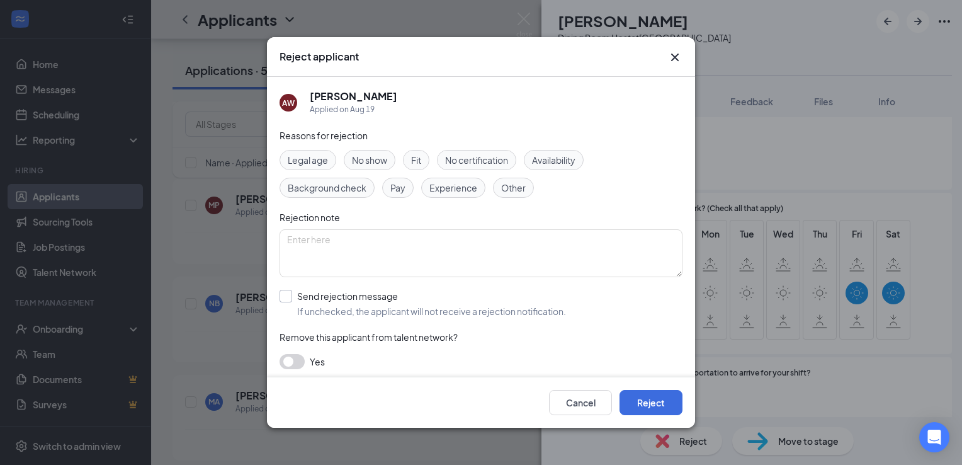
click at [366, 297] on input "Send rejection message If unchecked, the applicant will not receive a rejection…" at bounding box center [422, 304] width 286 height 28
checkbox input "true"
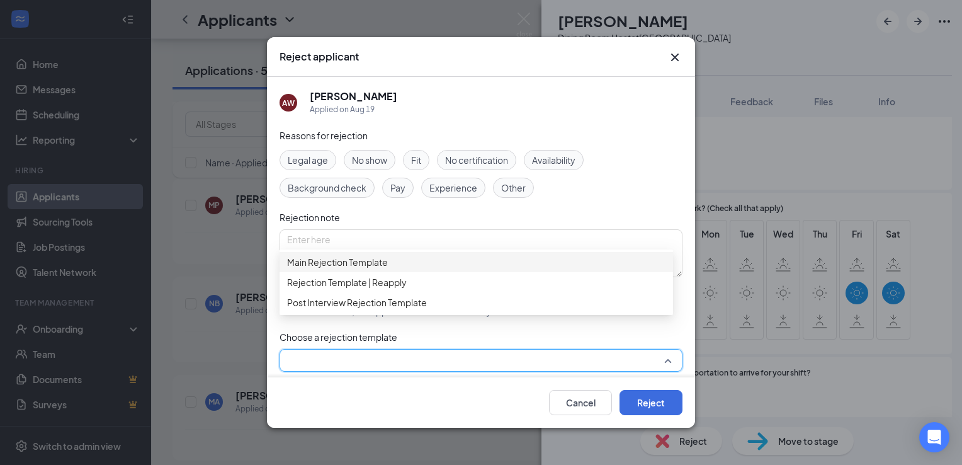
click at [581, 363] on input "search" at bounding box center [476, 359] width 379 height 21
click at [395, 264] on span "Main Rejection Template" at bounding box center [476, 262] width 378 height 14
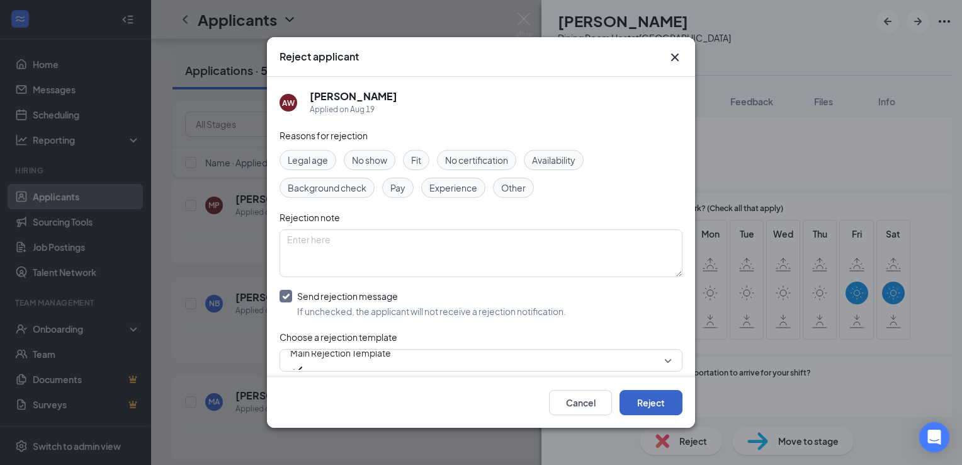
click at [662, 404] on button "Reject" at bounding box center [650, 402] width 63 height 25
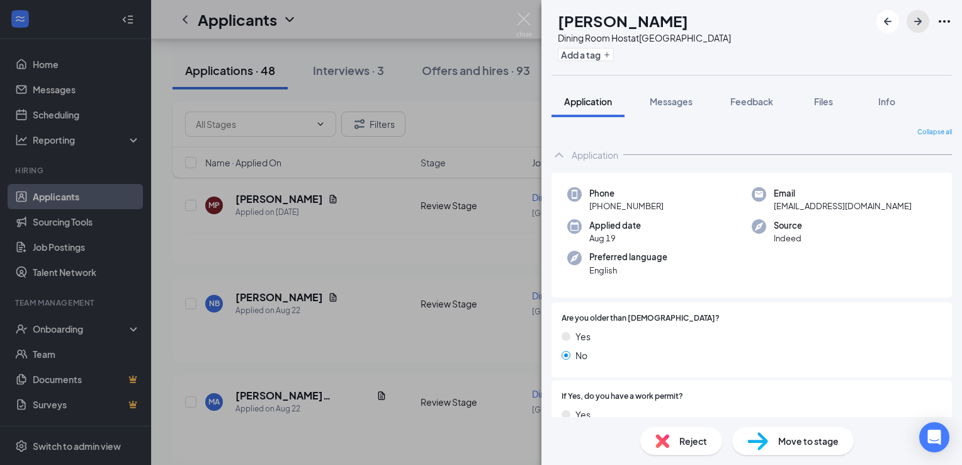
click at [911, 21] on icon "ArrowRight" at bounding box center [917, 21] width 15 height 15
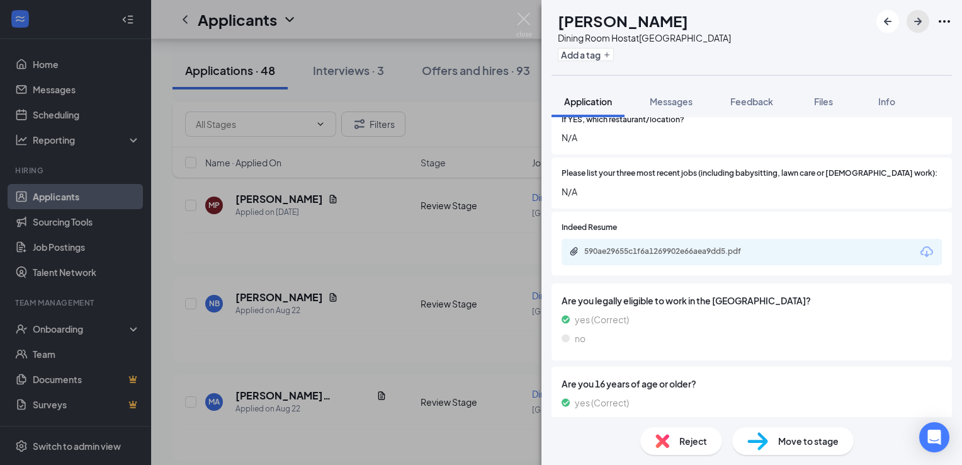
scroll to position [444, 0]
click at [699, 247] on div "590ae29655c1f6a1269902e66aea9dd5.pdf" at bounding box center [672, 252] width 176 height 10
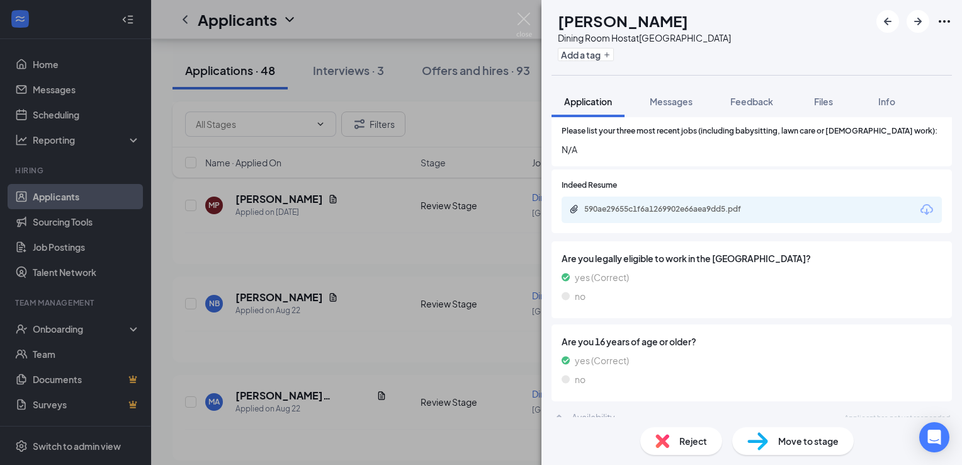
scroll to position [0, 0]
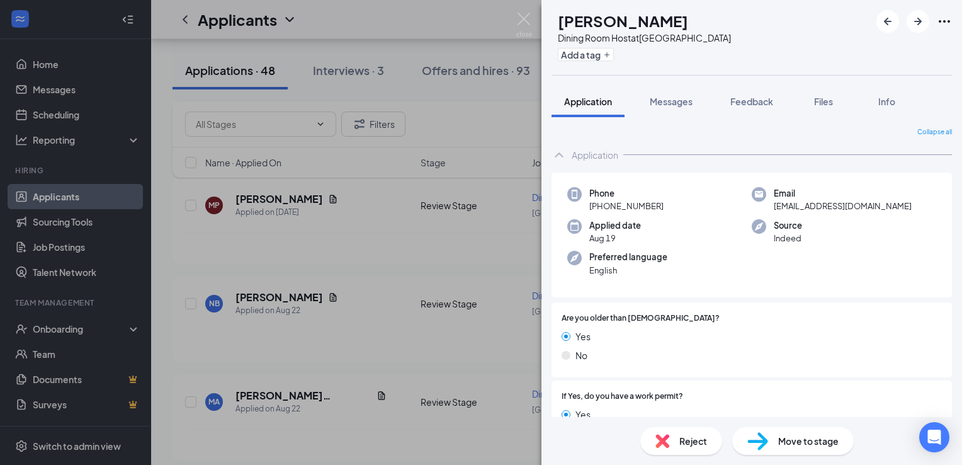
click at [690, 444] on span "Reject" at bounding box center [693, 441] width 28 height 14
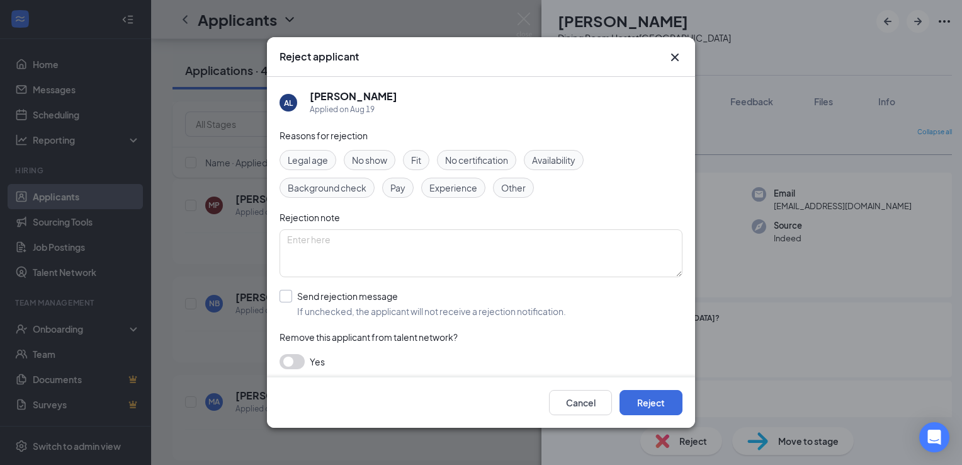
click at [337, 296] on input "Send rejection message If unchecked, the applicant will not receive a rejection…" at bounding box center [422, 304] width 286 height 28
checkbox input "true"
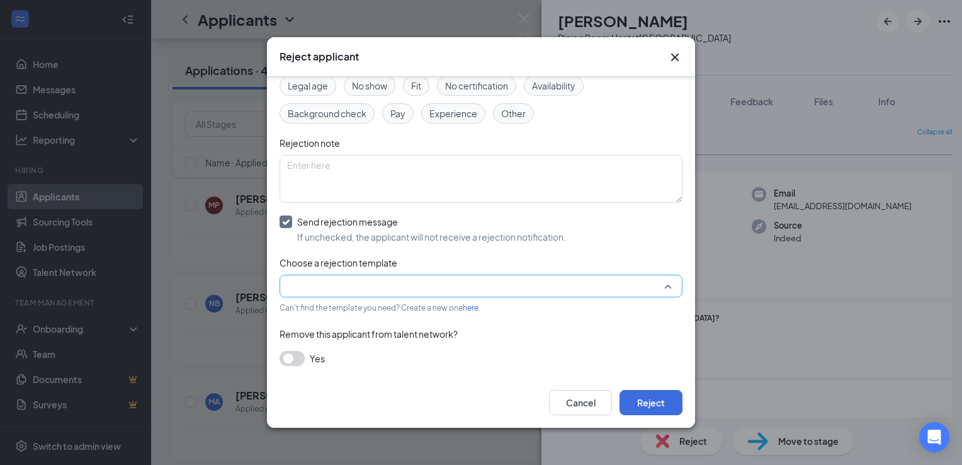
click at [395, 290] on input "search" at bounding box center [476, 285] width 379 height 21
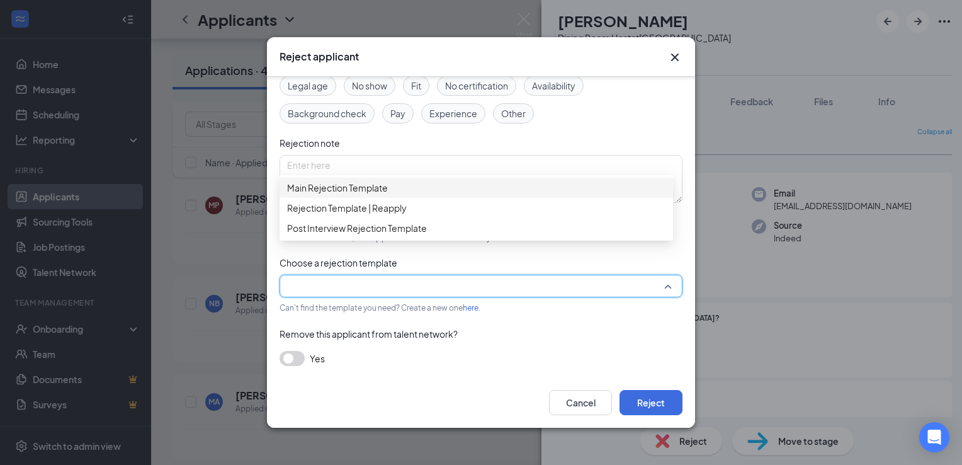
click at [401, 194] on span "Main Rejection Template" at bounding box center [476, 188] width 378 height 14
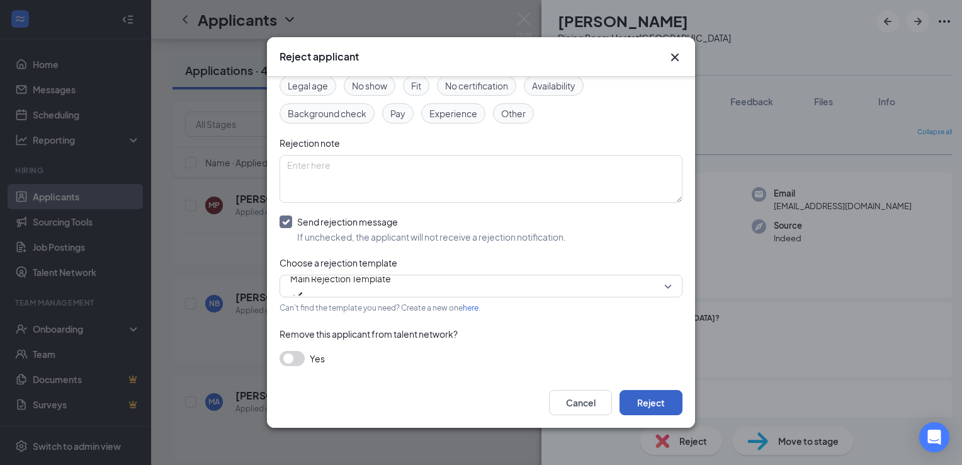
click at [660, 397] on button "Reject" at bounding box center [650, 402] width 63 height 25
